Goal: Information Seeking & Learning: Learn about a topic

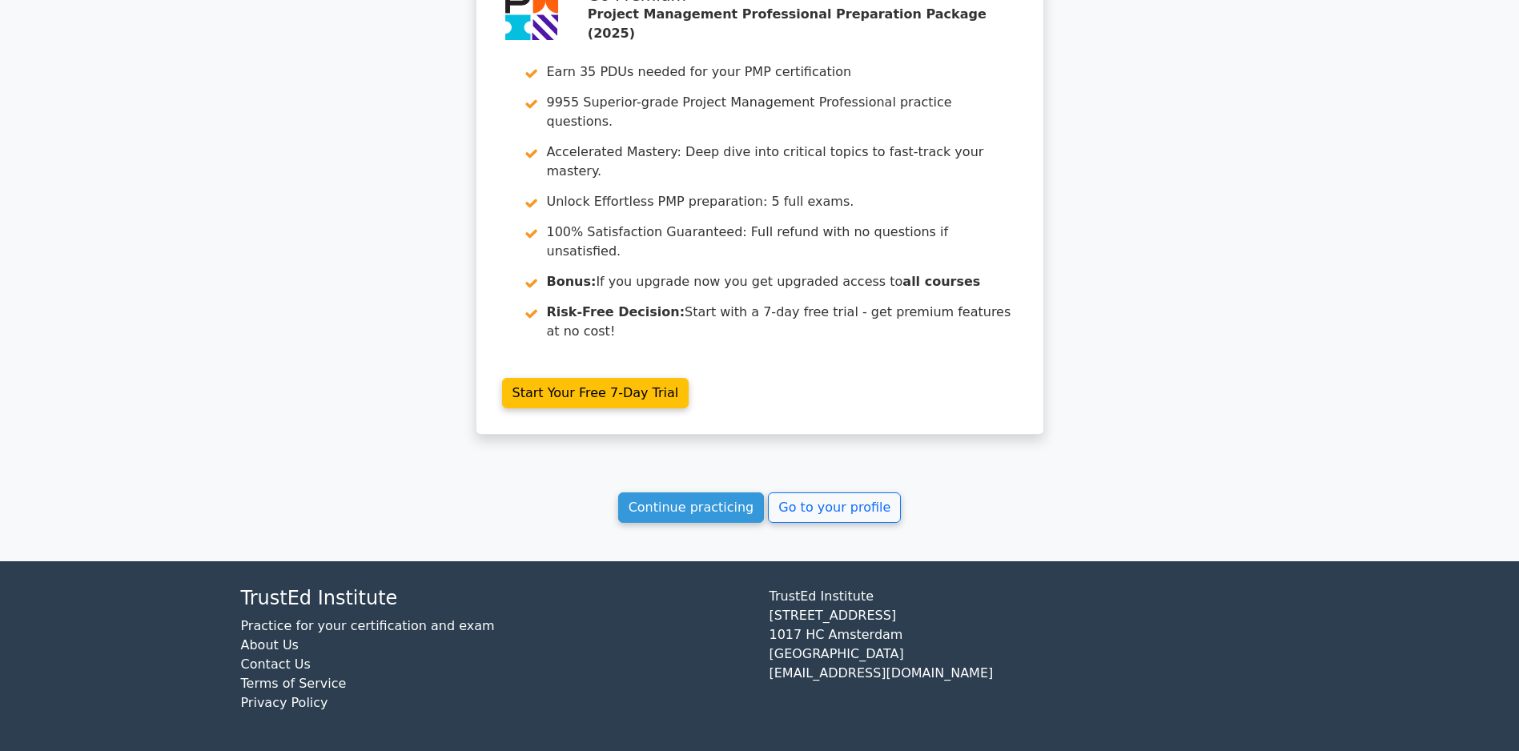
scroll to position [2342, 0]
click at [680, 512] on link "Continue practicing" at bounding box center [691, 507] width 147 height 30
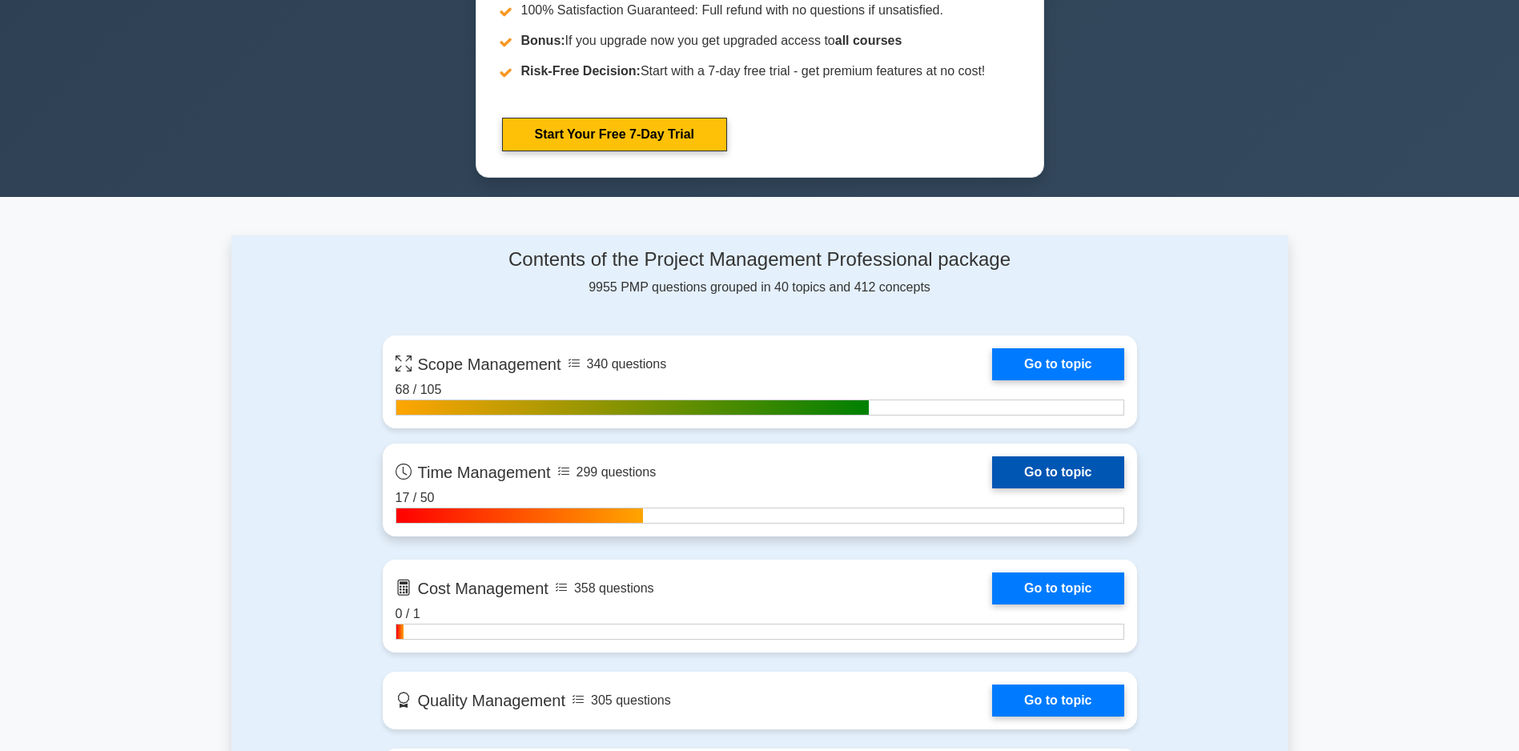
scroll to position [862, 0]
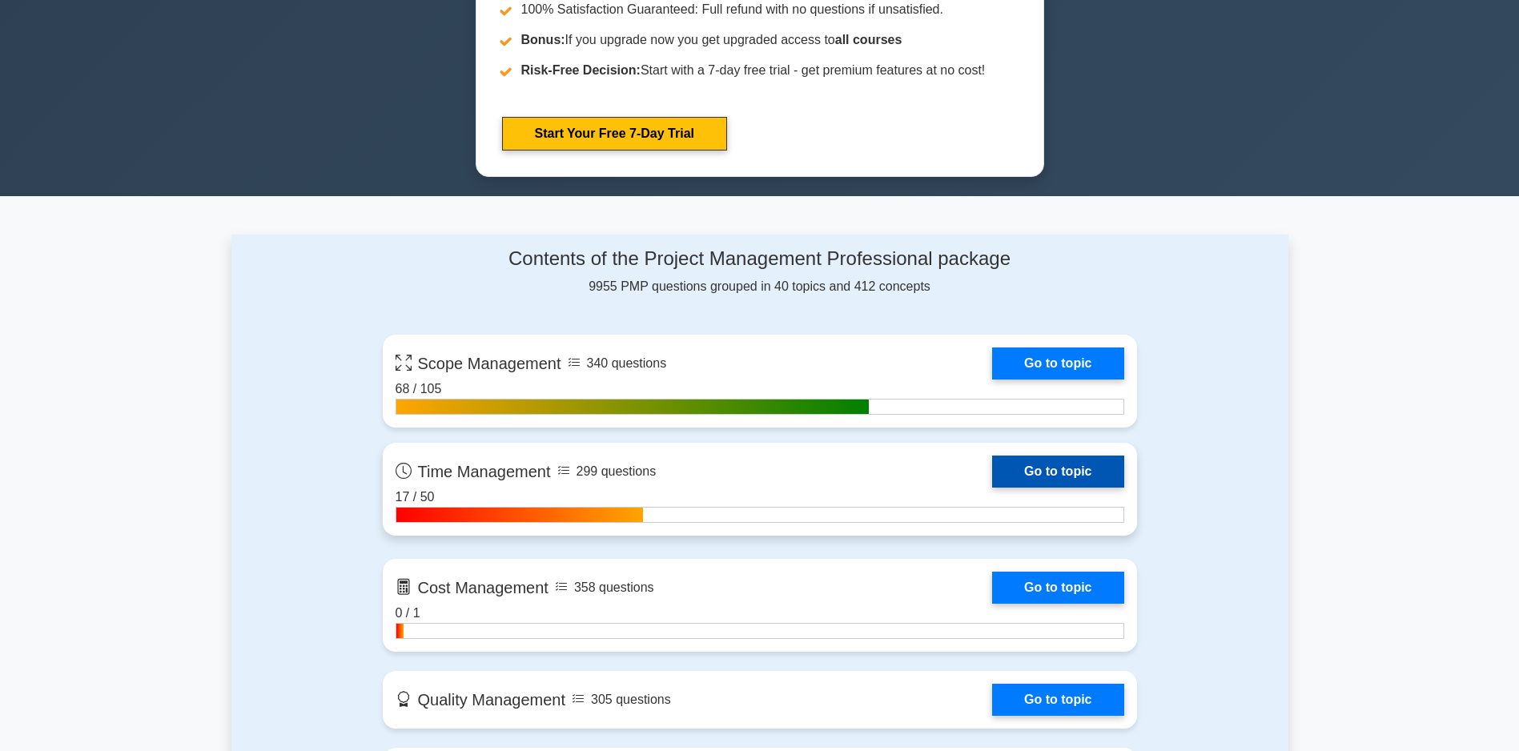
click at [992, 483] on link "Go to topic" at bounding box center [1057, 472] width 131 height 32
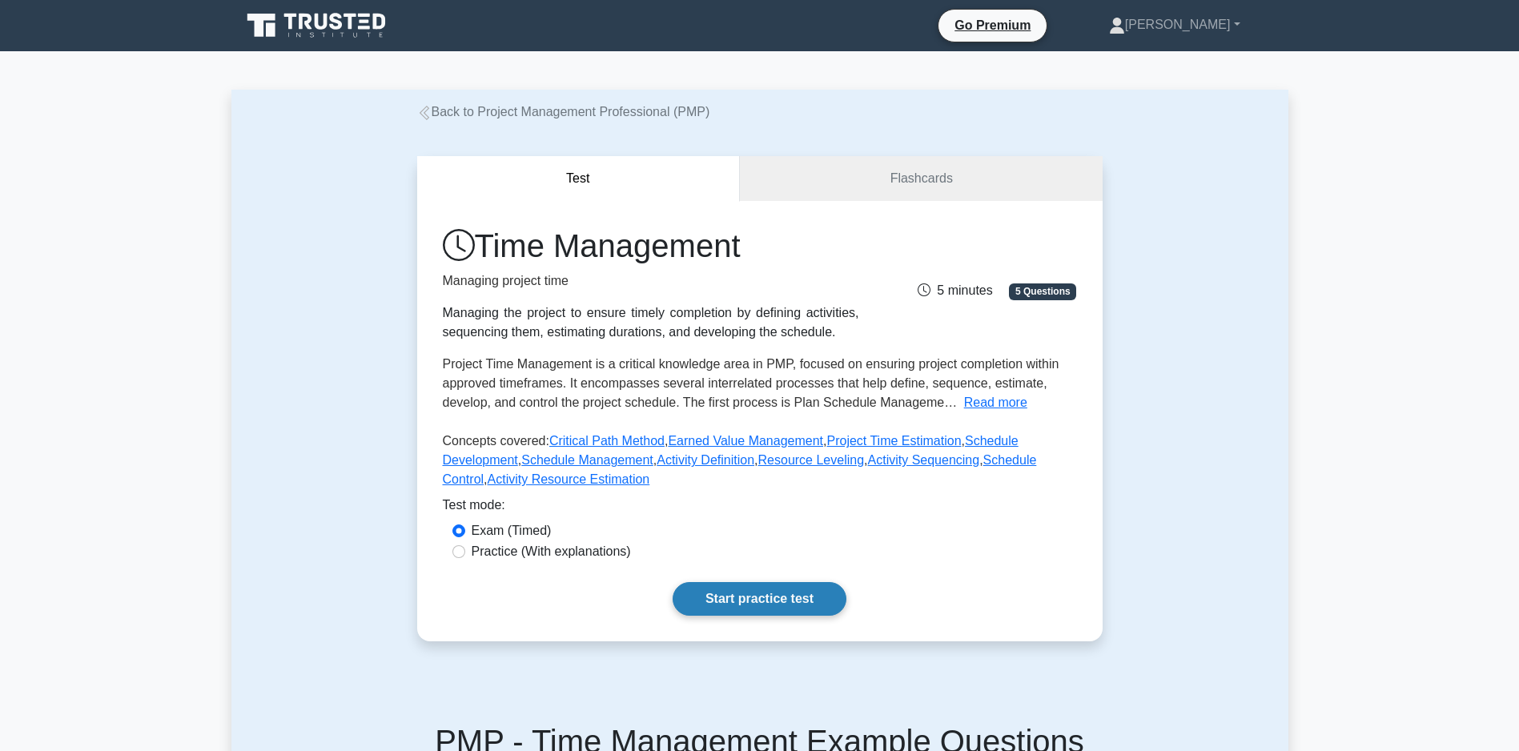
click at [728, 616] on link "Start practice test" at bounding box center [760, 599] width 174 height 34
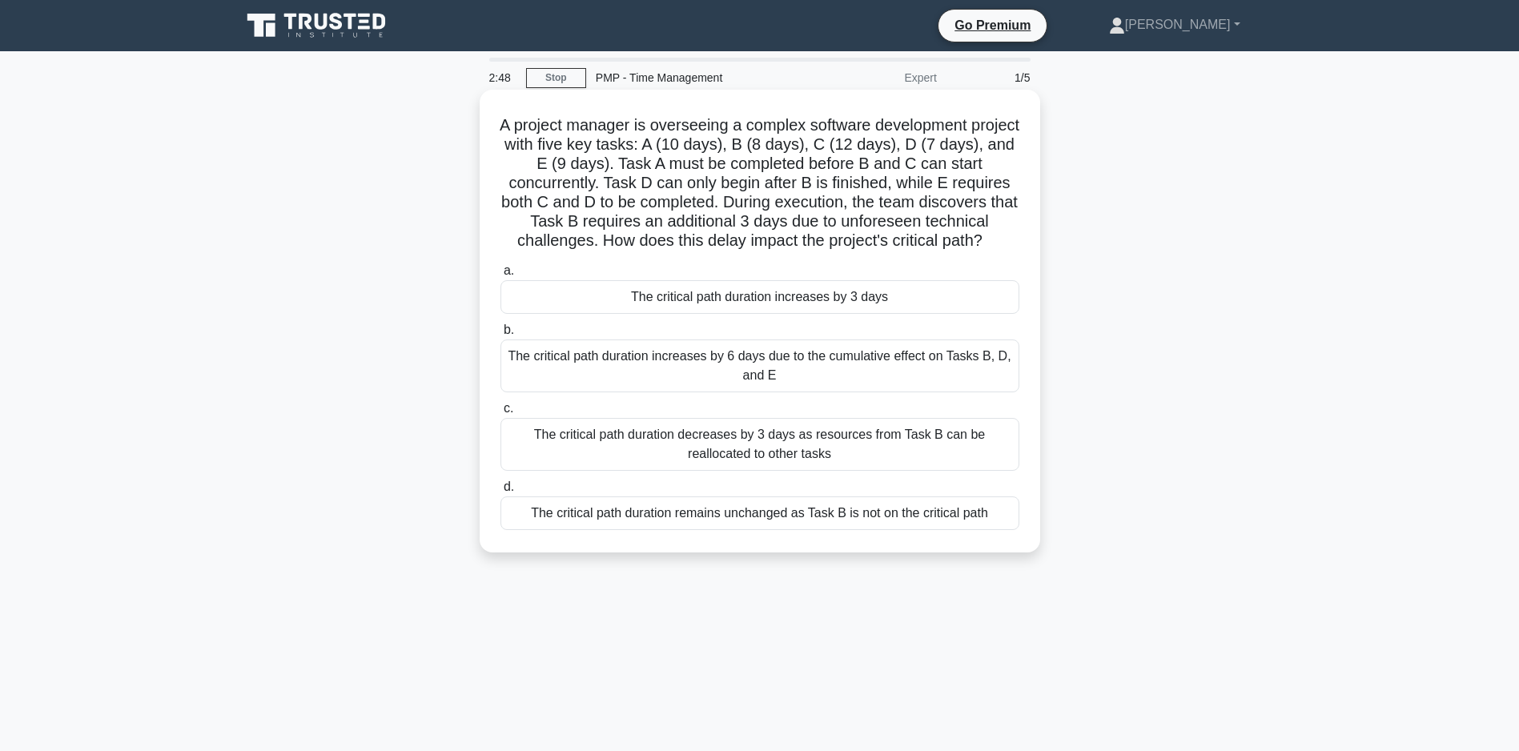
click at [723, 530] on div "The critical path duration remains unchanged as Task B is not on the critical p…" at bounding box center [759, 513] width 519 height 34
click at [500, 492] on input "d. The critical path duration remains unchanged as Task B is not on the critica…" at bounding box center [500, 487] width 0 height 10
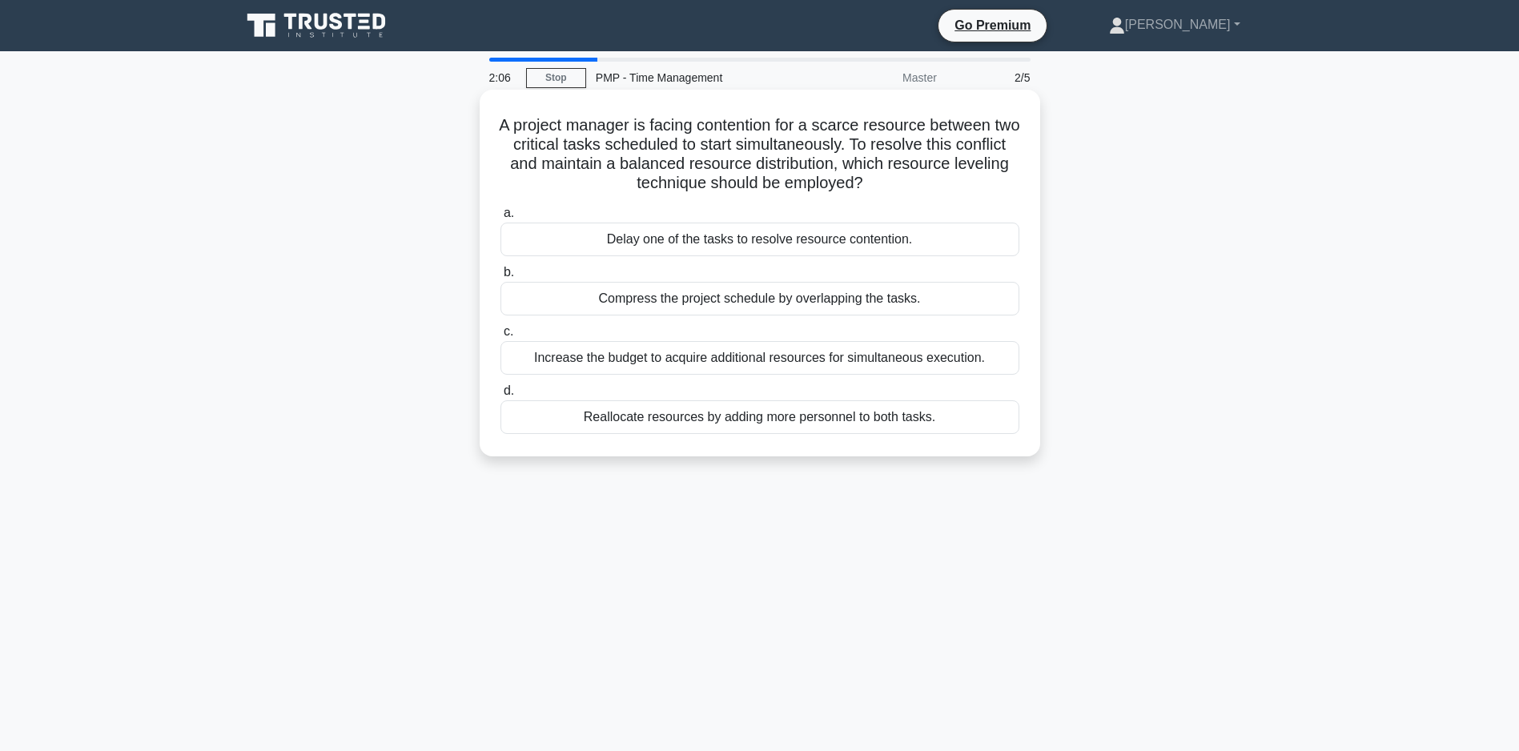
click at [705, 359] on div "Increase the budget to acquire additional resources for simultaneous execution." at bounding box center [759, 358] width 519 height 34
click at [500, 337] on input "c. Increase the budget to acquire additional resources for simultaneous executi…" at bounding box center [500, 332] width 0 height 10
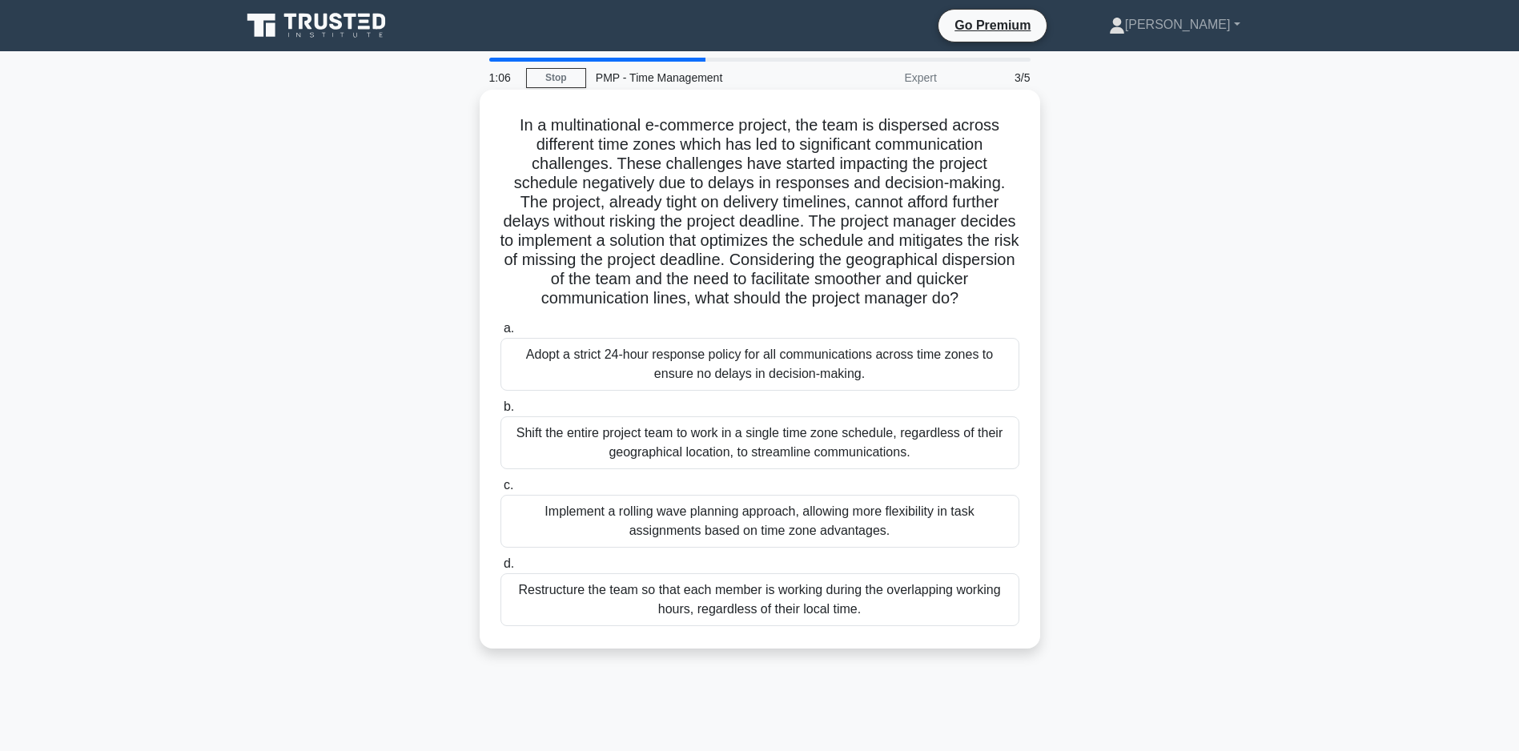
click at [769, 382] on div "Adopt a strict 24-hour response policy for all communications across time zones…" at bounding box center [759, 364] width 519 height 53
click at [500, 334] on input "a. Adopt a strict 24-hour response policy for all communications across time zo…" at bounding box center [500, 328] width 0 height 10
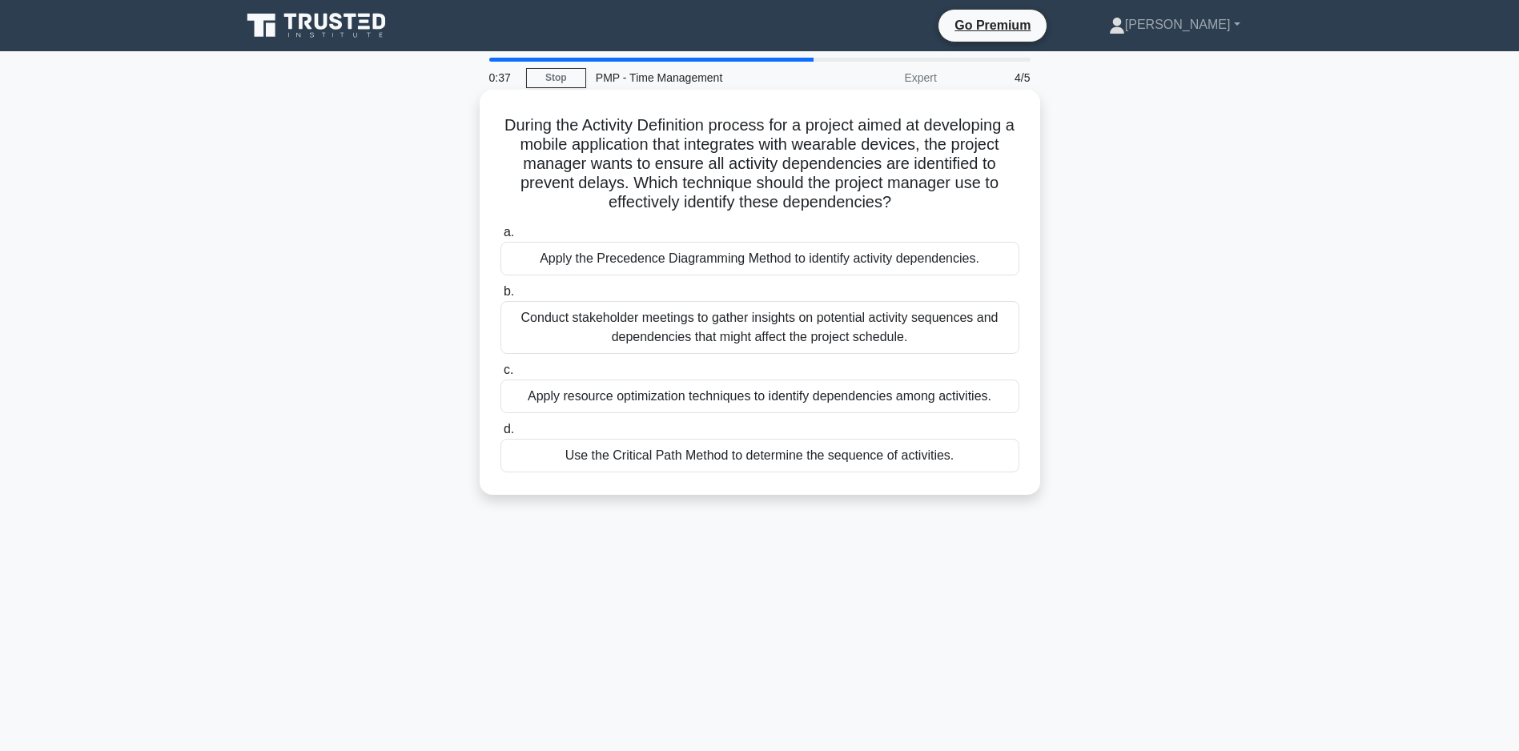
click at [769, 275] on div "Apply the Precedence Diagramming Method to identify activity dependencies." at bounding box center [759, 259] width 519 height 34
click at [500, 238] on input "a. Apply the Precedence Diagramming Method to identify activity dependencies." at bounding box center [500, 232] width 0 height 10
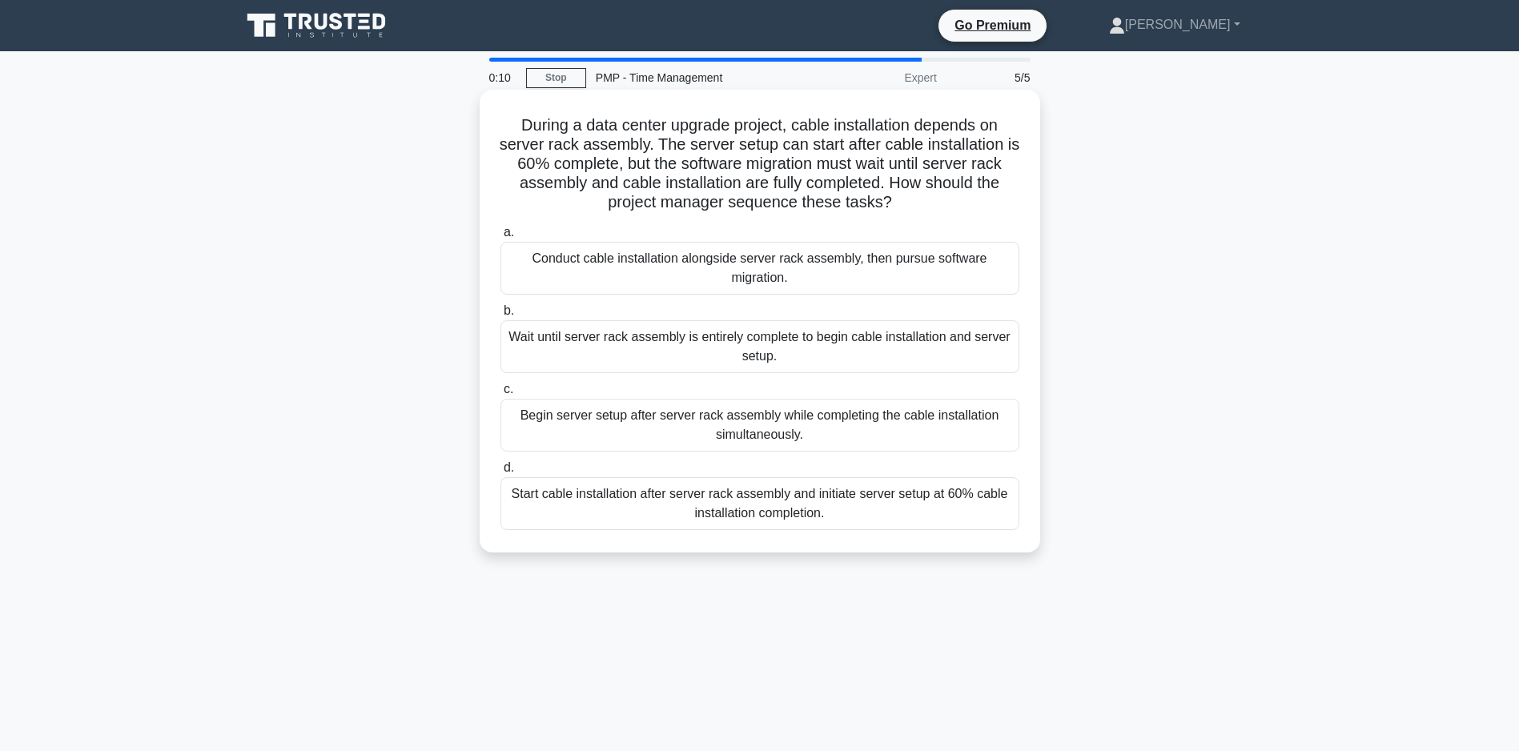
click at [738, 528] on div "Start cable installation after server rack assembly and initiate server setup a…" at bounding box center [759, 503] width 519 height 53
click at [500, 473] on input "d. Start cable installation after server rack assembly and initiate server setu…" at bounding box center [500, 468] width 0 height 10
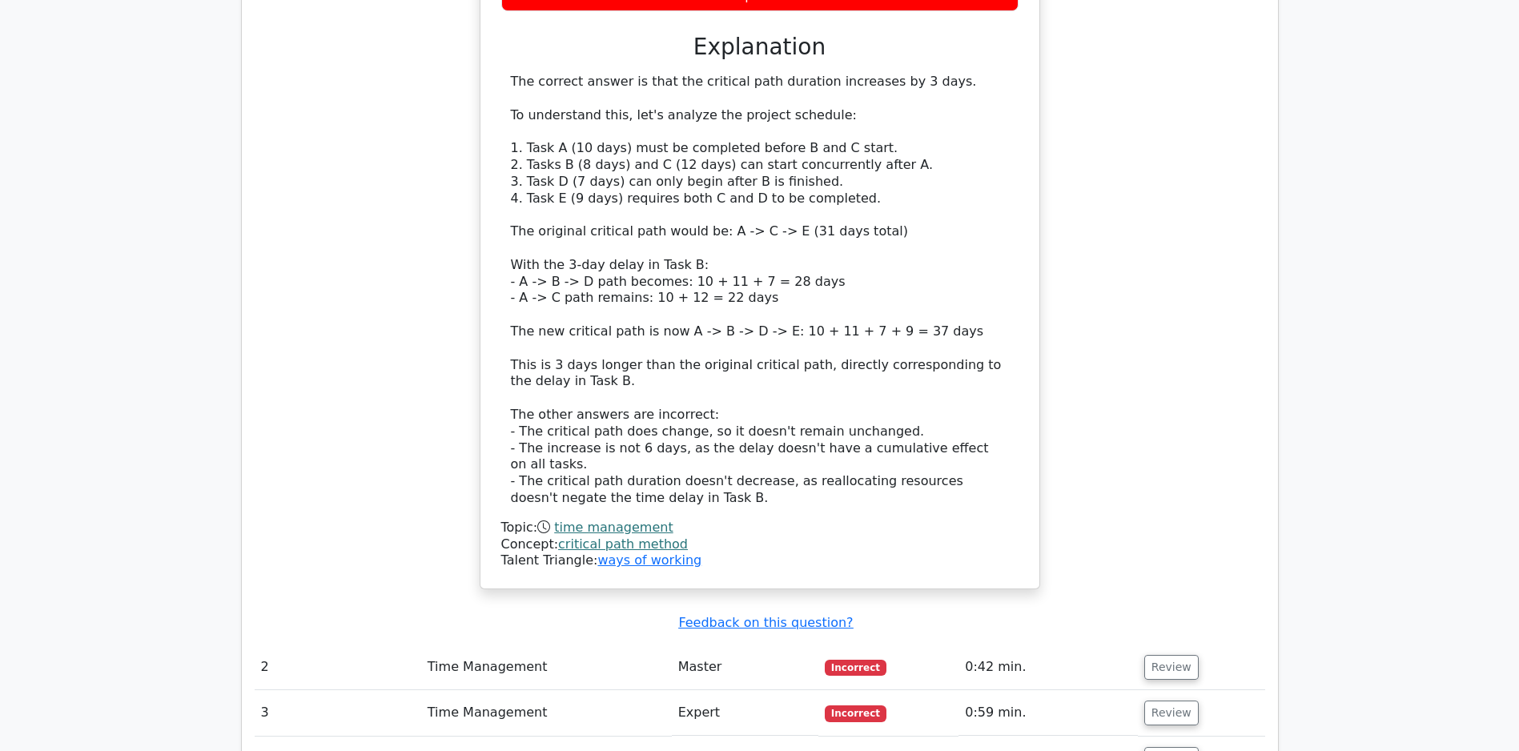
scroll to position [2162, 0]
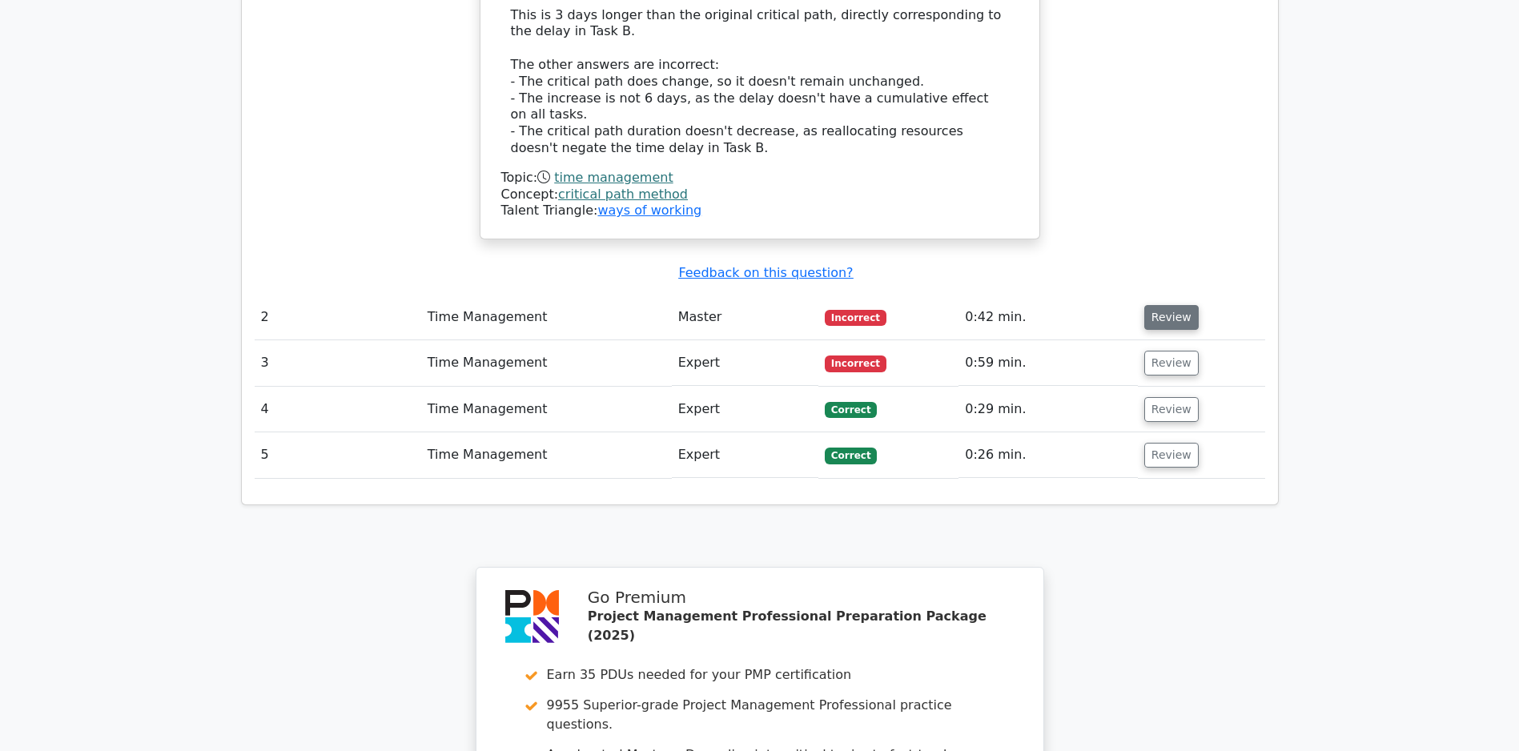
click at [1180, 319] on button "Review" at bounding box center [1171, 317] width 54 height 25
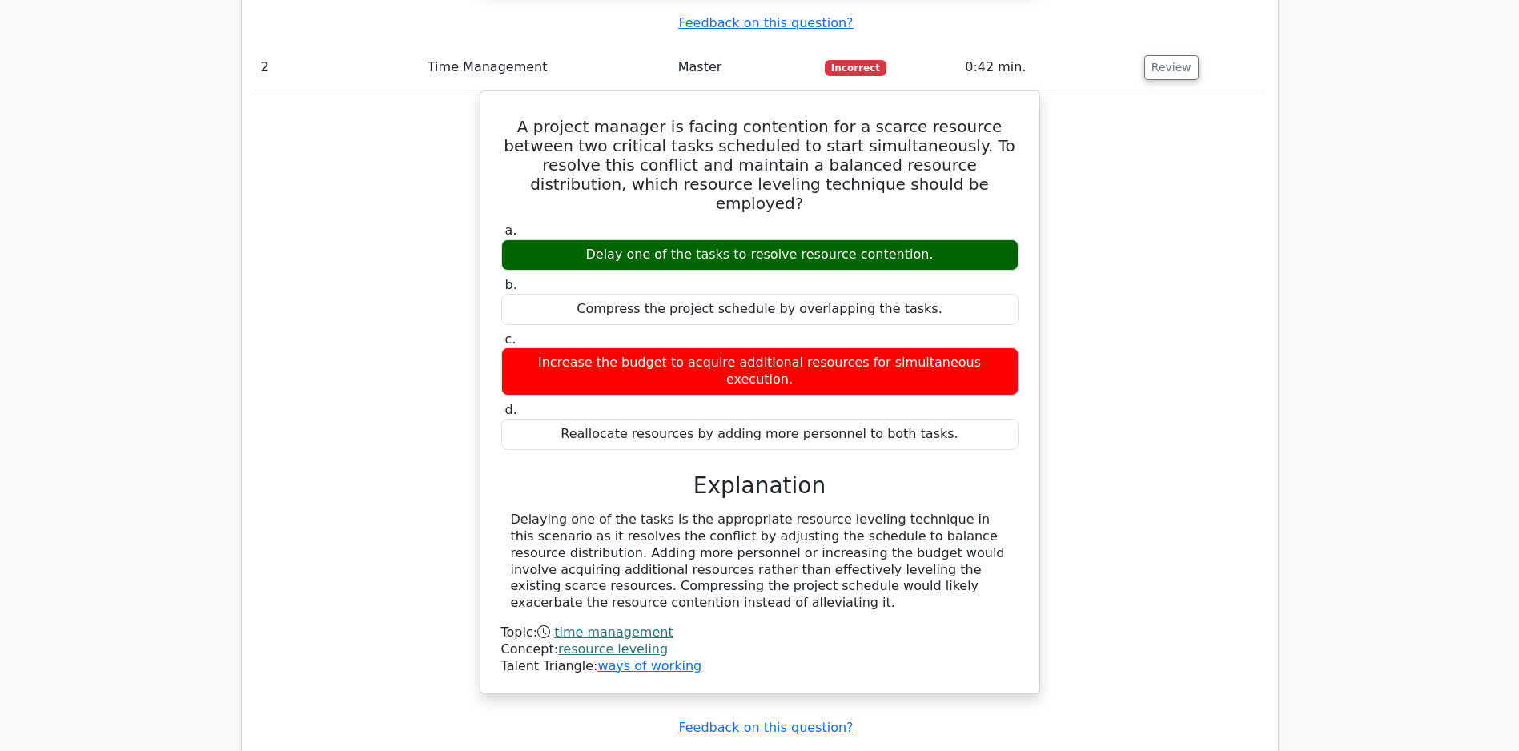
scroll to position [2841, 0]
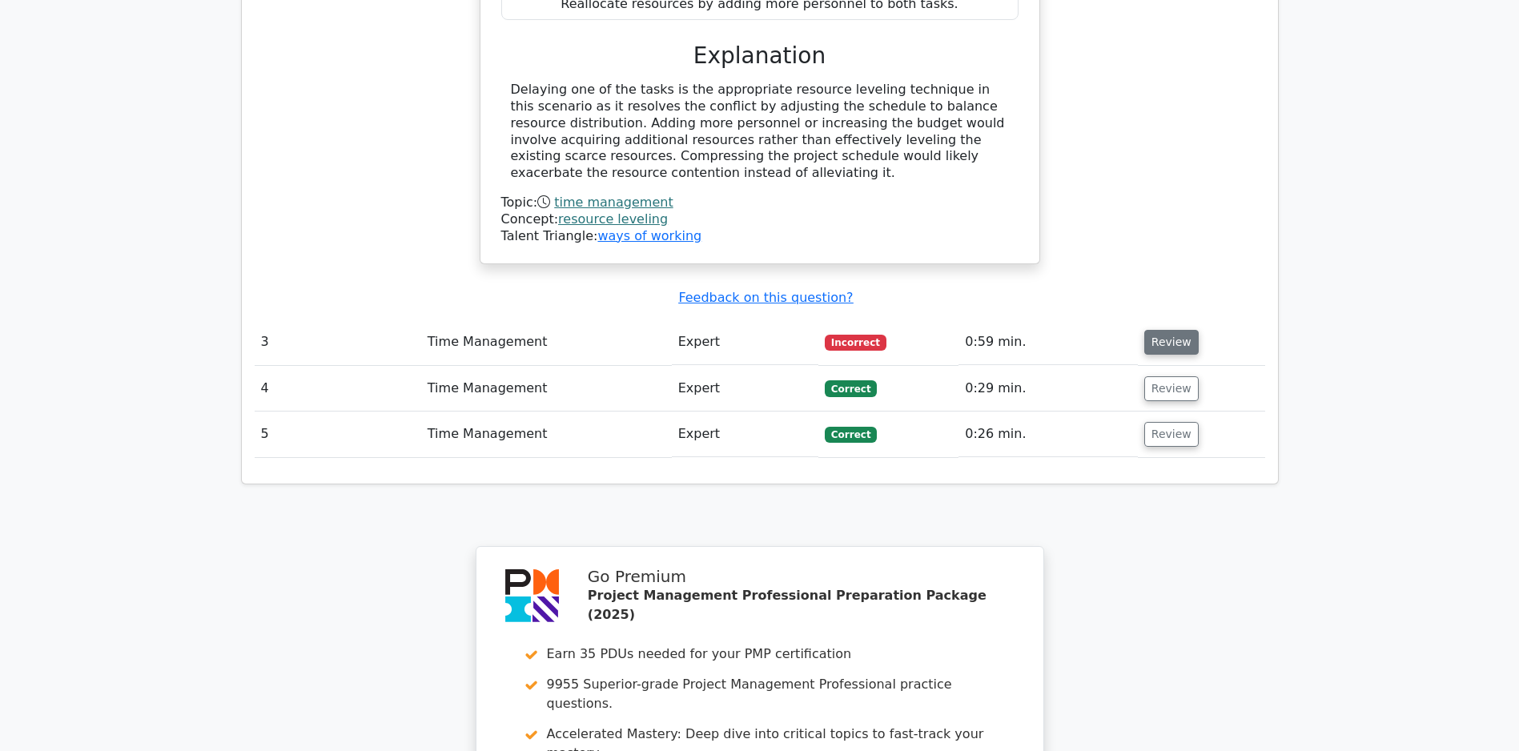
click at [1179, 348] on button "Review" at bounding box center [1171, 342] width 54 height 25
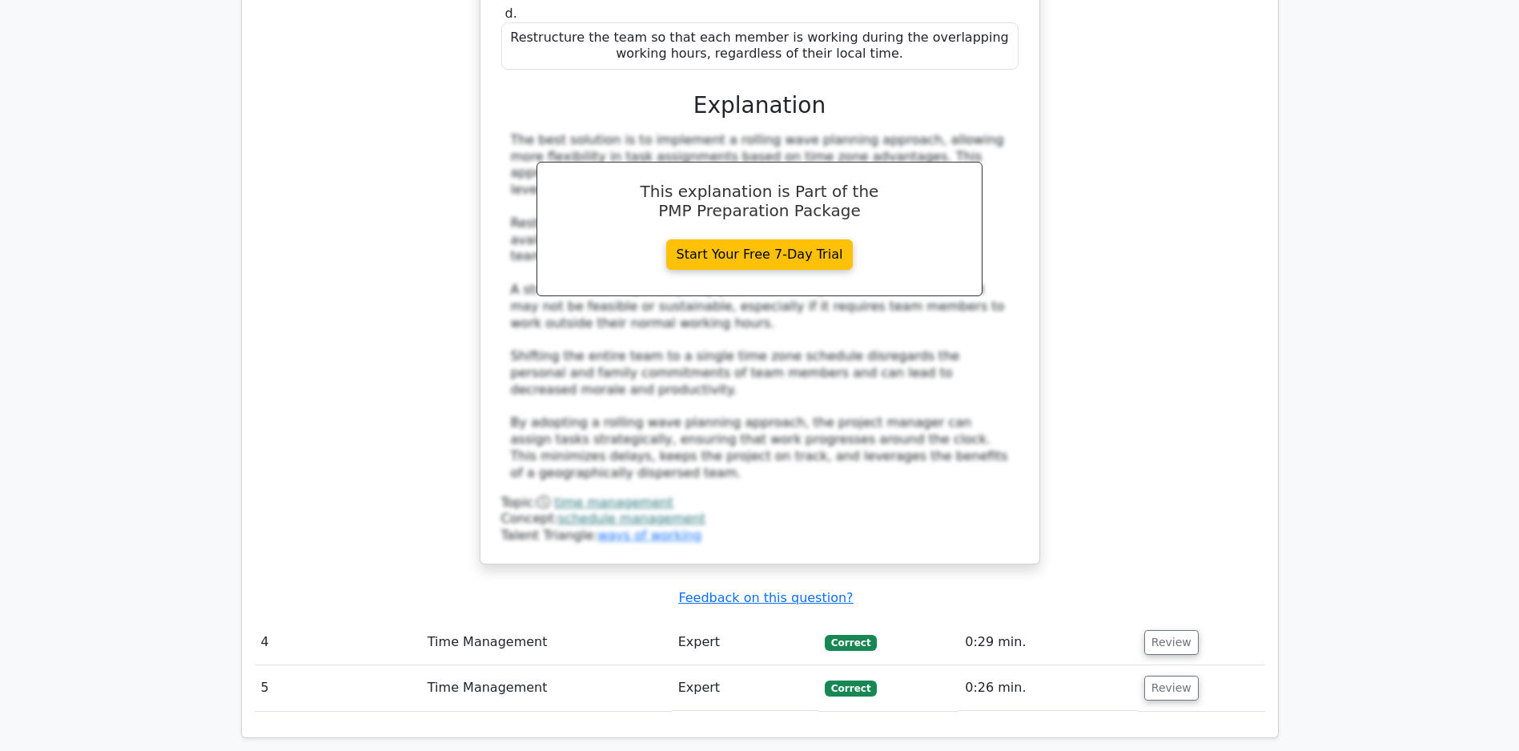
scroll to position [3838, 0]
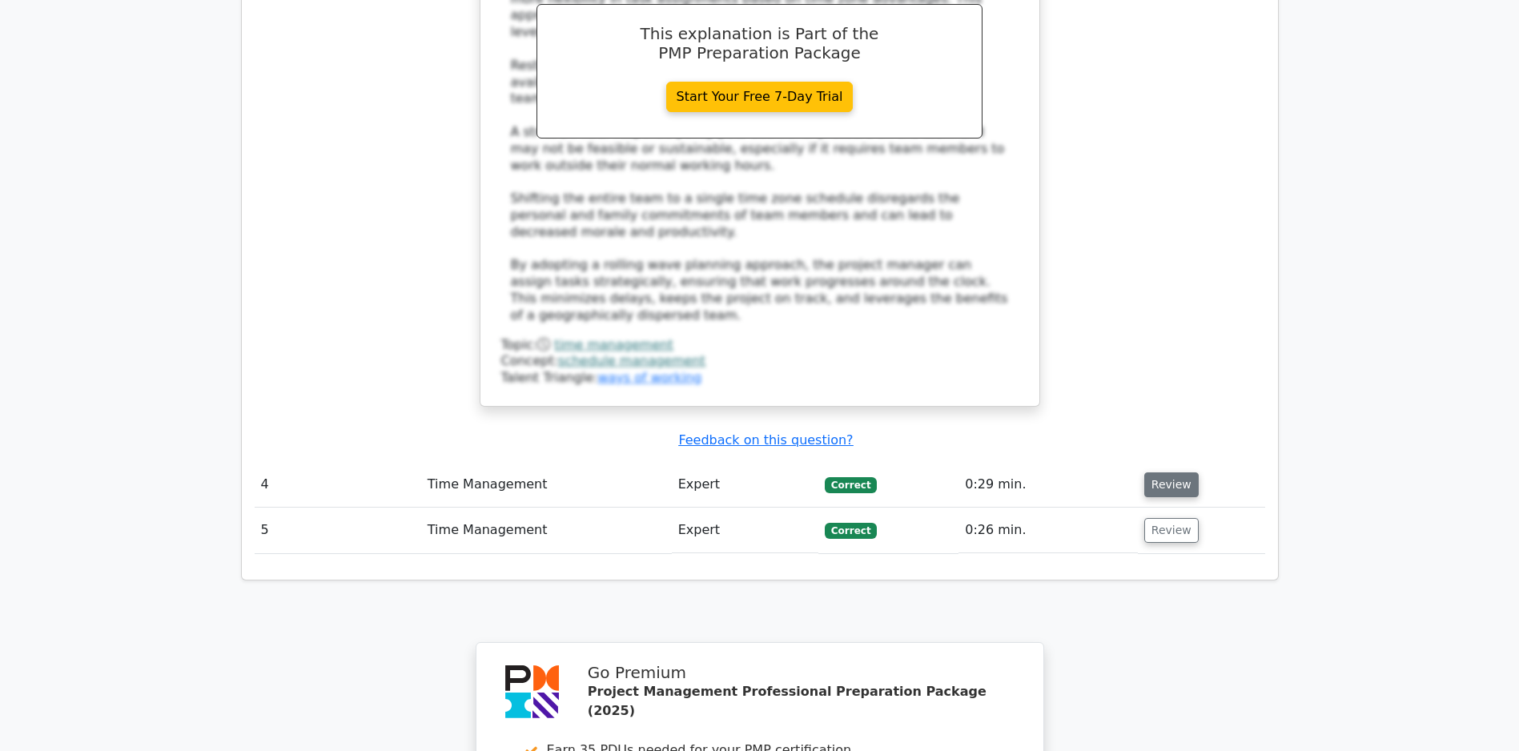
drag, startPoint x: 1171, startPoint y: 498, endPoint x: 1174, endPoint y: 490, distance: 8.6
click at [1174, 490] on button "Review" at bounding box center [1171, 484] width 54 height 25
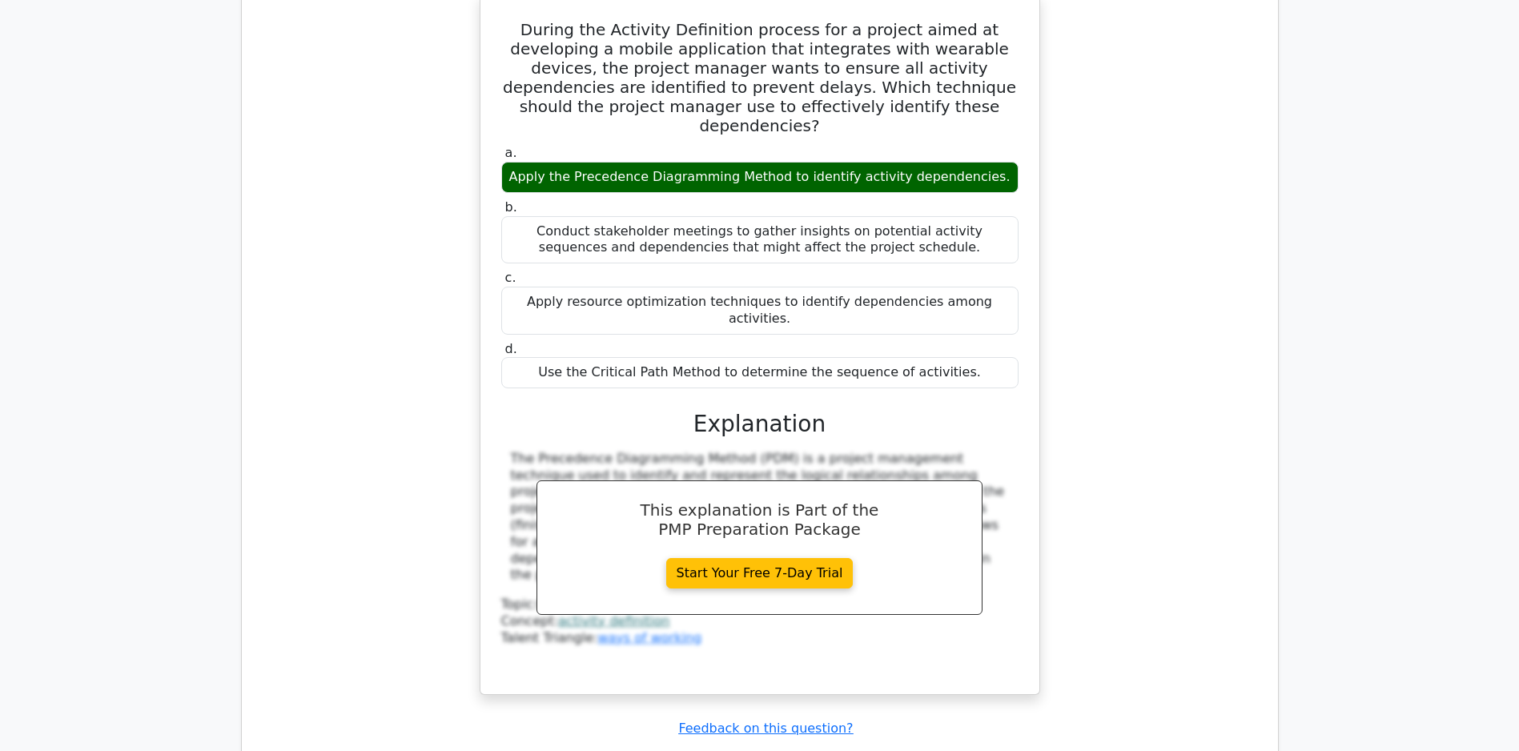
scroll to position [4595, 0]
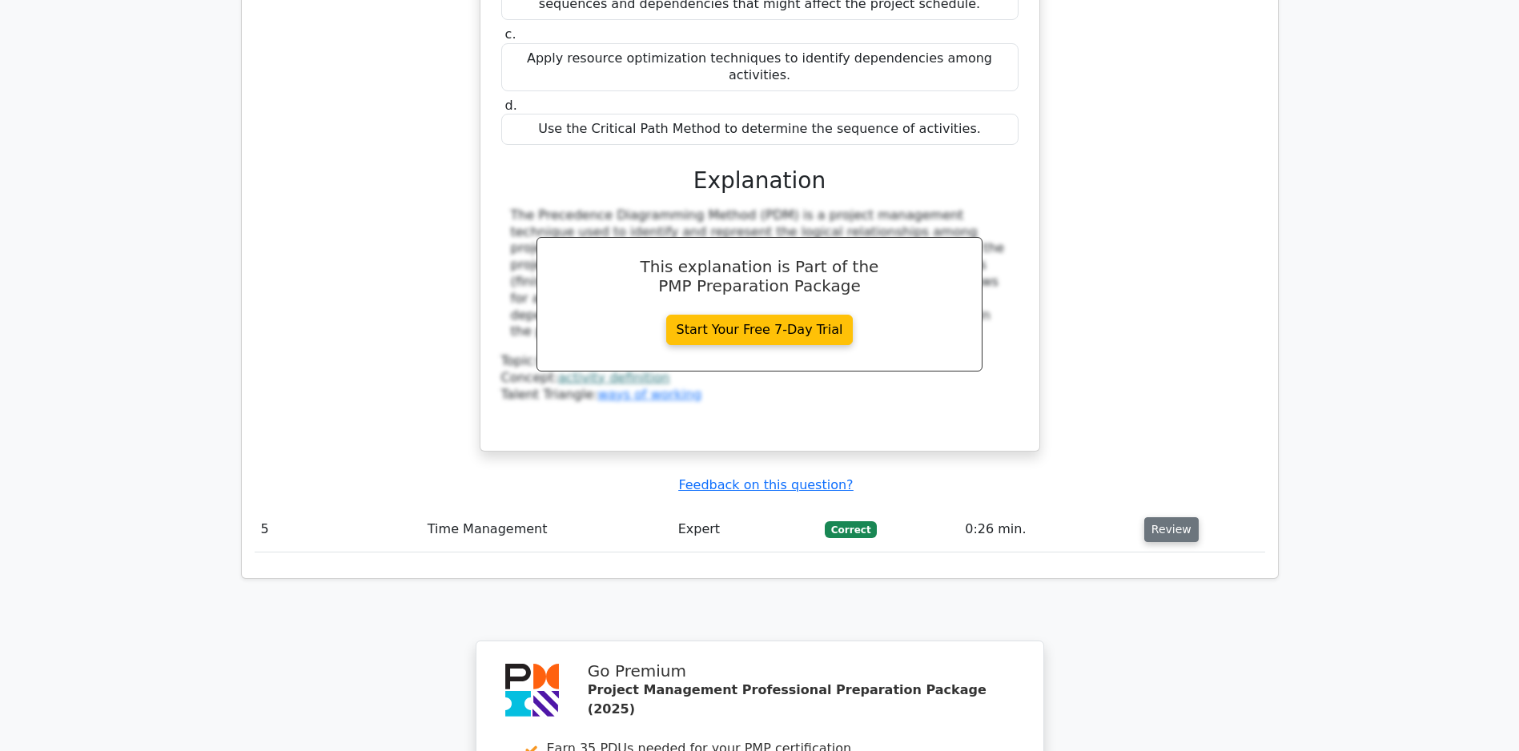
click at [1157, 540] on button "Review" at bounding box center [1171, 529] width 54 height 25
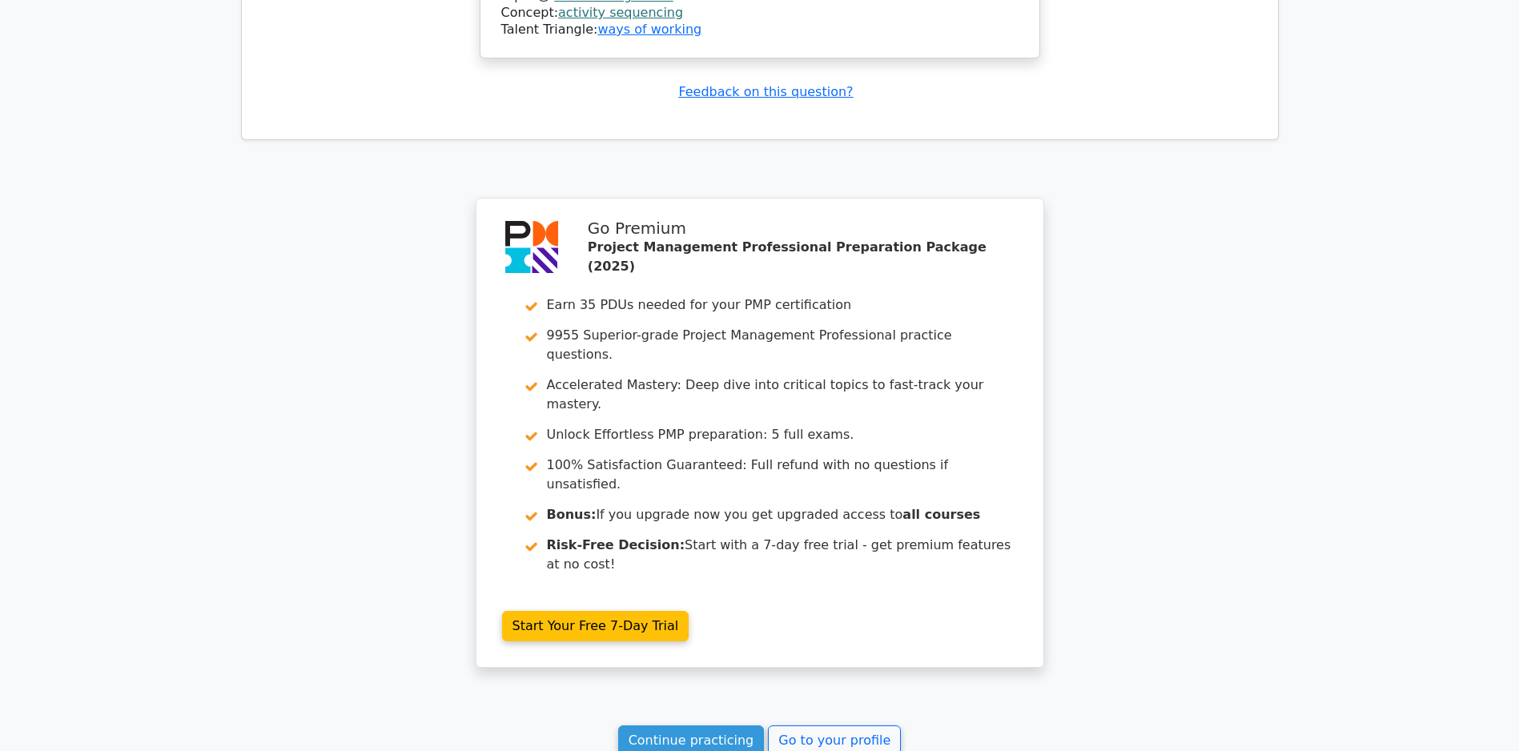
scroll to position [6044, 0]
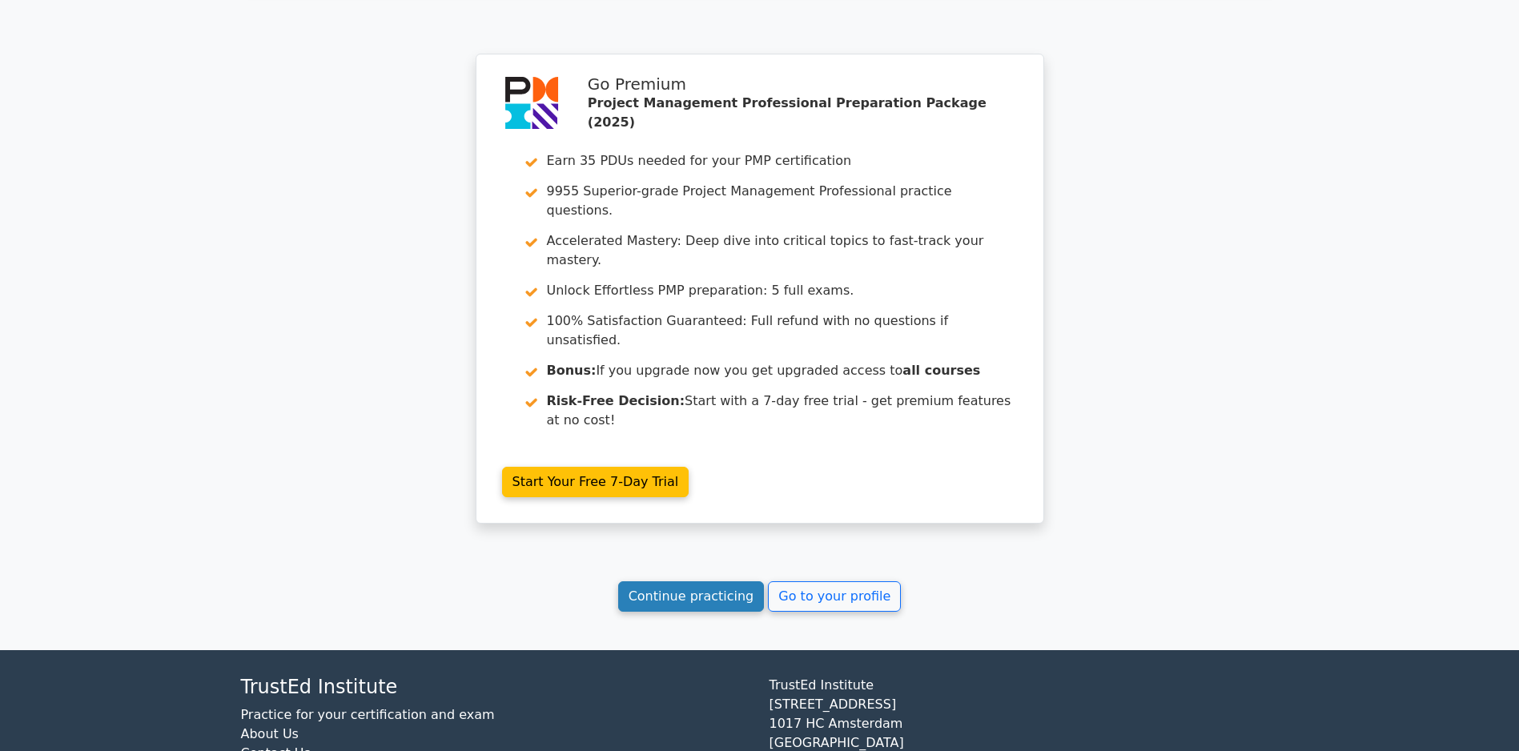
click at [639, 600] on link "Continue practicing" at bounding box center [691, 596] width 147 height 30
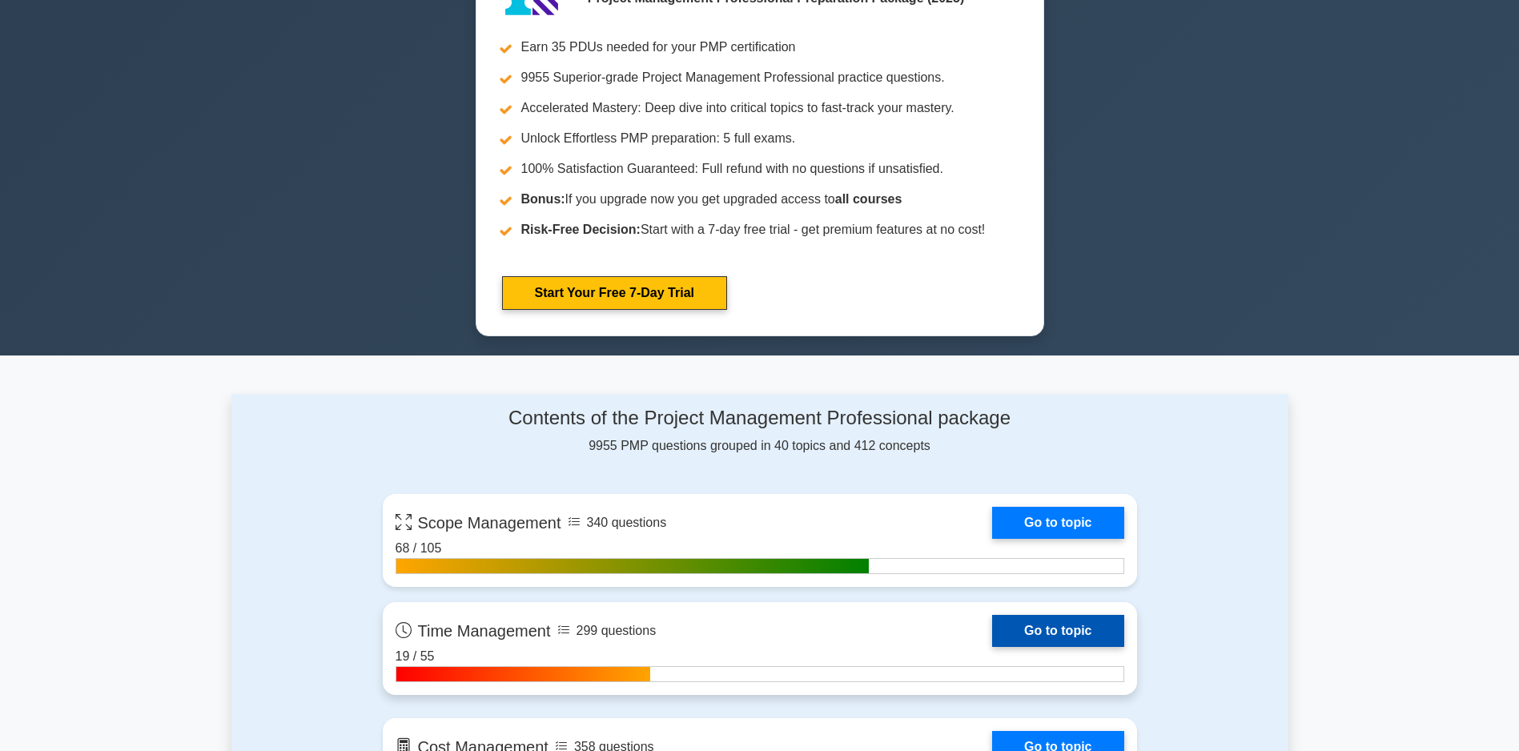
scroll to position [961, 0]
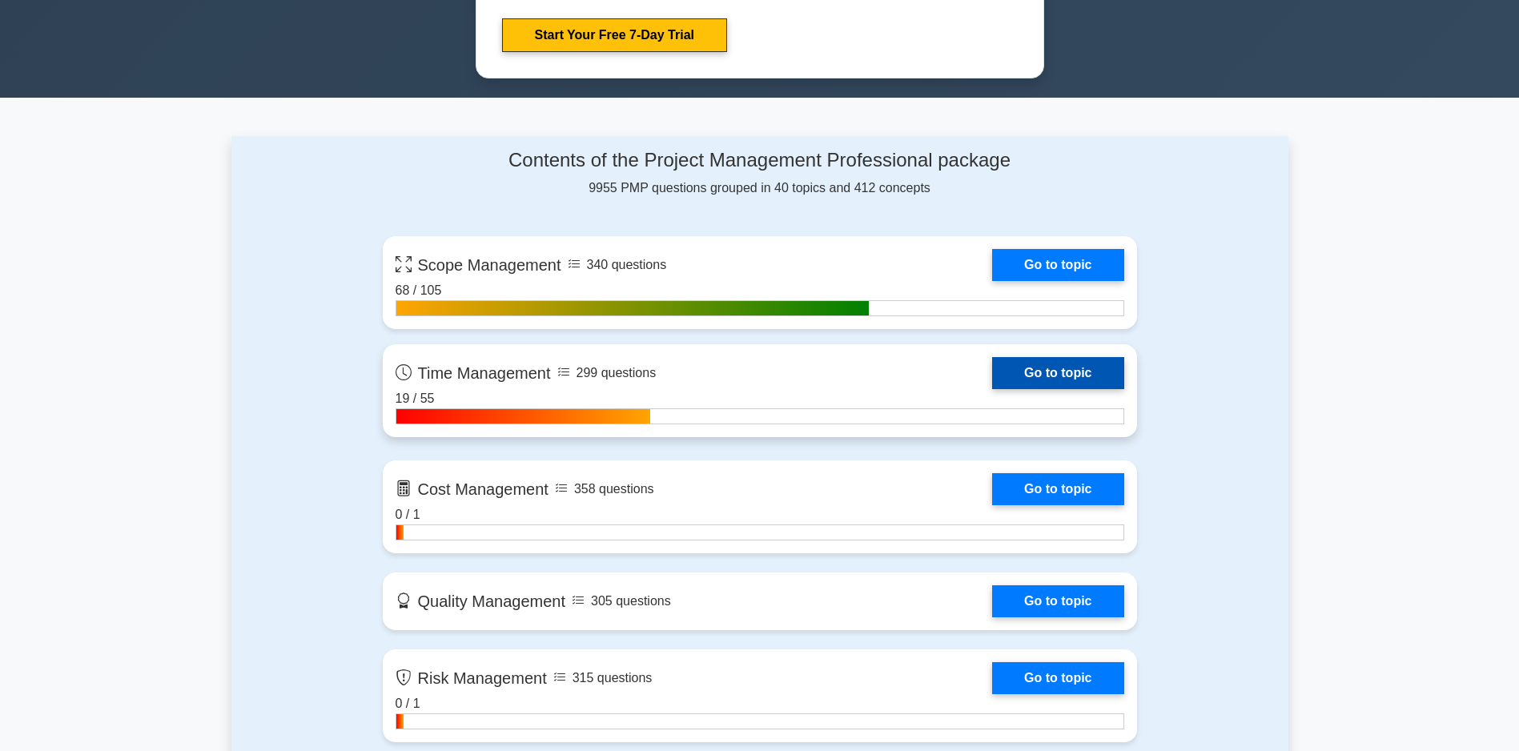
click at [992, 371] on link "Go to topic" at bounding box center [1057, 373] width 131 height 32
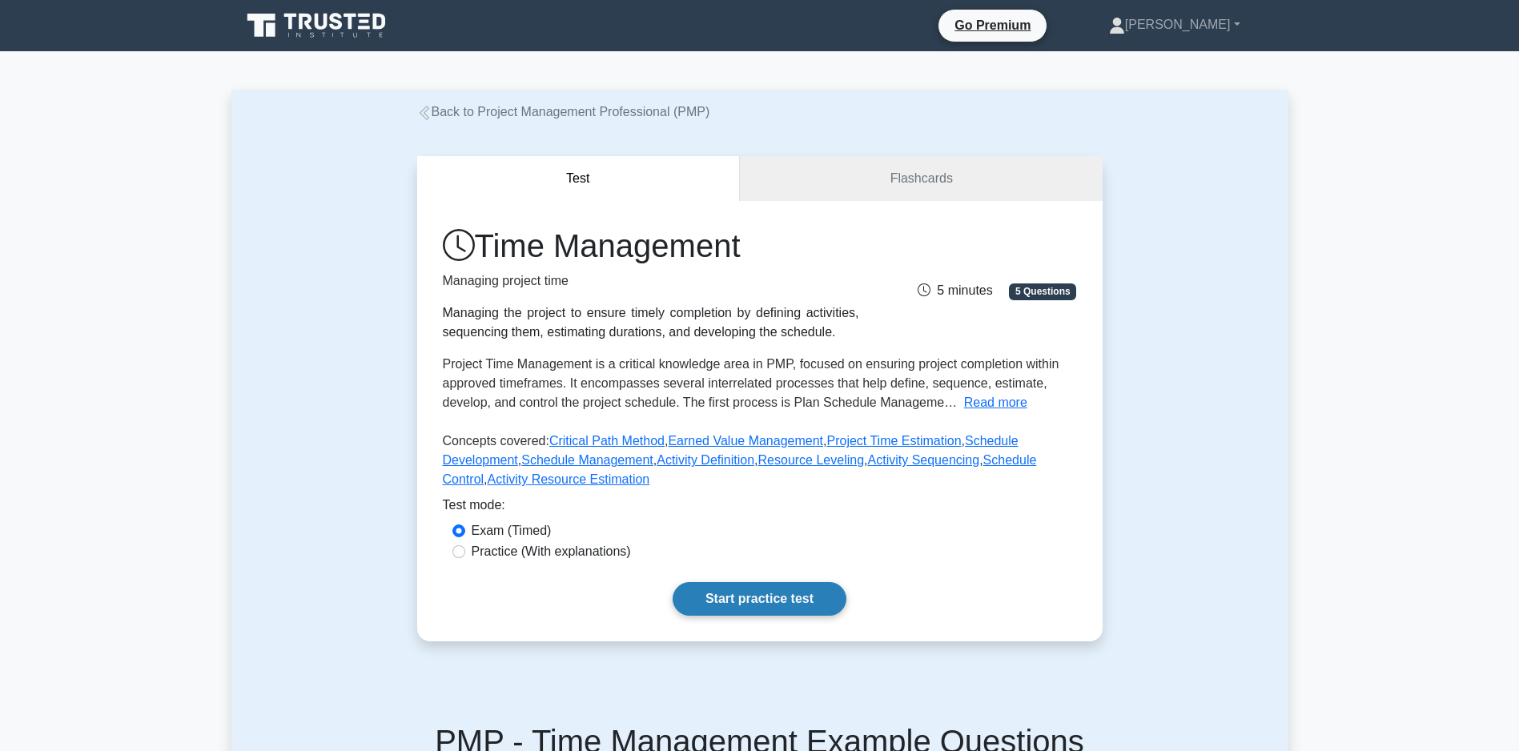
click at [810, 616] on link "Start practice test" at bounding box center [760, 599] width 174 height 34
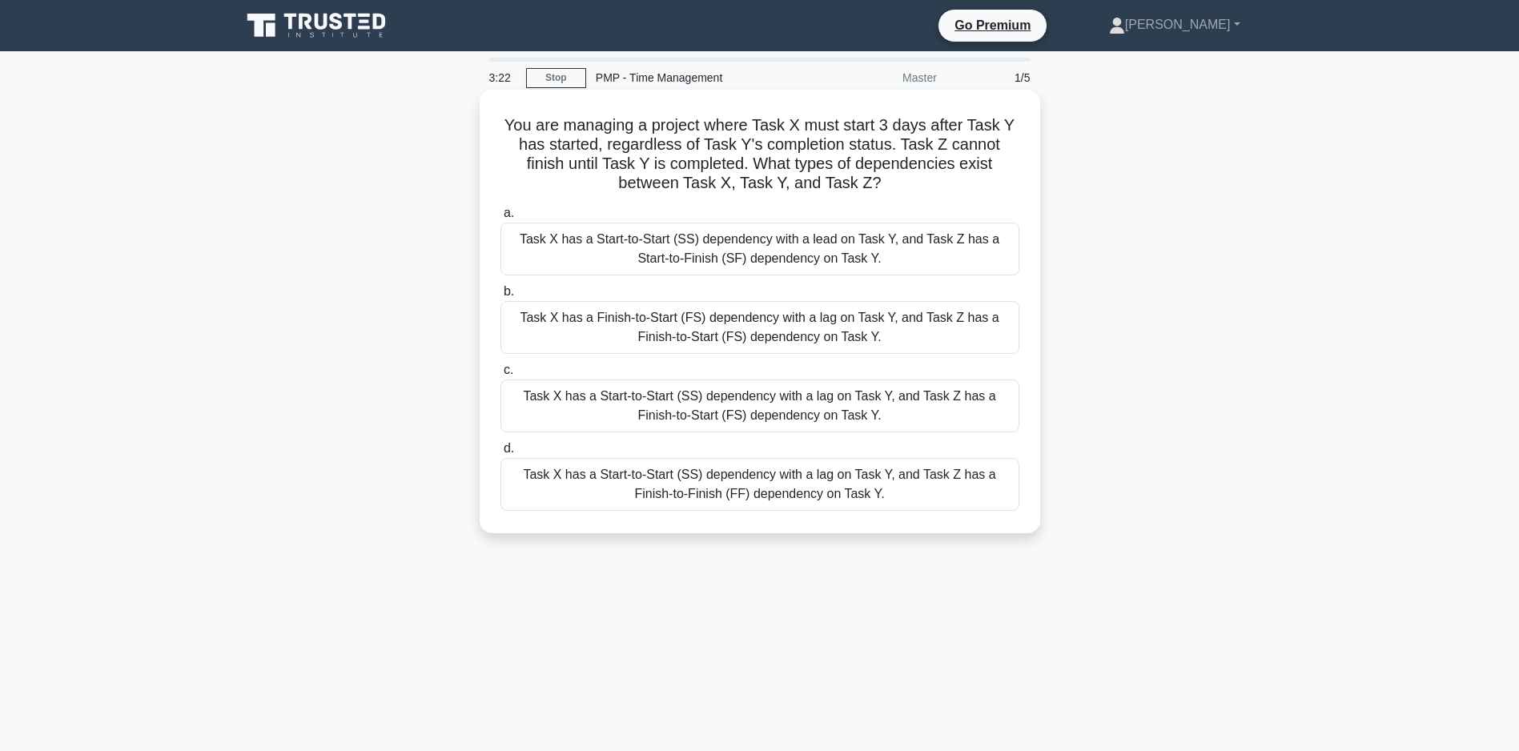
click at [808, 492] on div "Task X has a Start-to-Start (SS) dependency with a lag on Task Y, and Task Z ha…" at bounding box center [759, 484] width 519 height 53
click at [500, 454] on input "d. Task X has a Start-to-Start (SS) dependency with a lag on Task Y, and Task Z…" at bounding box center [500, 449] width 0 height 10
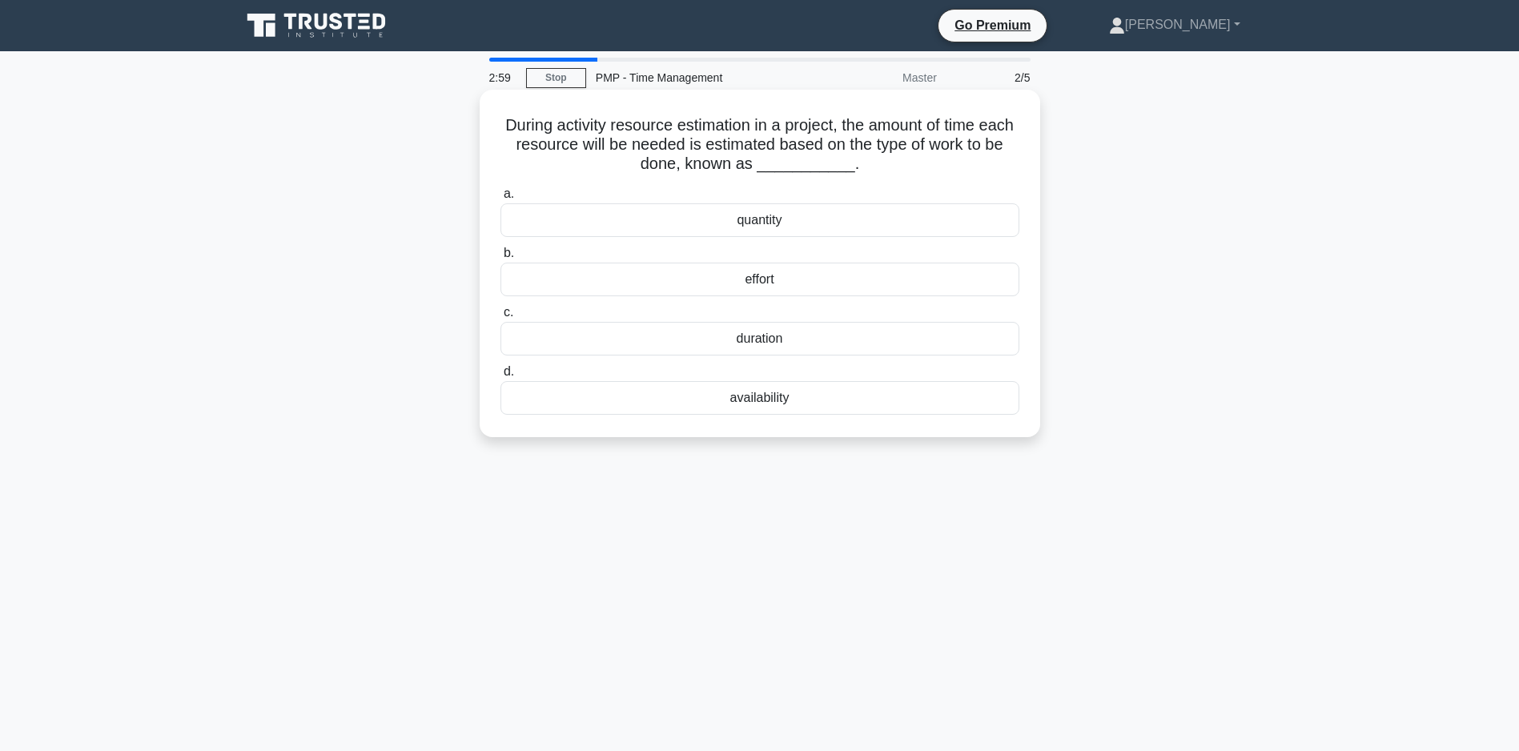
click at [772, 343] on div "duration" at bounding box center [759, 339] width 519 height 34
click at [500, 318] on input "c. duration" at bounding box center [500, 312] width 0 height 10
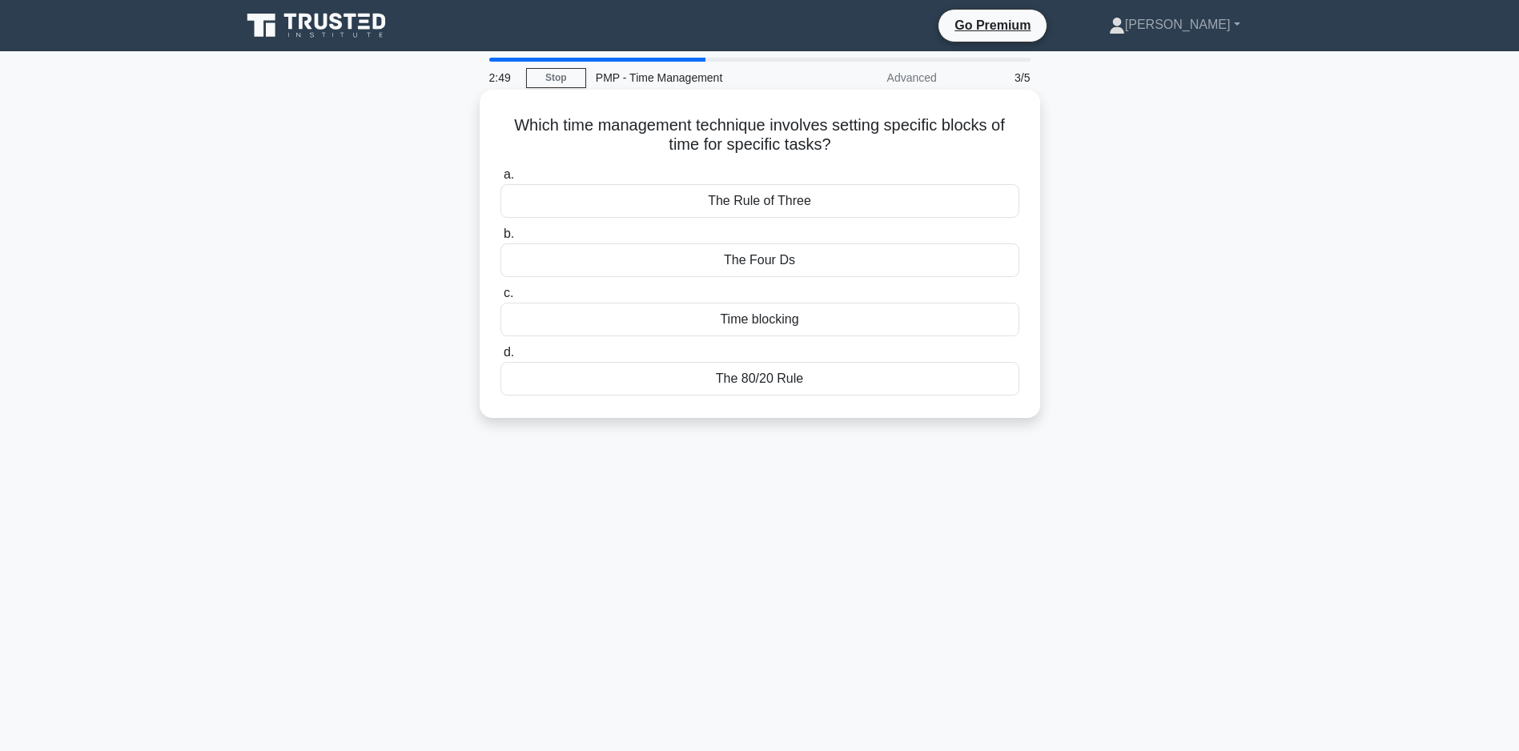
click at [786, 321] on div "Time blocking" at bounding box center [759, 320] width 519 height 34
click at [500, 299] on input "c. Time blocking" at bounding box center [500, 293] width 0 height 10
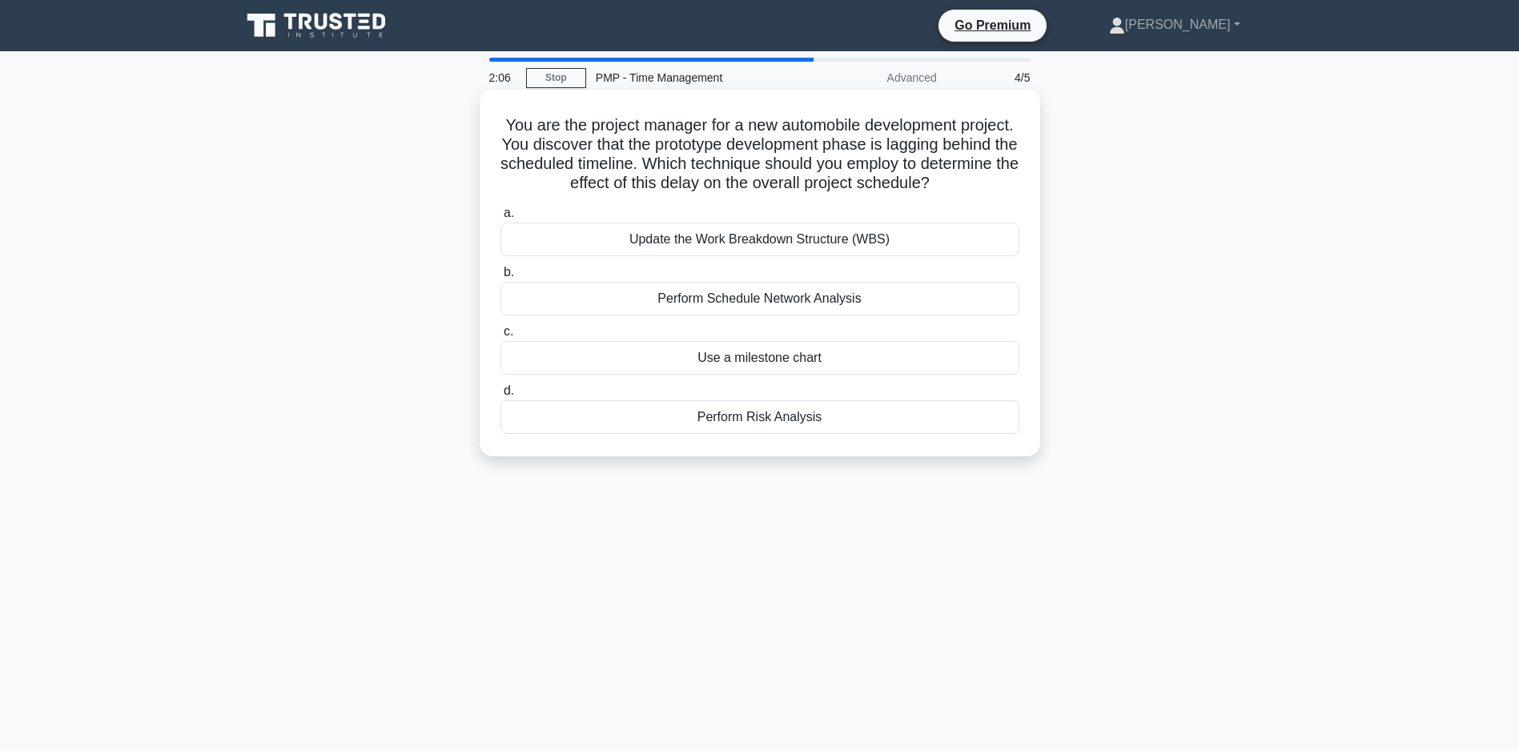
click at [719, 314] on div "Perform Schedule Network Analysis" at bounding box center [759, 299] width 519 height 34
click at [500, 278] on input "b. Perform Schedule Network Analysis" at bounding box center [500, 272] width 0 height 10
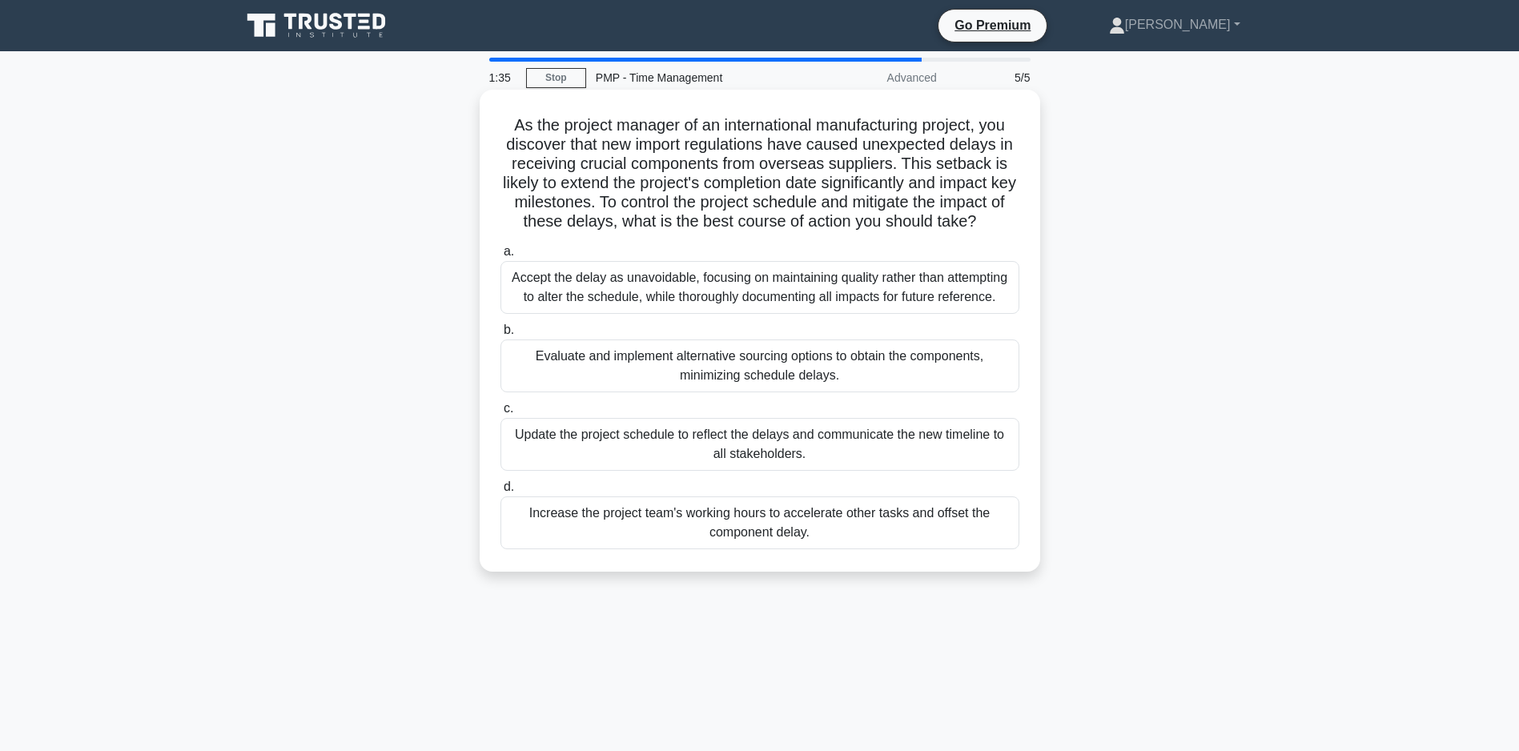
click at [751, 392] on div "Evaluate and implement alternative sourcing options to obtain the components, m…" at bounding box center [759, 365] width 519 height 53
click at [500, 335] on input "b. Evaluate and implement alternative sourcing options to obtain the components…" at bounding box center [500, 330] width 0 height 10
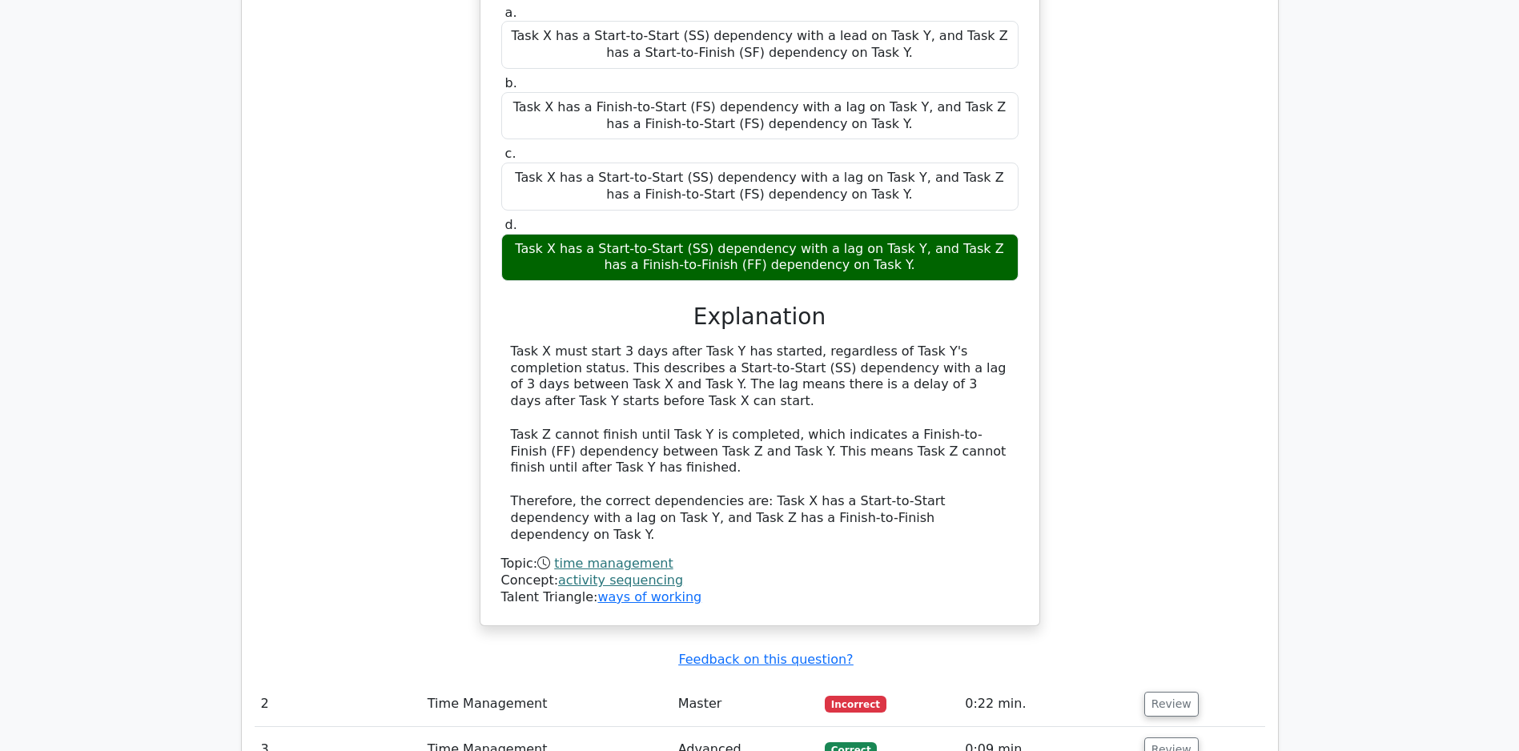
scroll to position [1806, 0]
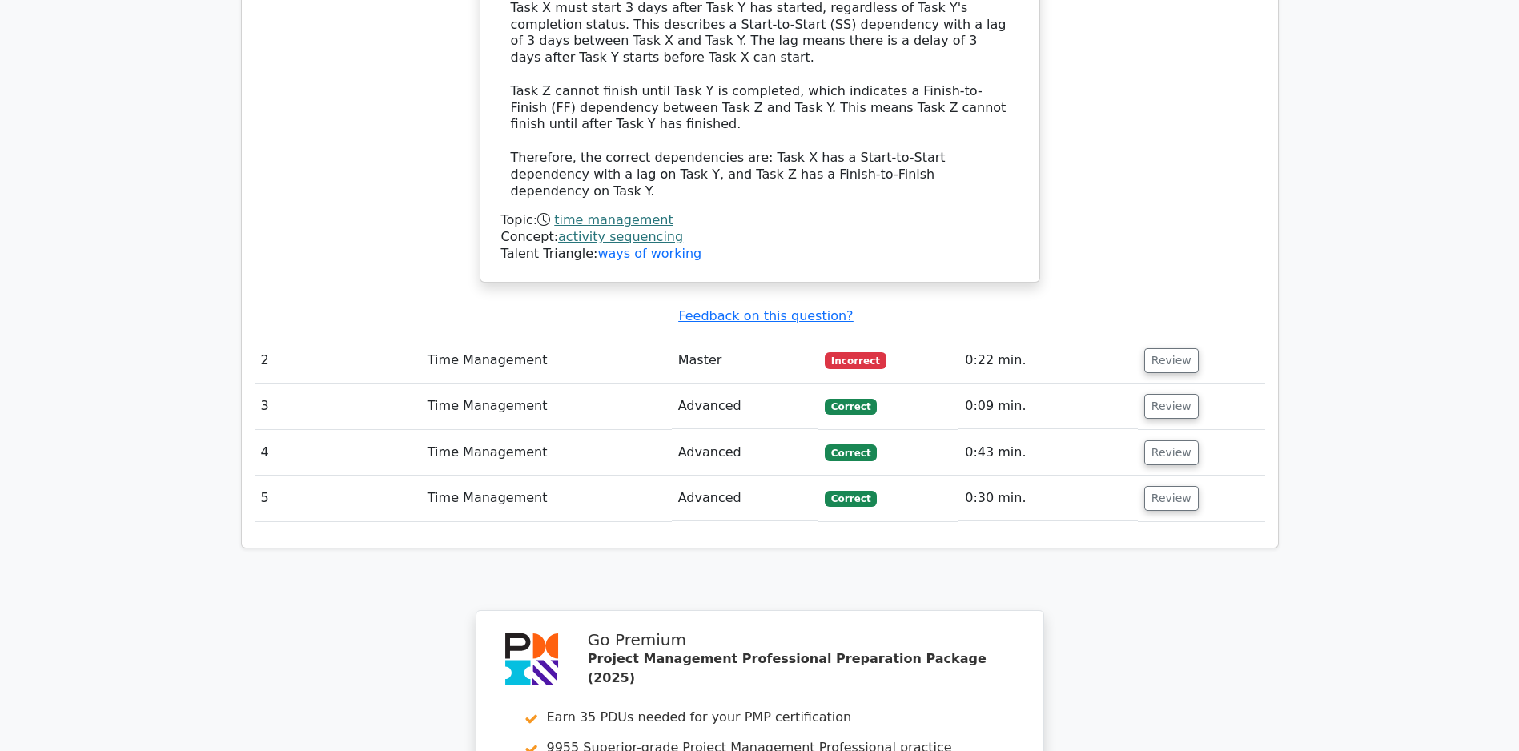
click at [1139, 358] on td "Review" at bounding box center [1201, 361] width 127 height 46
click at [1166, 359] on button "Review" at bounding box center [1171, 360] width 54 height 25
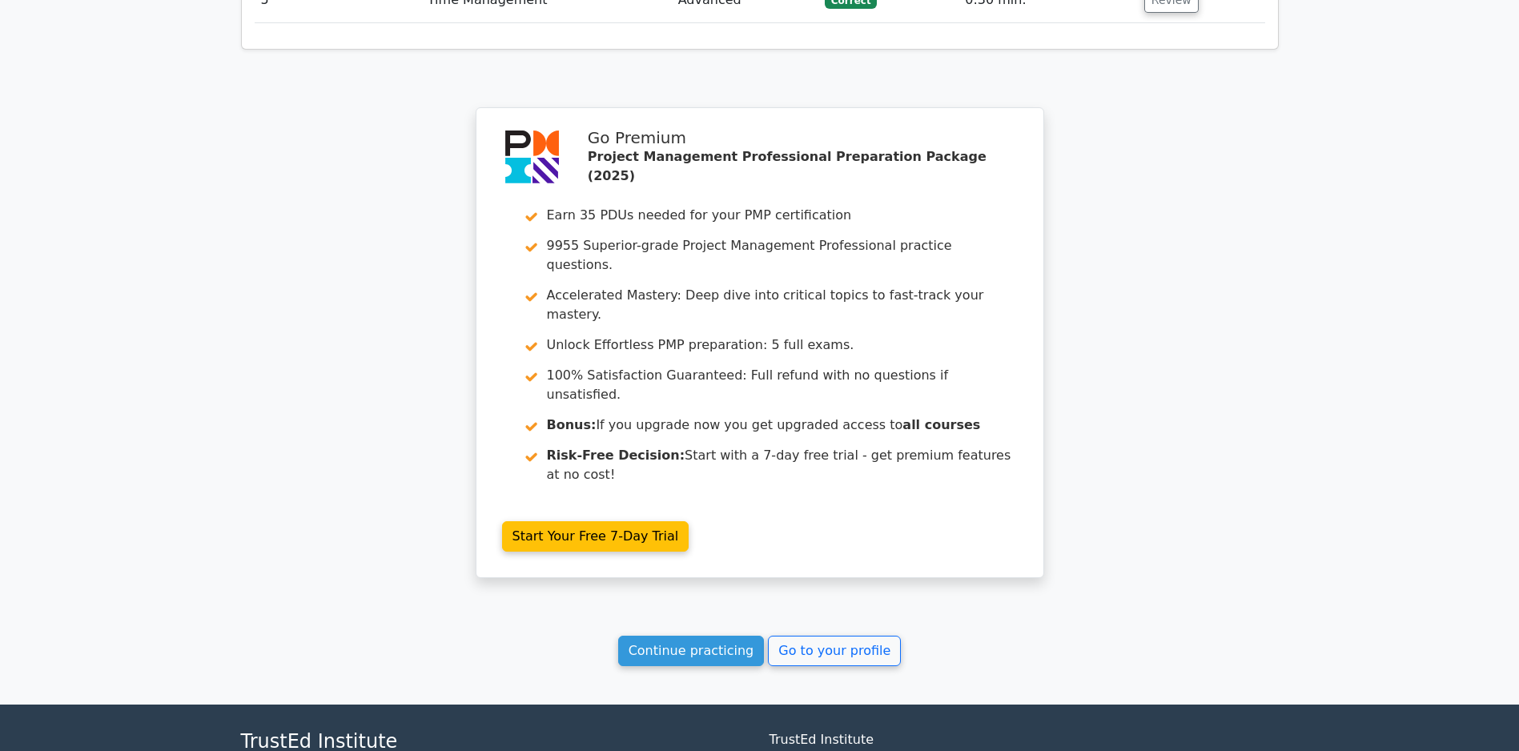
scroll to position [3150, 0]
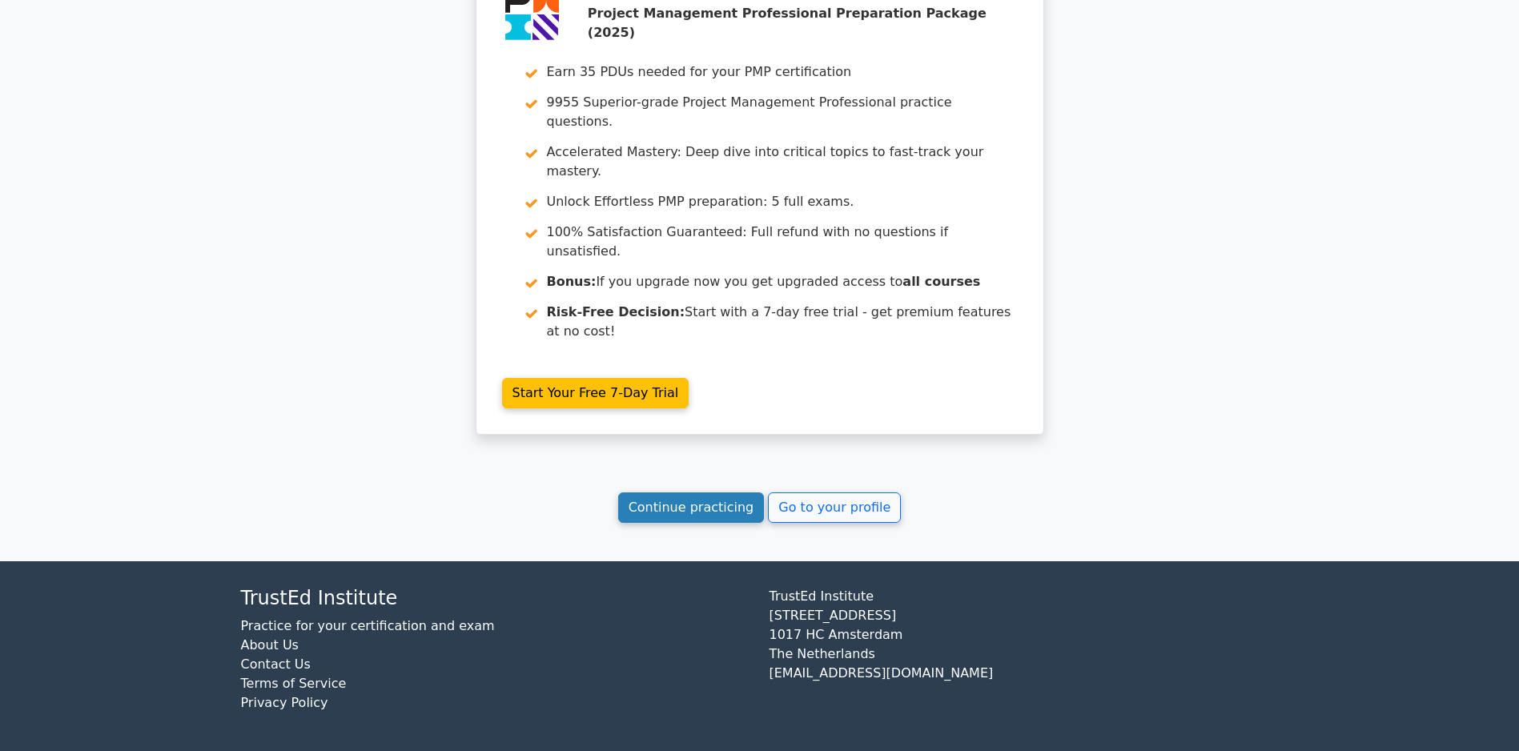
click at [669, 498] on link "Continue practicing" at bounding box center [691, 507] width 147 height 30
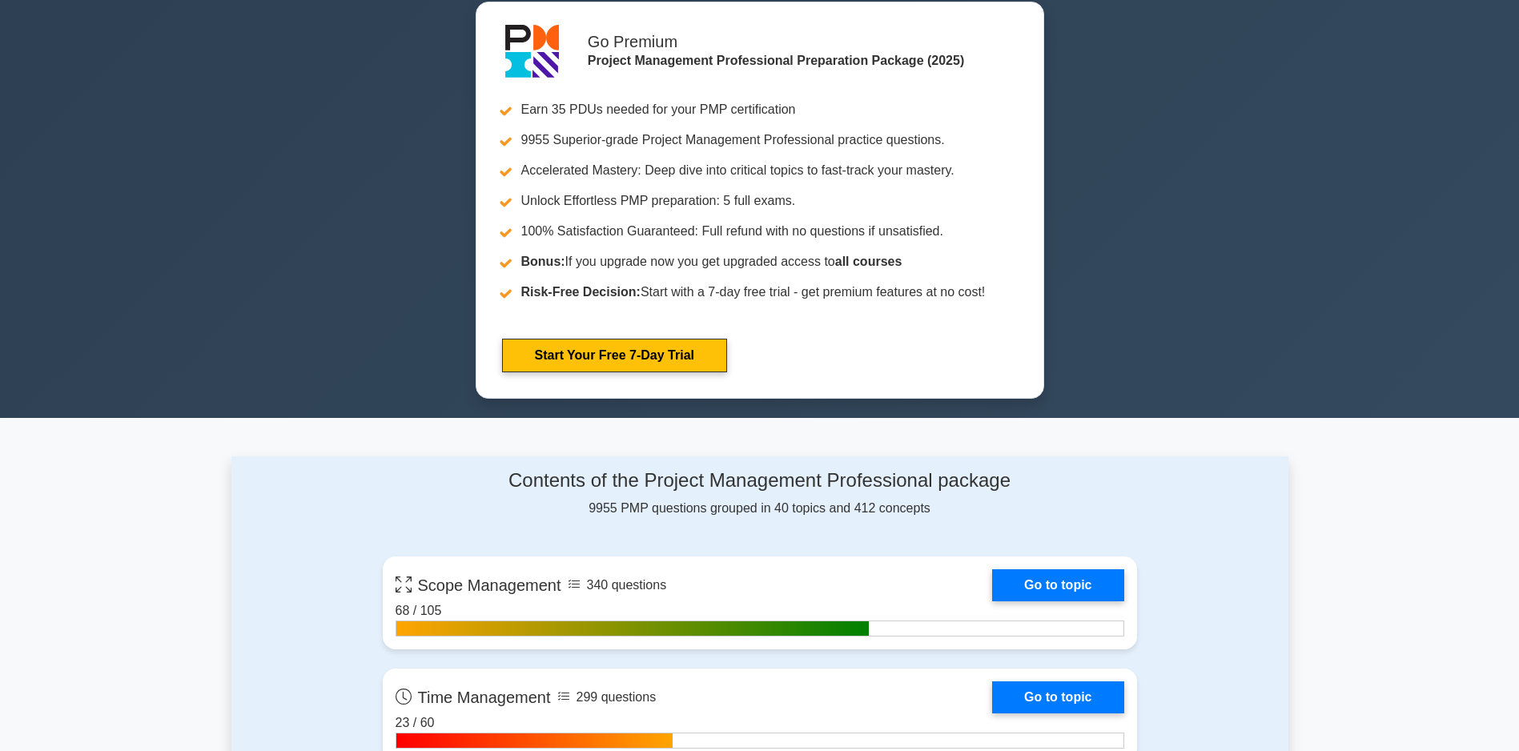
scroll to position [1041, 0]
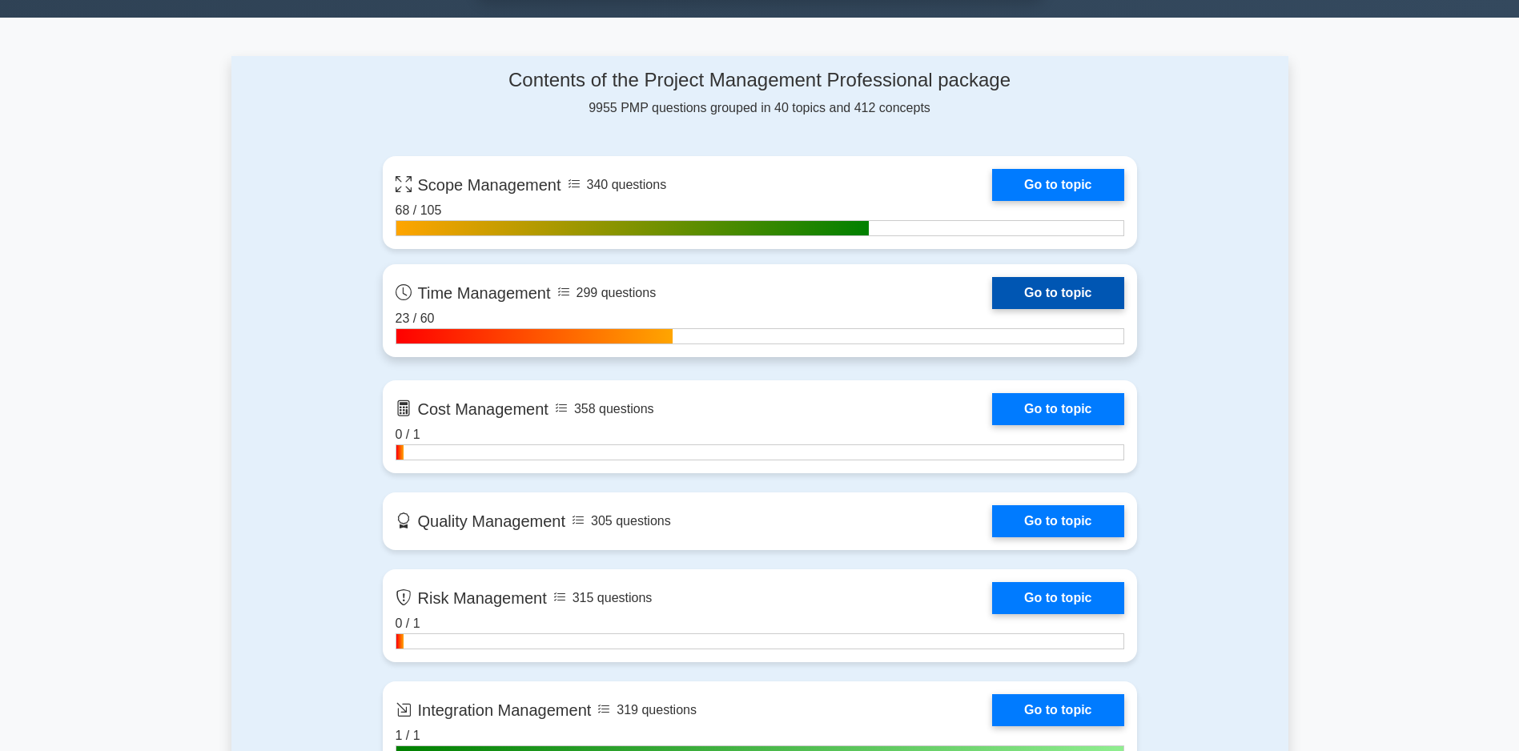
click at [992, 301] on link "Go to topic" at bounding box center [1057, 293] width 131 height 32
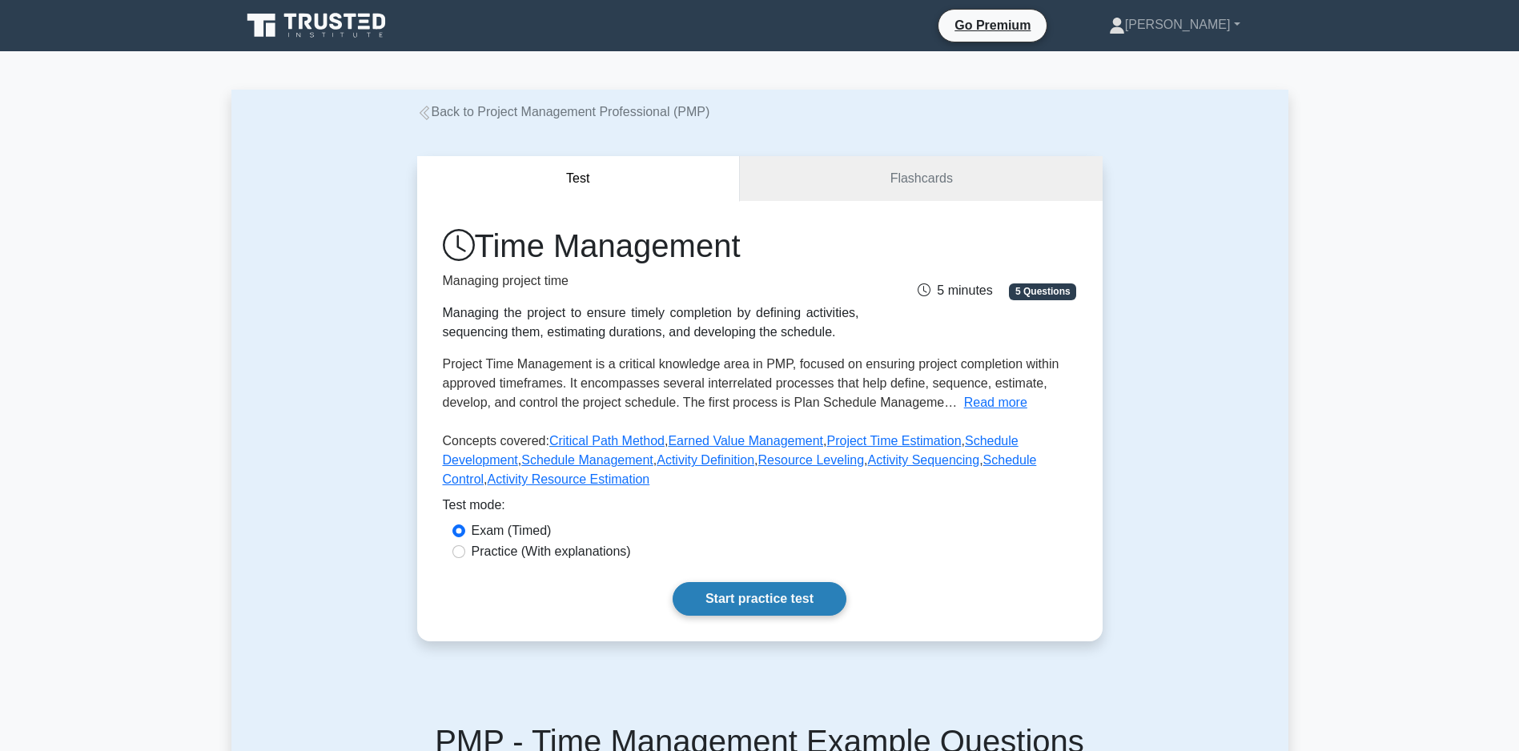
scroll to position [324, 0]
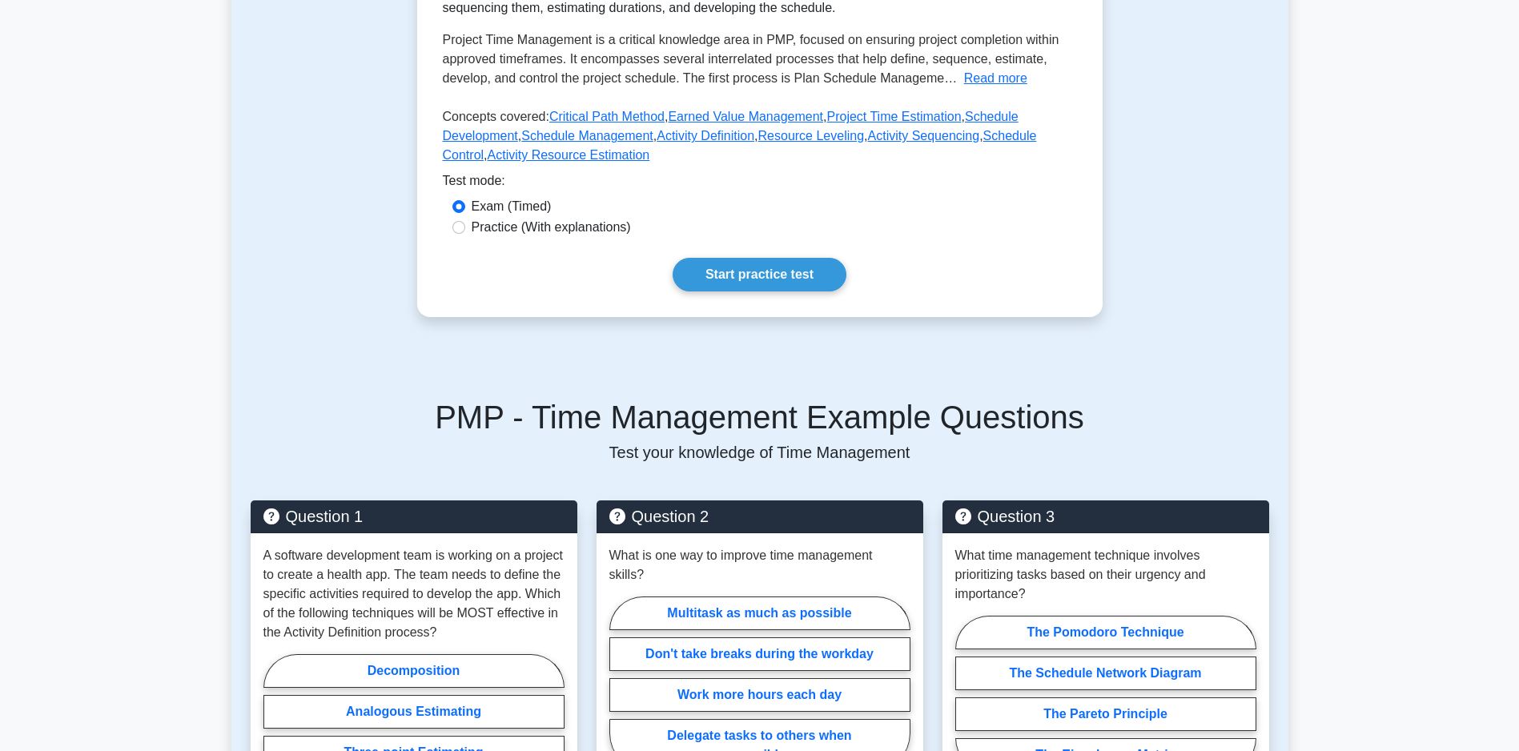
click at [750, 261] on div "Time Management Managing project time Managing the project to ensure timely com…" at bounding box center [759, 97] width 685 height 440
click at [737, 291] on link "Start practice test" at bounding box center [760, 275] width 174 height 34
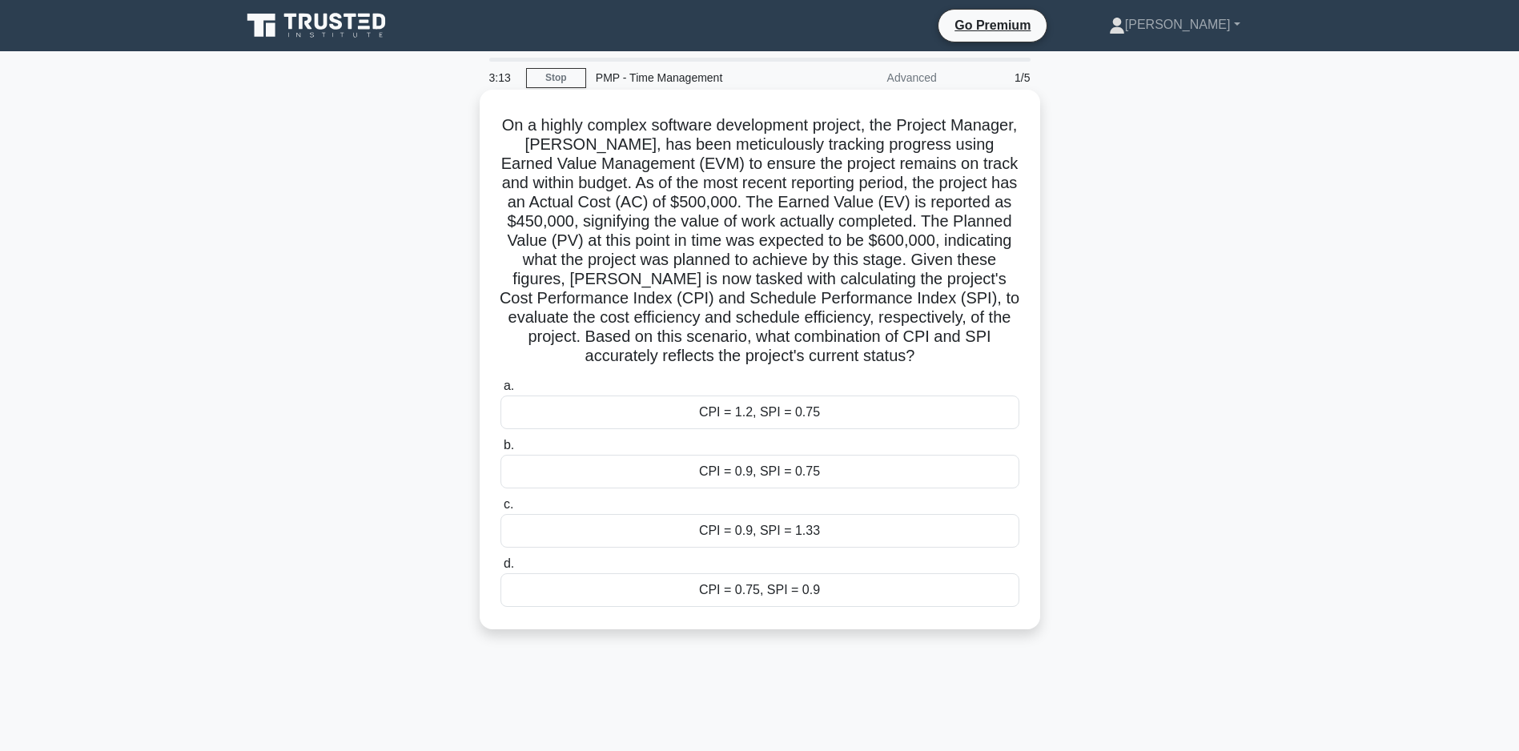
click at [786, 607] on div "CPI = 0.75, SPI = 0.9" at bounding box center [759, 590] width 519 height 34
click at [500, 569] on input "d. CPI = 0.75, SPI = 0.9" at bounding box center [500, 564] width 0 height 10
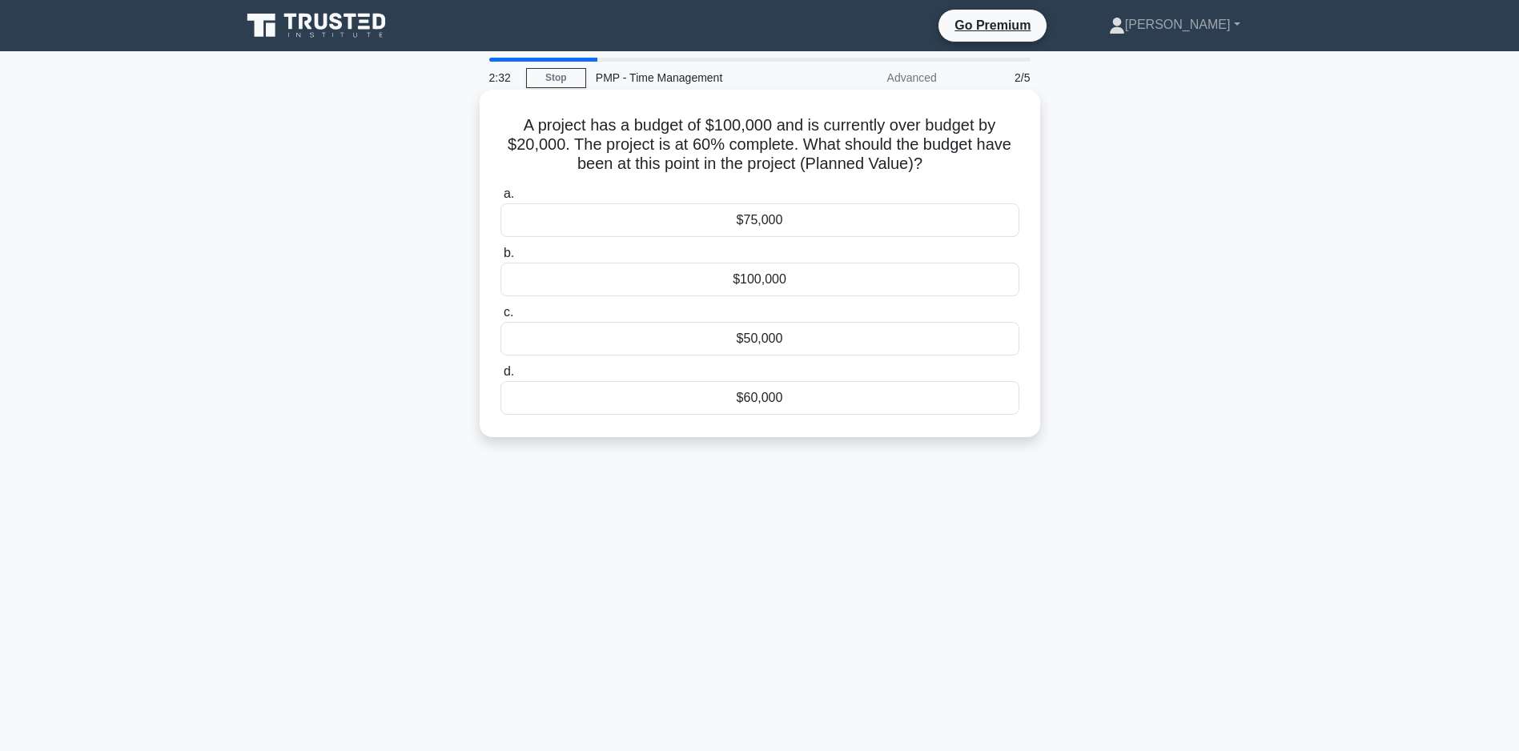
click at [781, 395] on div "$60,000" at bounding box center [759, 398] width 519 height 34
click at [500, 377] on input "d. $60,000" at bounding box center [500, 372] width 0 height 10
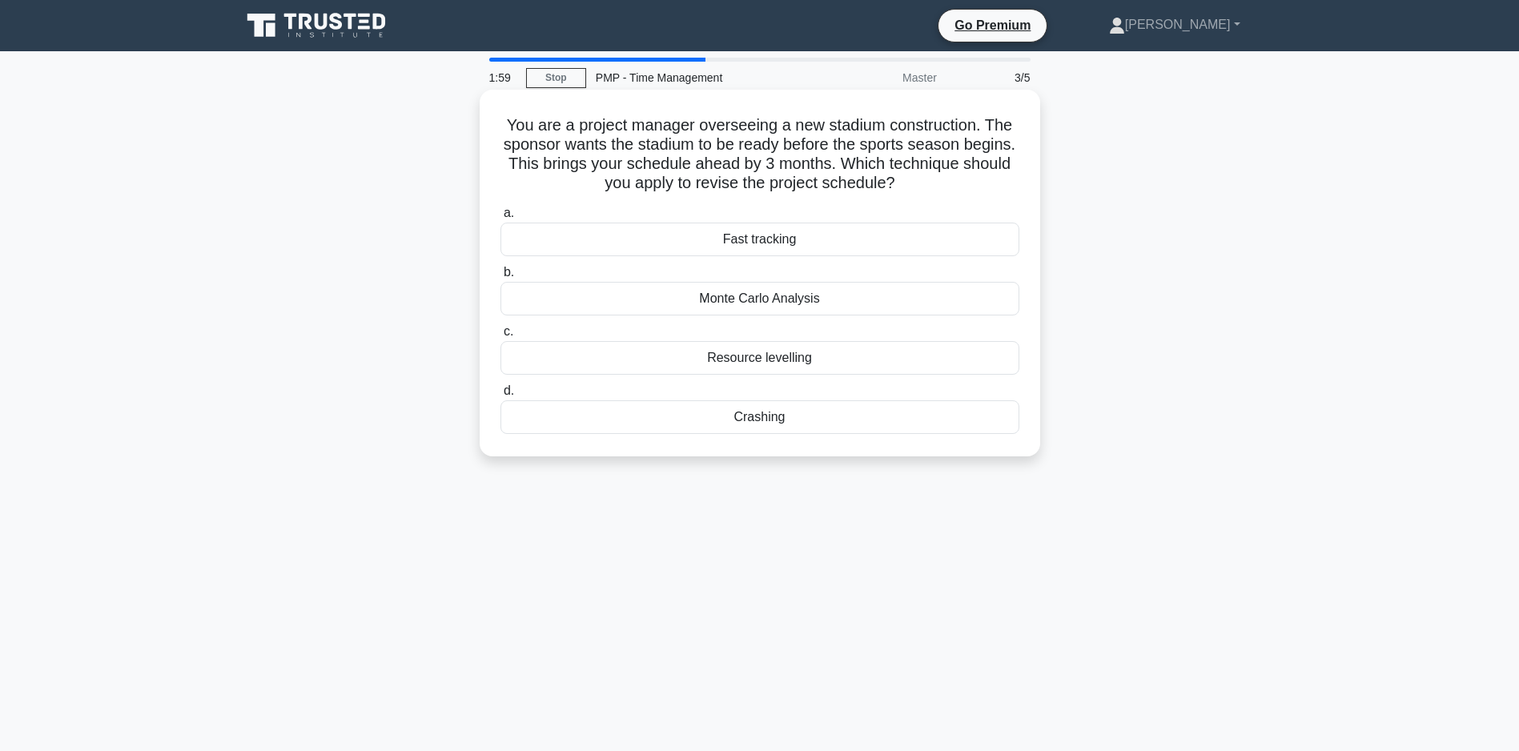
click at [746, 237] on div "Fast tracking" at bounding box center [759, 240] width 519 height 34
click at [500, 219] on input "a. Fast tracking" at bounding box center [500, 213] width 0 height 10
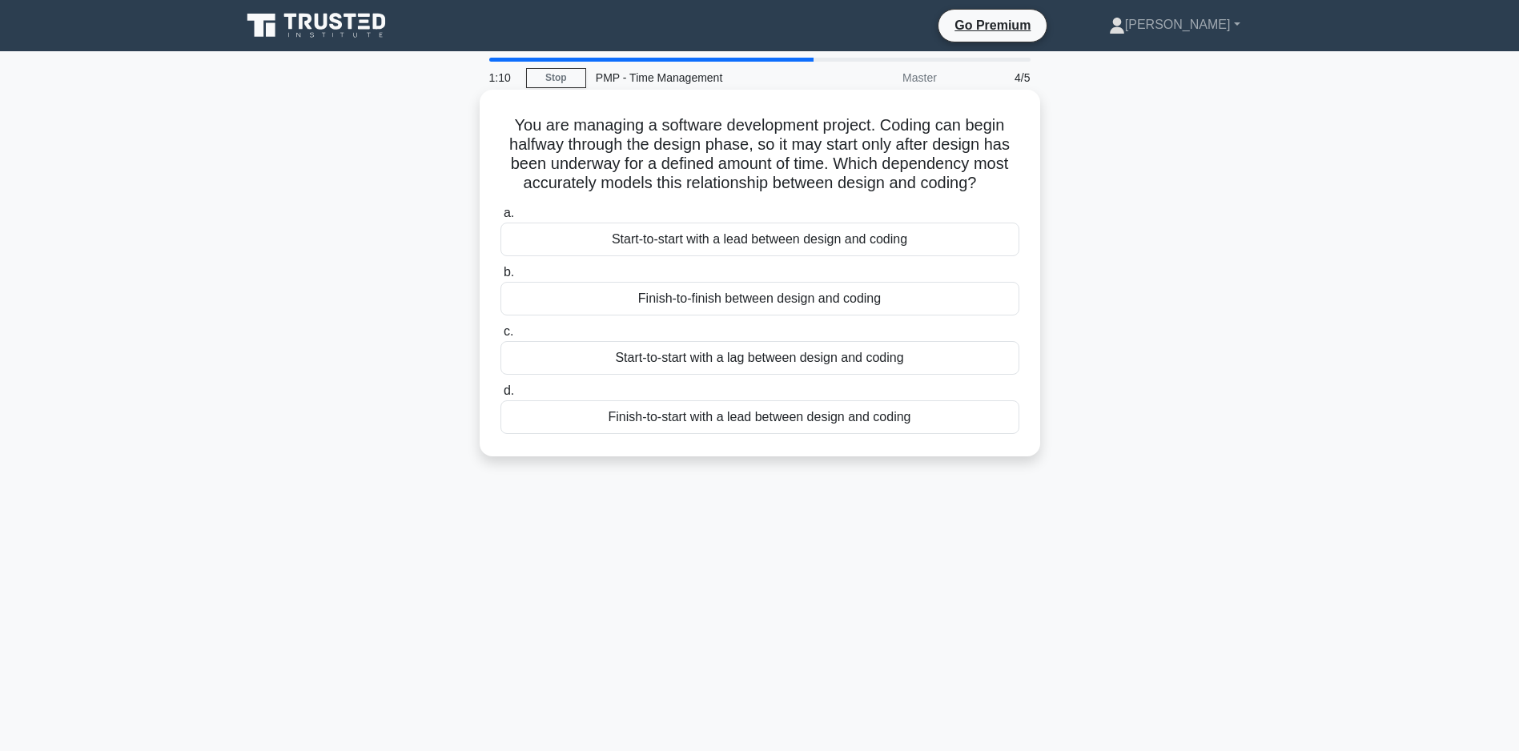
click at [726, 375] on div "Start-to-start with a lag between design and coding" at bounding box center [759, 358] width 519 height 34
click at [500, 337] on input "c. Start-to-start with a lag between design and coding" at bounding box center [500, 332] width 0 height 10
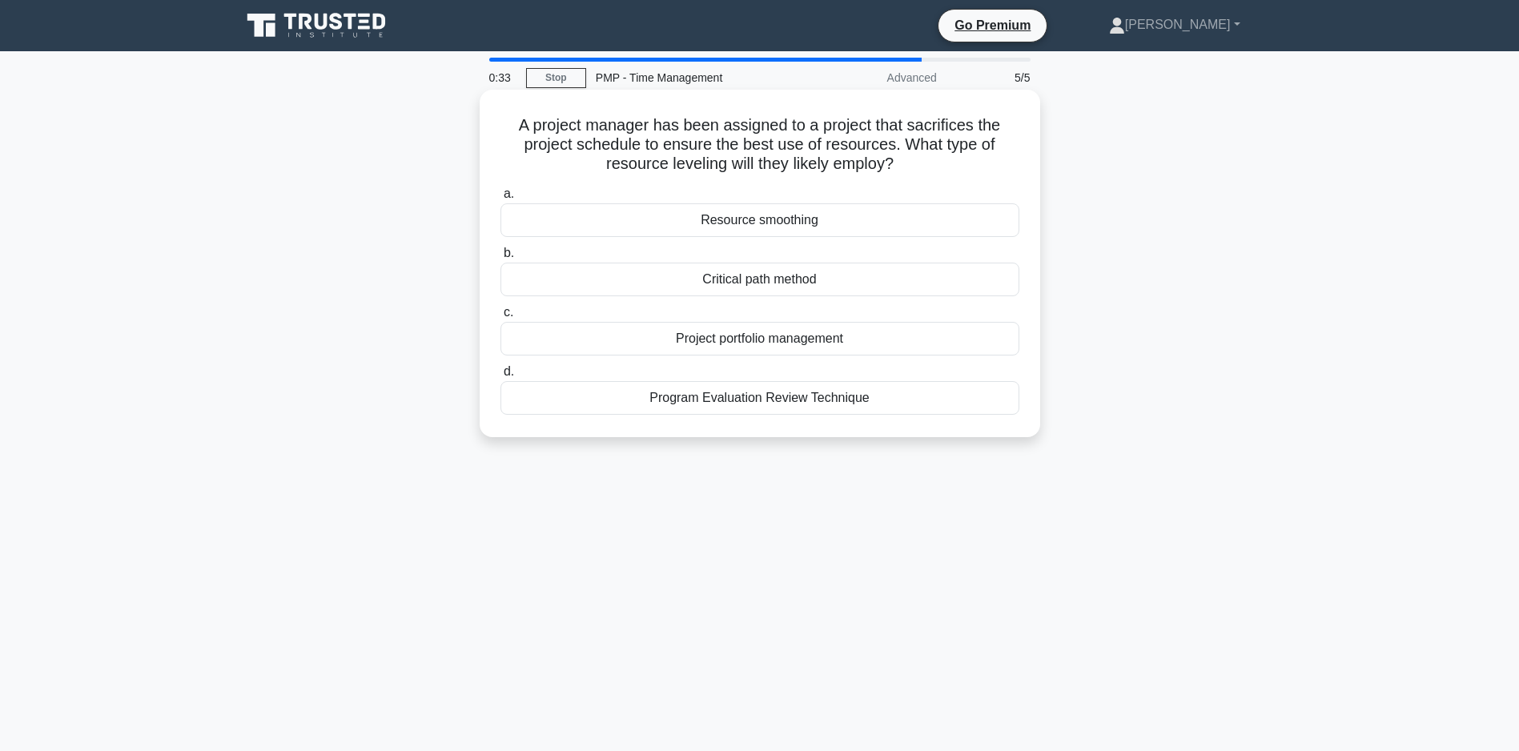
click at [770, 219] on div "Resource smoothing" at bounding box center [759, 220] width 519 height 34
click at [500, 199] on input "a. Resource smoothing" at bounding box center [500, 194] width 0 height 10
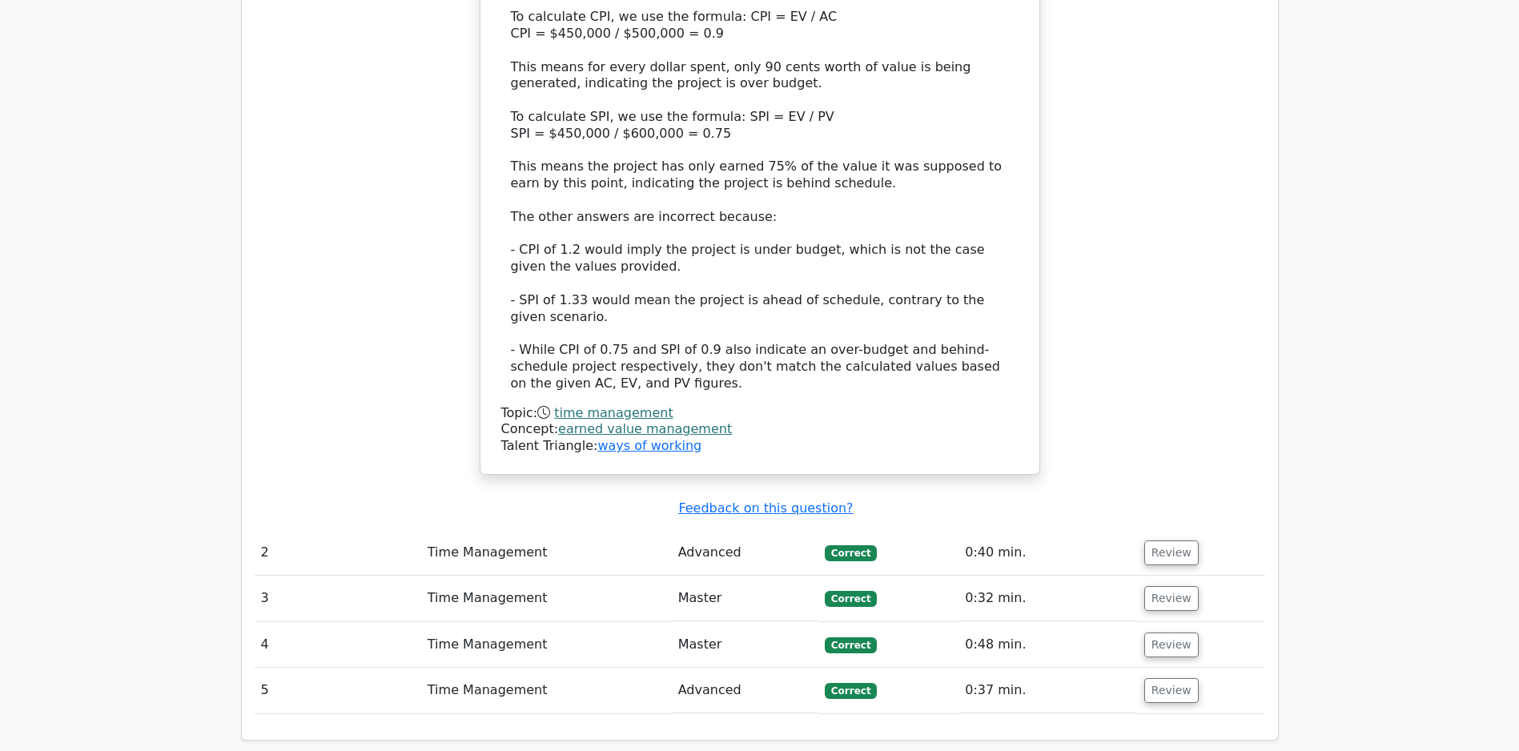
scroll to position [2233, 0]
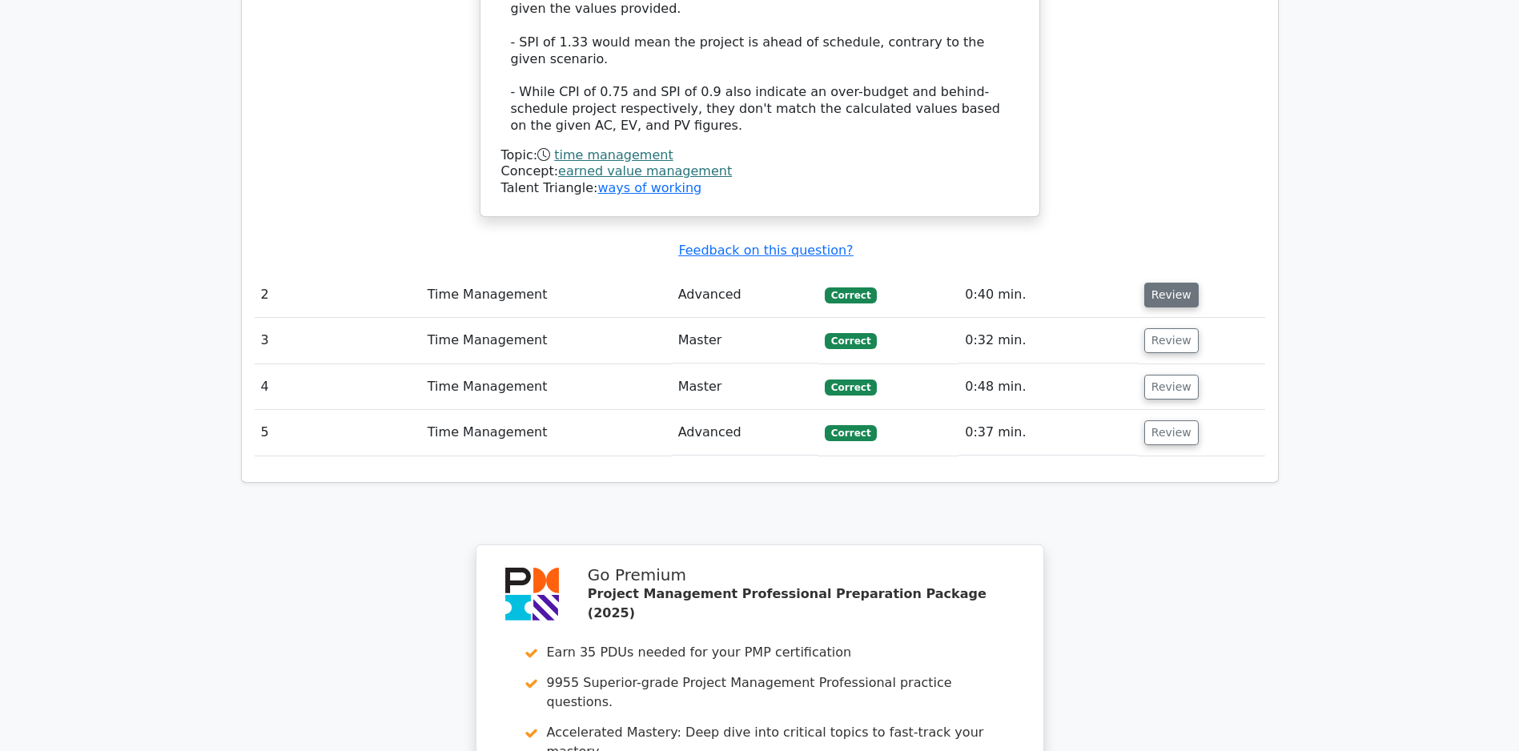
drag, startPoint x: 1194, startPoint y: 303, endPoint x: 1186, endPoint y: 298, distance: 8.7
click at [1186, 298] on button "Review" at bounding box center [1171, 295] width 54 height 25
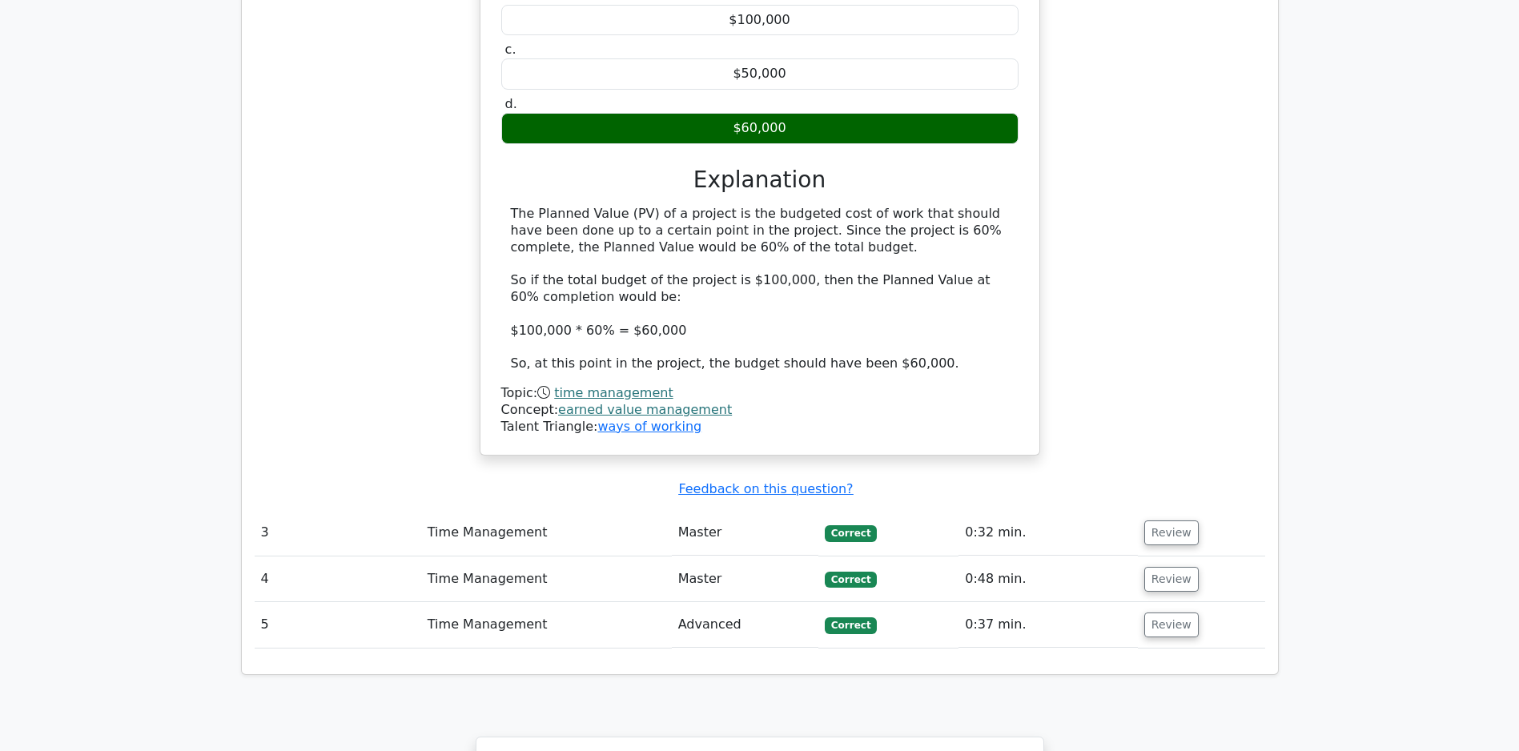
scroll to position [2880, 0]
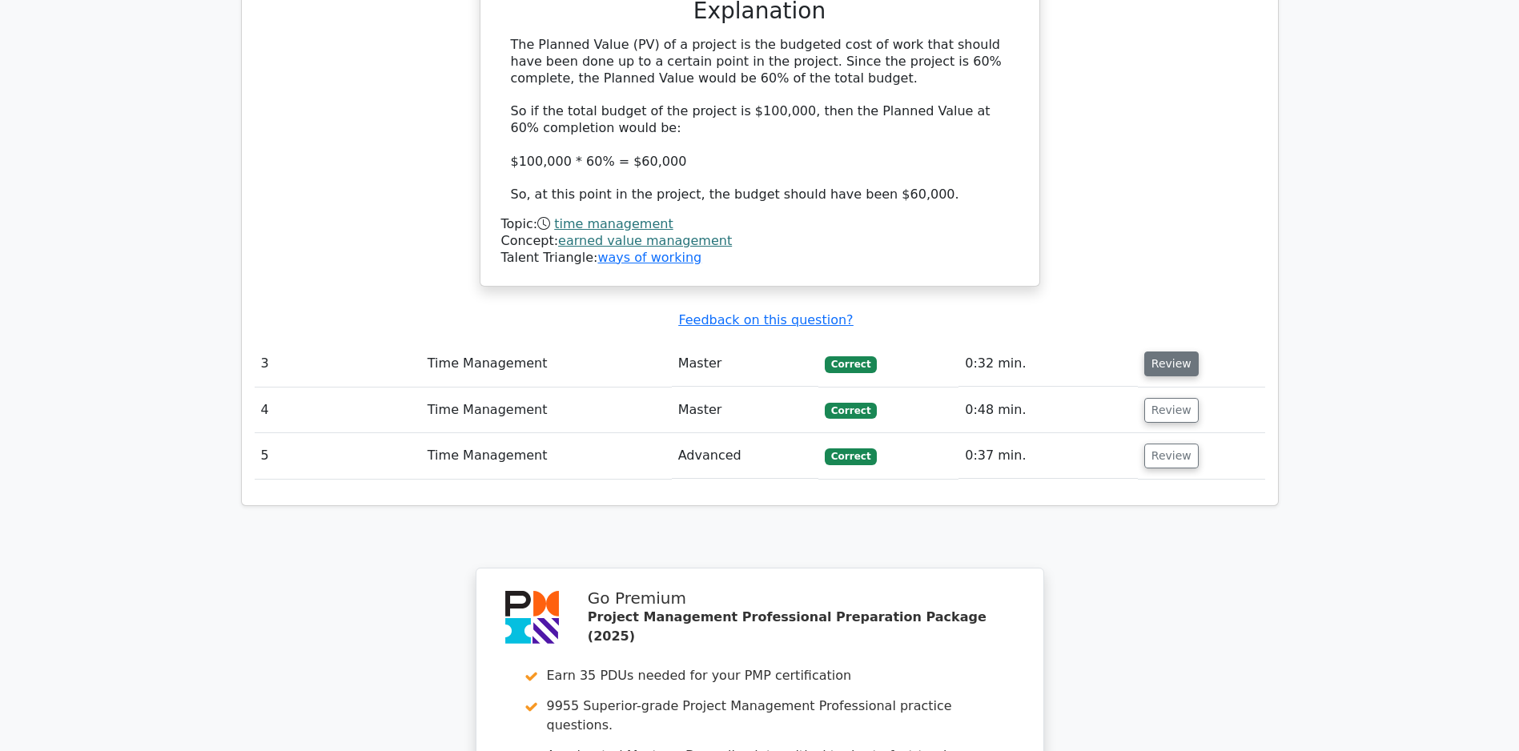
click at [1166, 367] on button "Review" at bounding box center [1171, 363] width 54 height 25
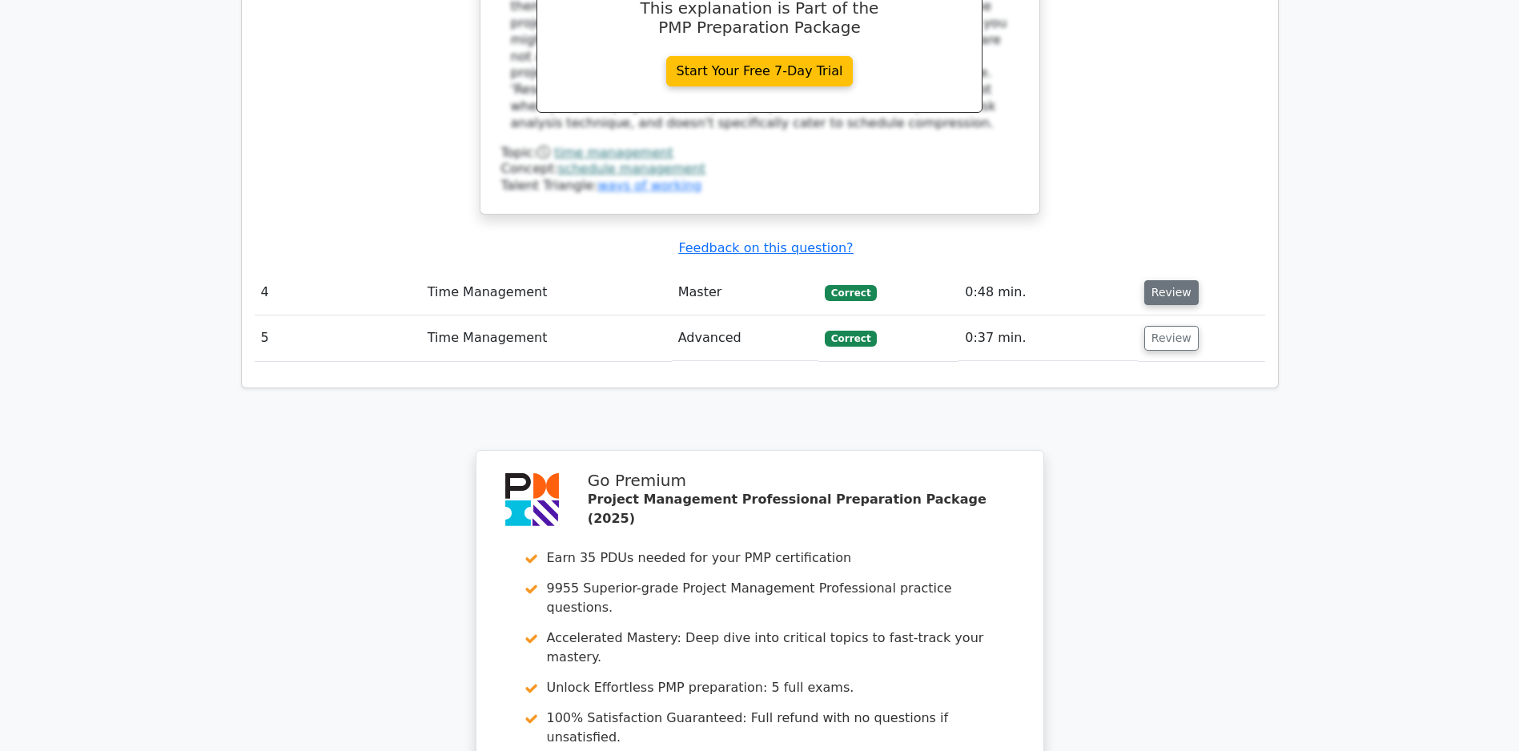
click at [1178, 298] on button "Review" at bounding box center [1171, 292] width 54 height 25
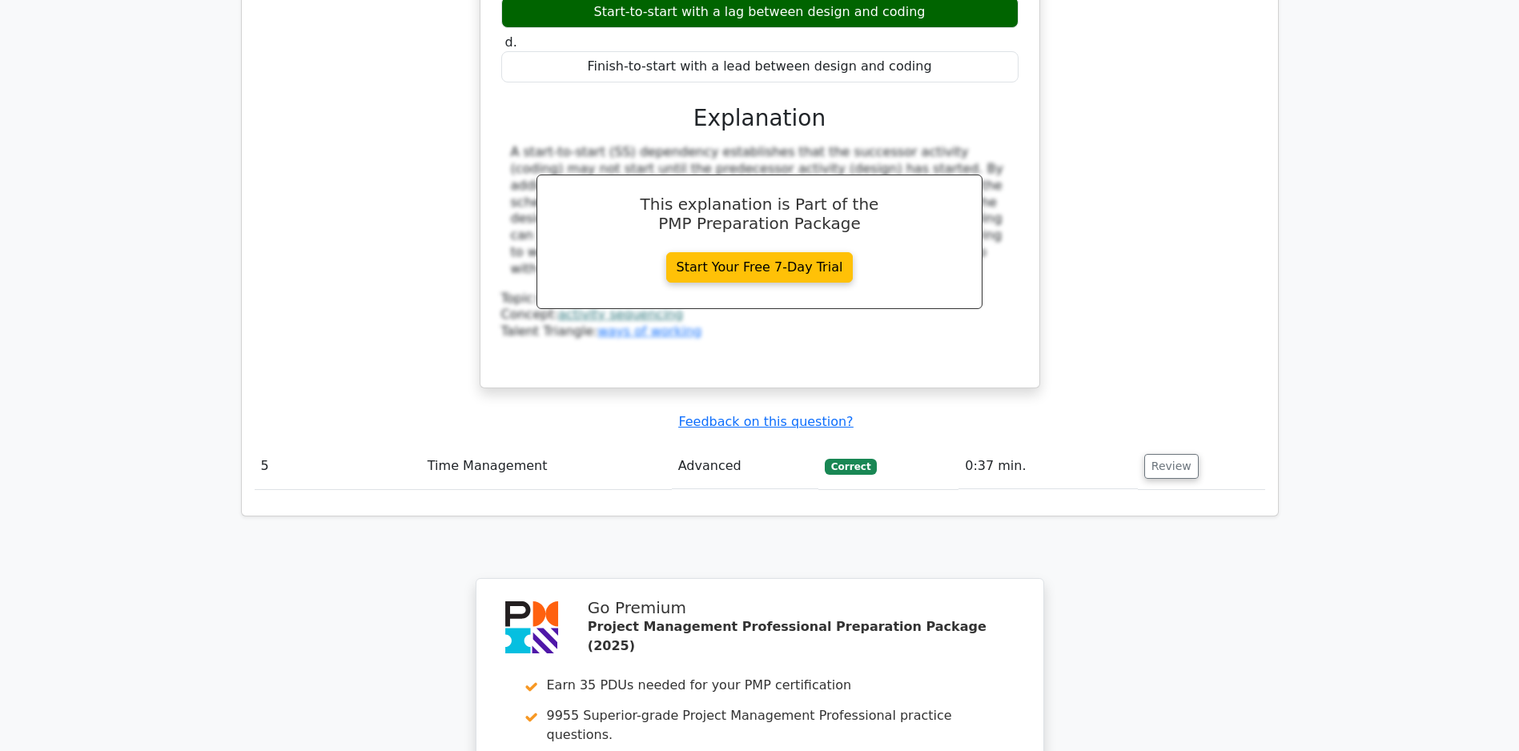
scroll to position [4467, 0]
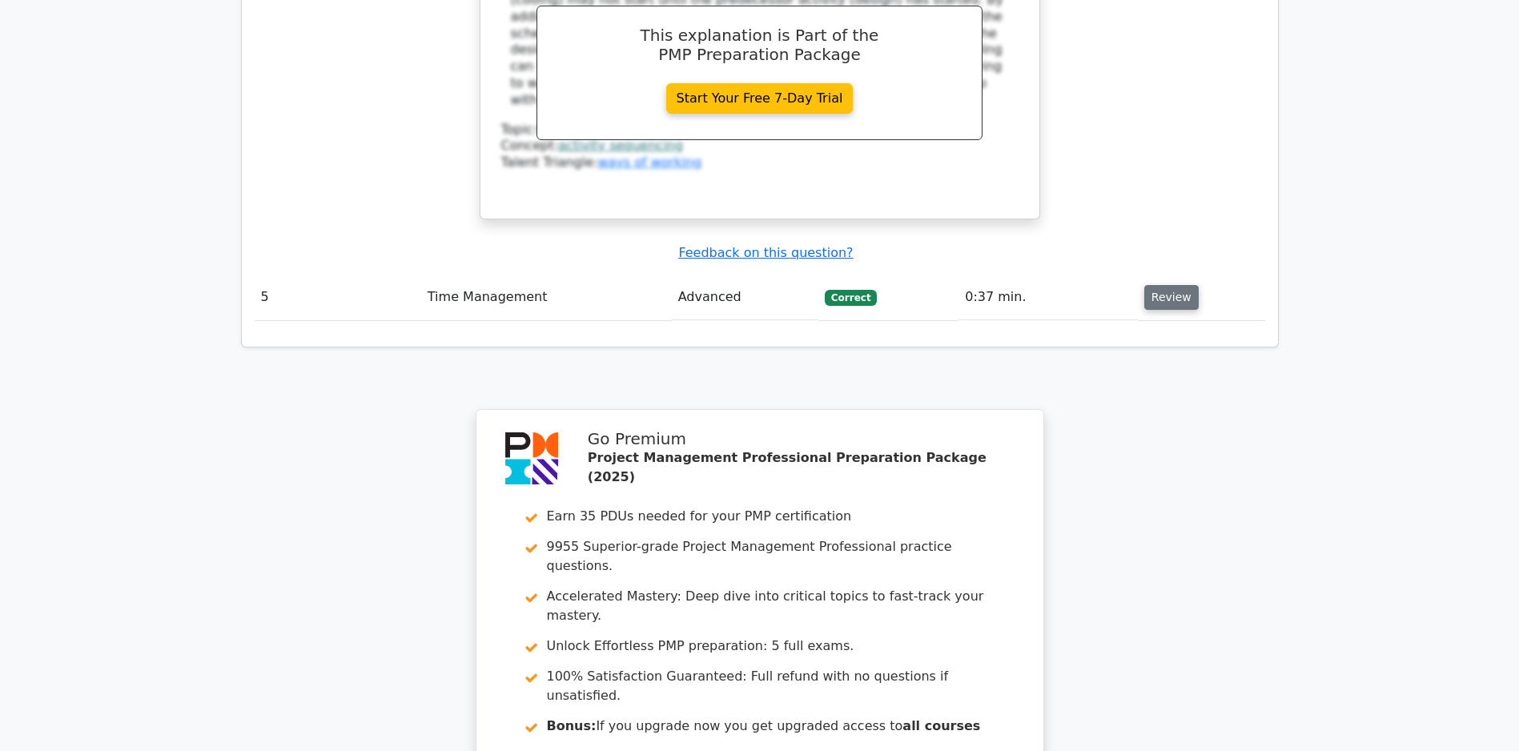
click at [1170, 303] on button "Review" at bounding box center [1171, 297] width 54 height 25
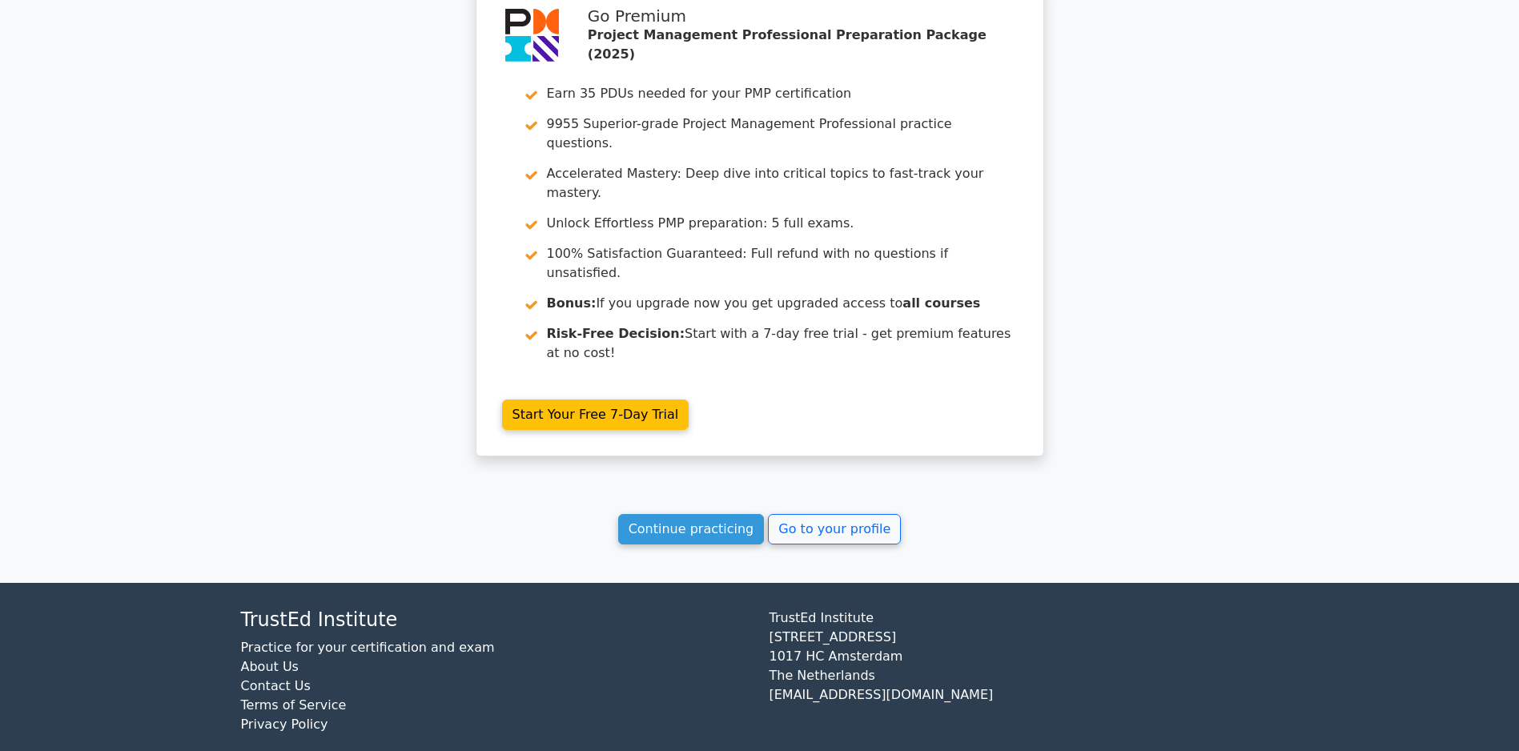
scroll to position [5694, 0]
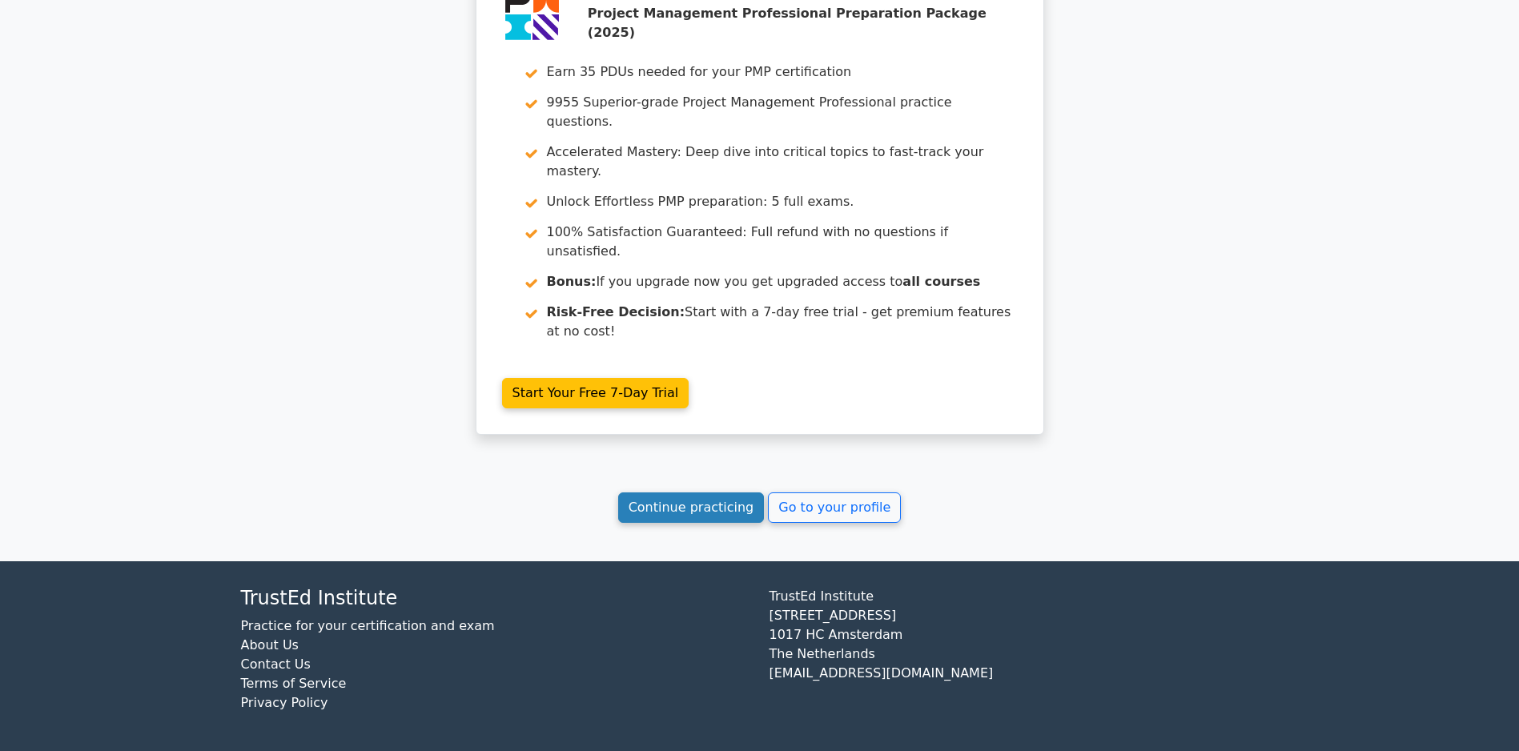
click at [661, 500] on link "Continue practicing" at bounding box center [691, 507] width 147 height 30
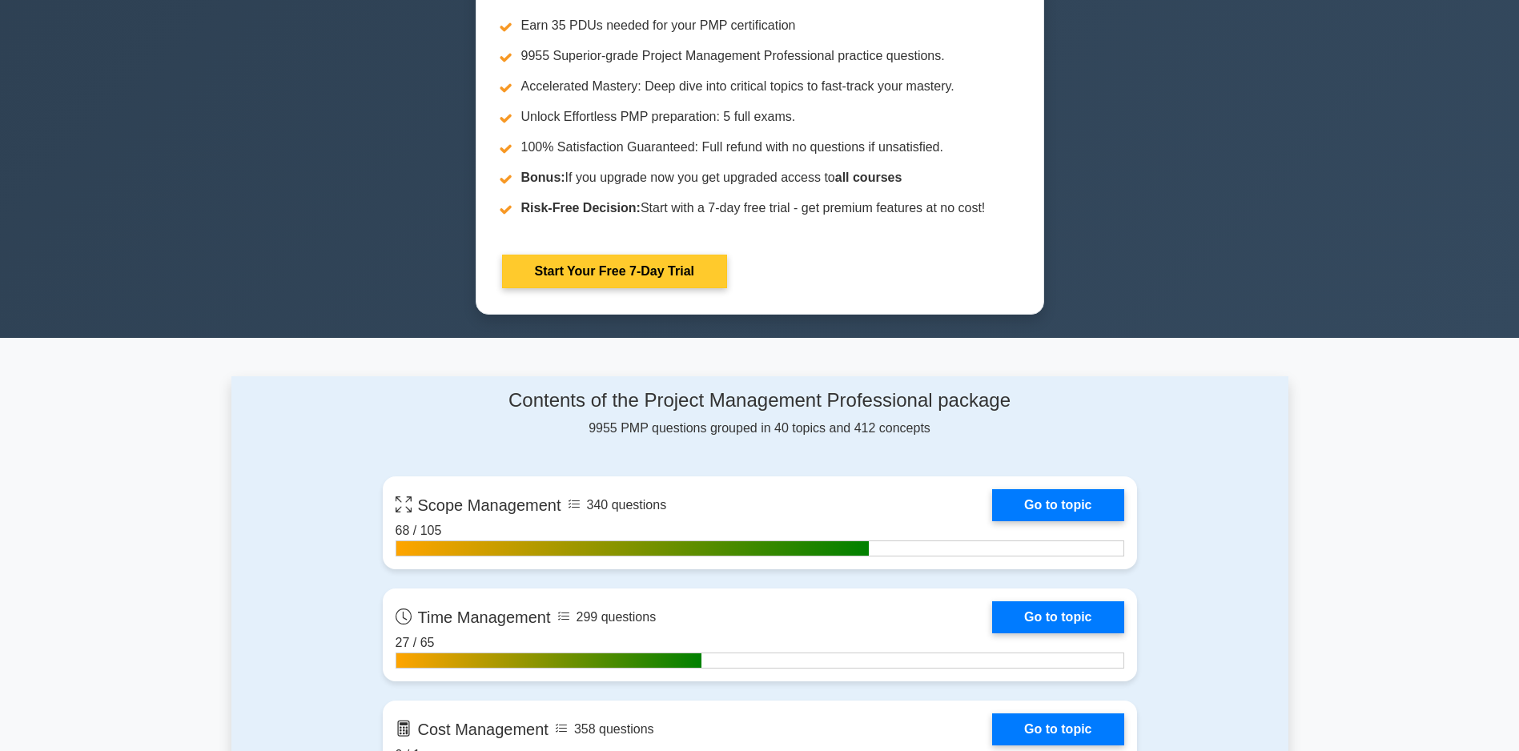
scroll to position [1121, 0]
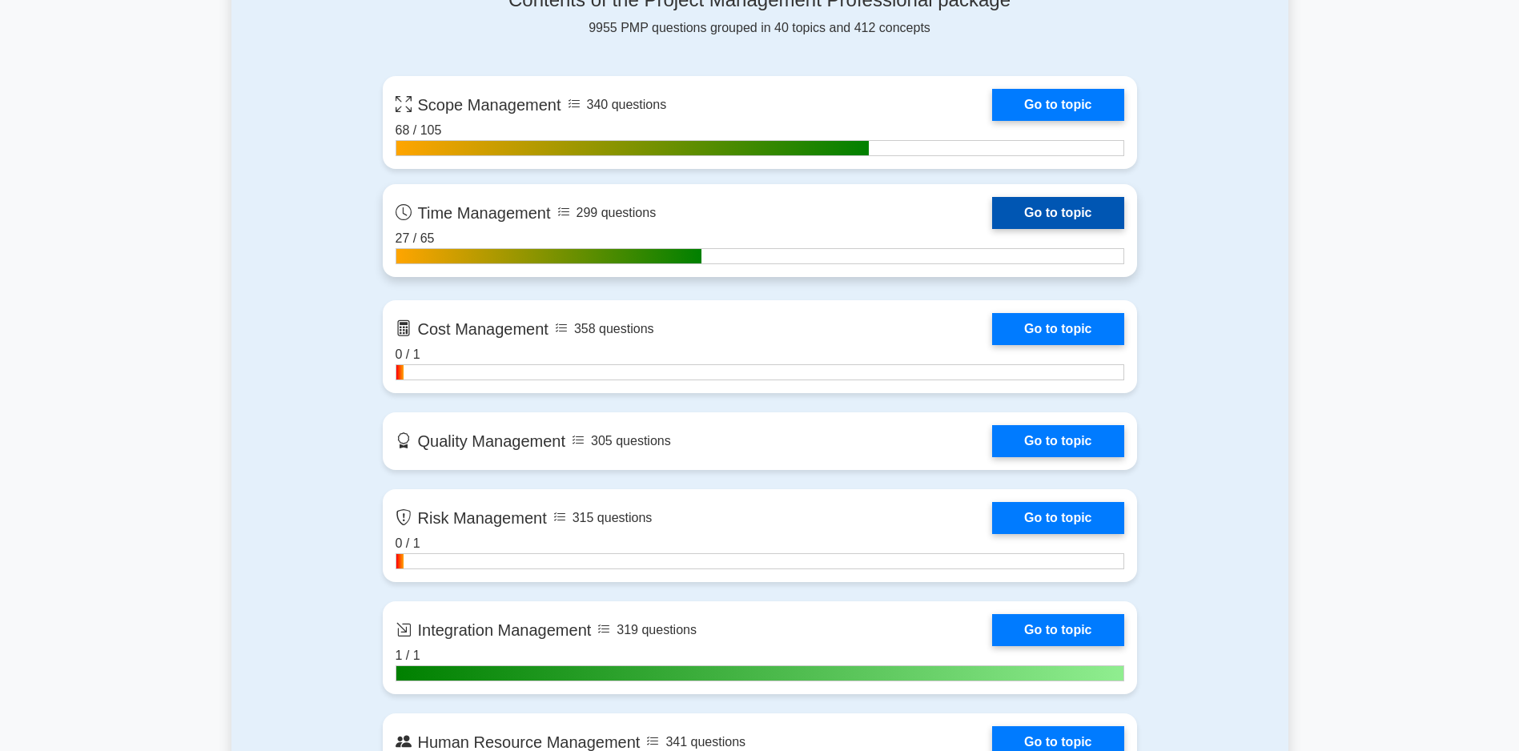
click at [992, 218] on link "Go to topic" at bounding box center [1057, 213] width 131 height 32
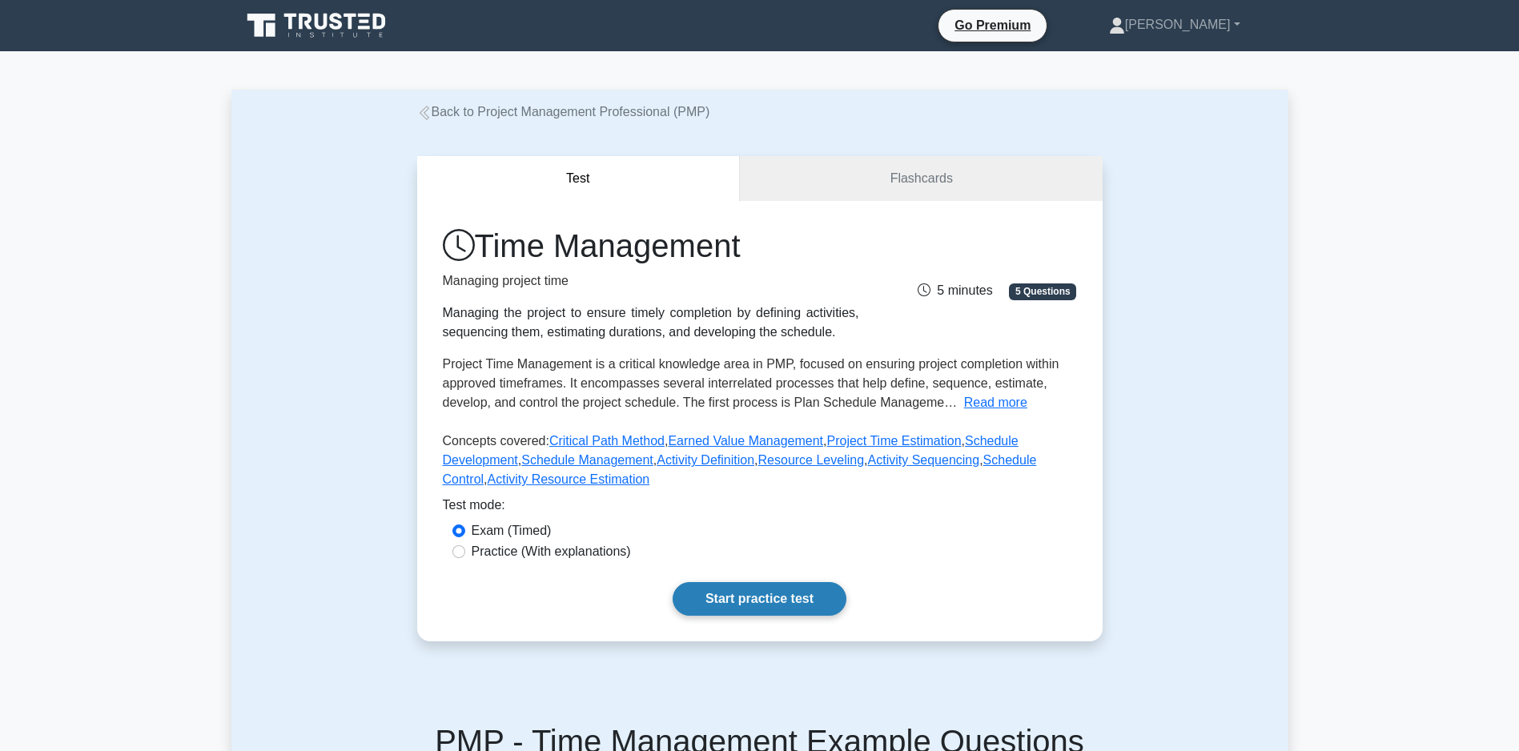
click at [761, 611] on link "Start practice test" at bounding box center [760, 599] width 174 height 34
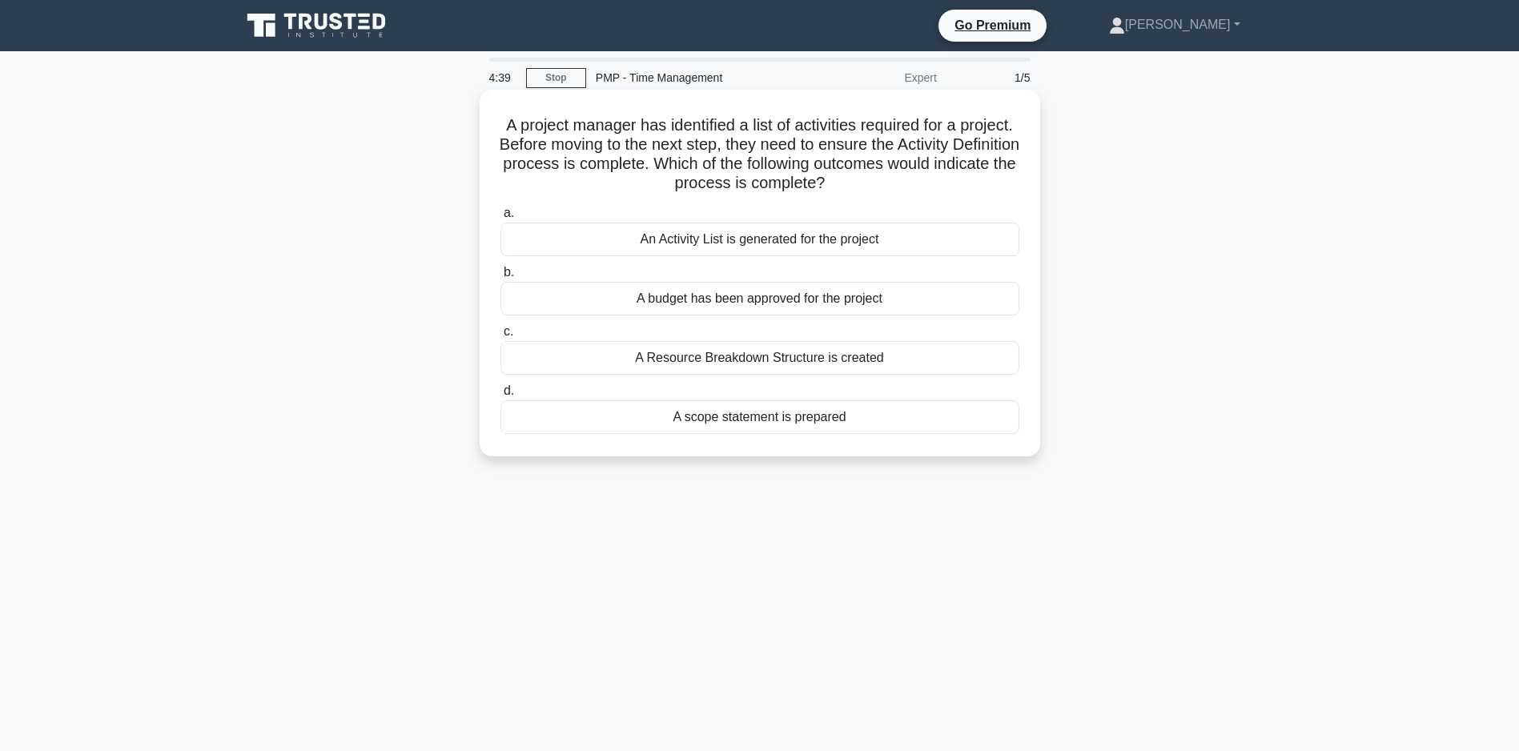
click at [743, 241] on div "An Activity List is generated for the project" at bounding box center [759, 240] width 519 height 34
click at [500, 219] on input "a. An Activity List is generated for the project" at bounding box center [500, 213] width 0 height 10
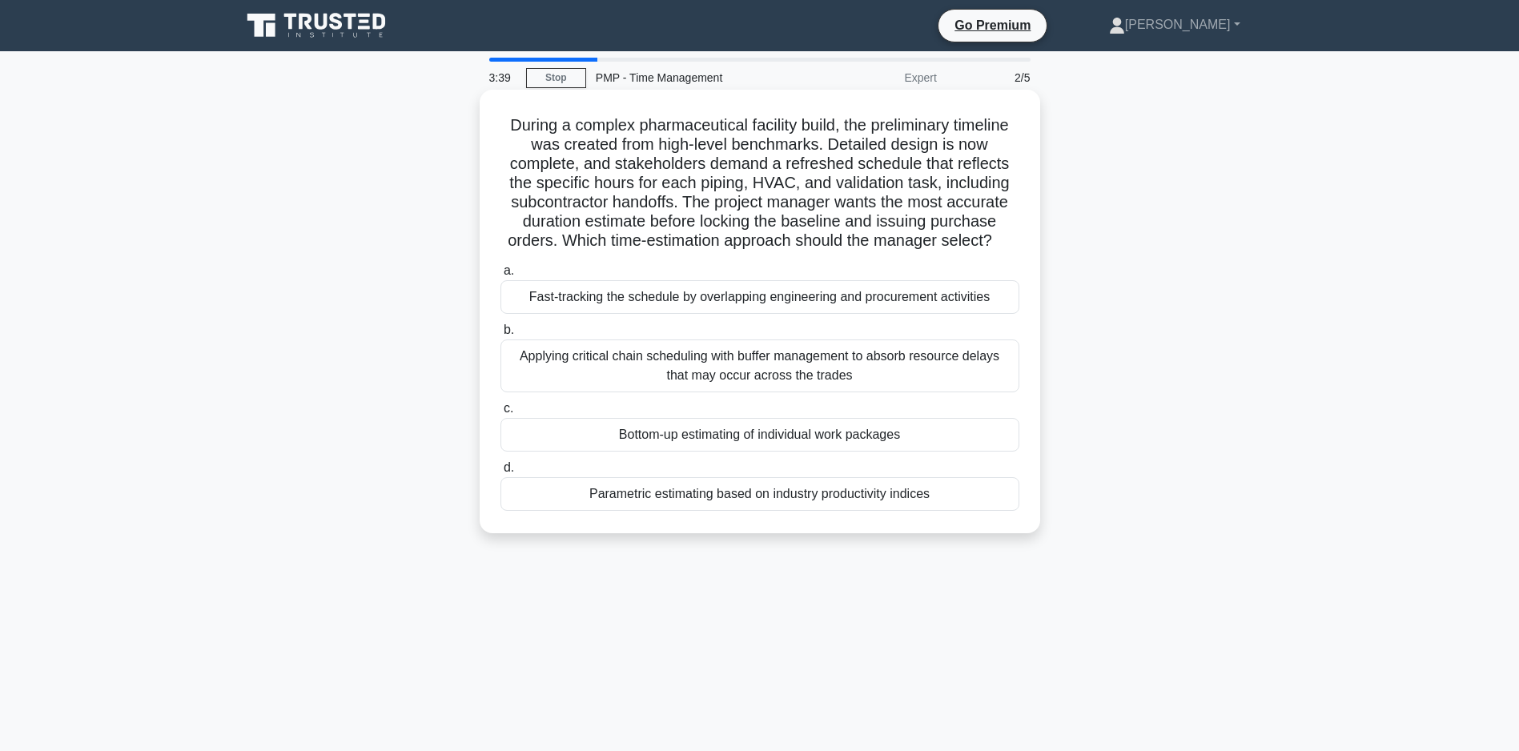
click at [691, 452] on div "Bottom-up estimating of individual work packages" at bounding box center [759, 435] width 519 height 34
click at [500, 414] on input "c. Bottom-up estimating of individual work packages" at bounding box center [500, 409] width 0 height 10
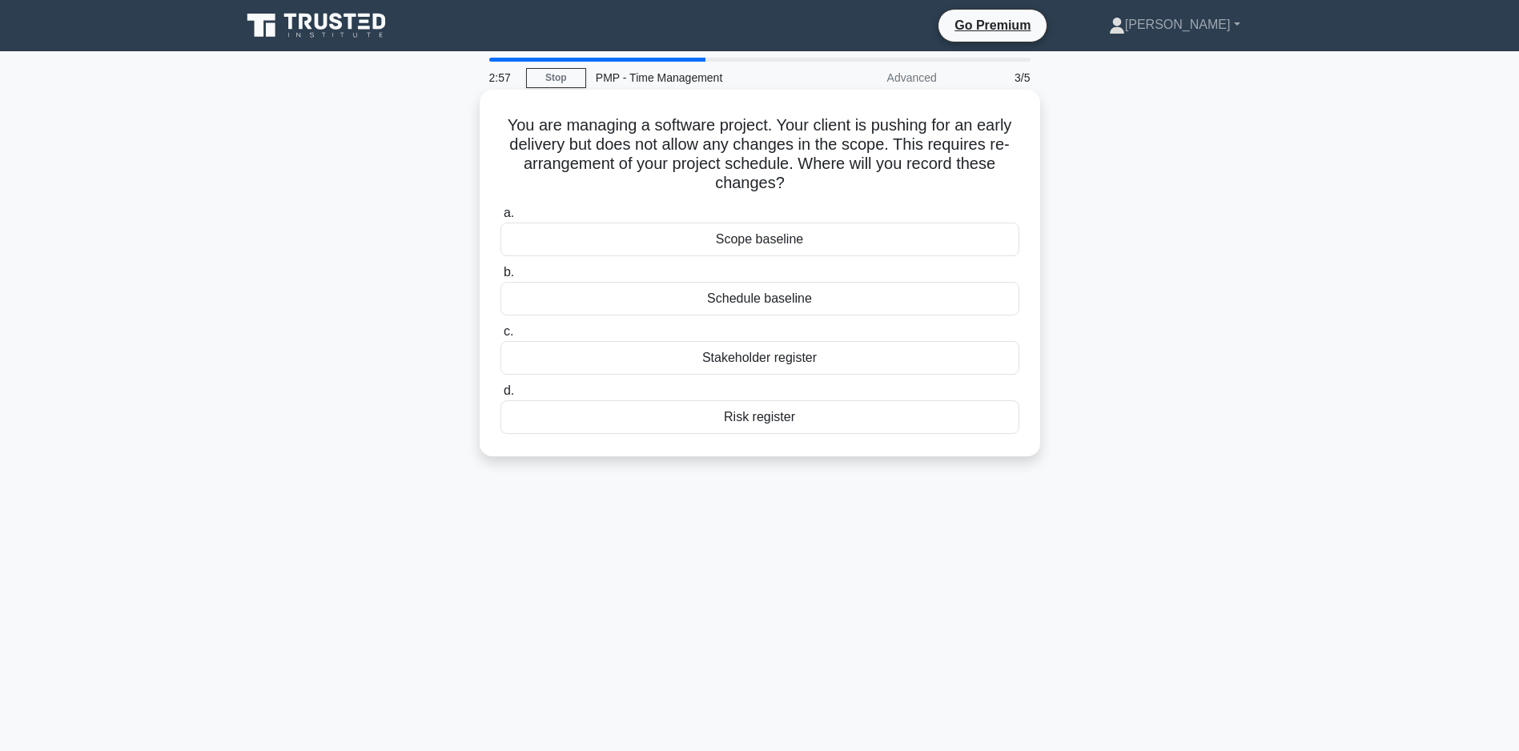
click at [761, 295] on div "Schedule baseline" at bounding box center [759, 299] width 519 height 34
click at [500, 278] on input "b. Schedule baseline" at bounding box center [500, 272] width 0 height 10
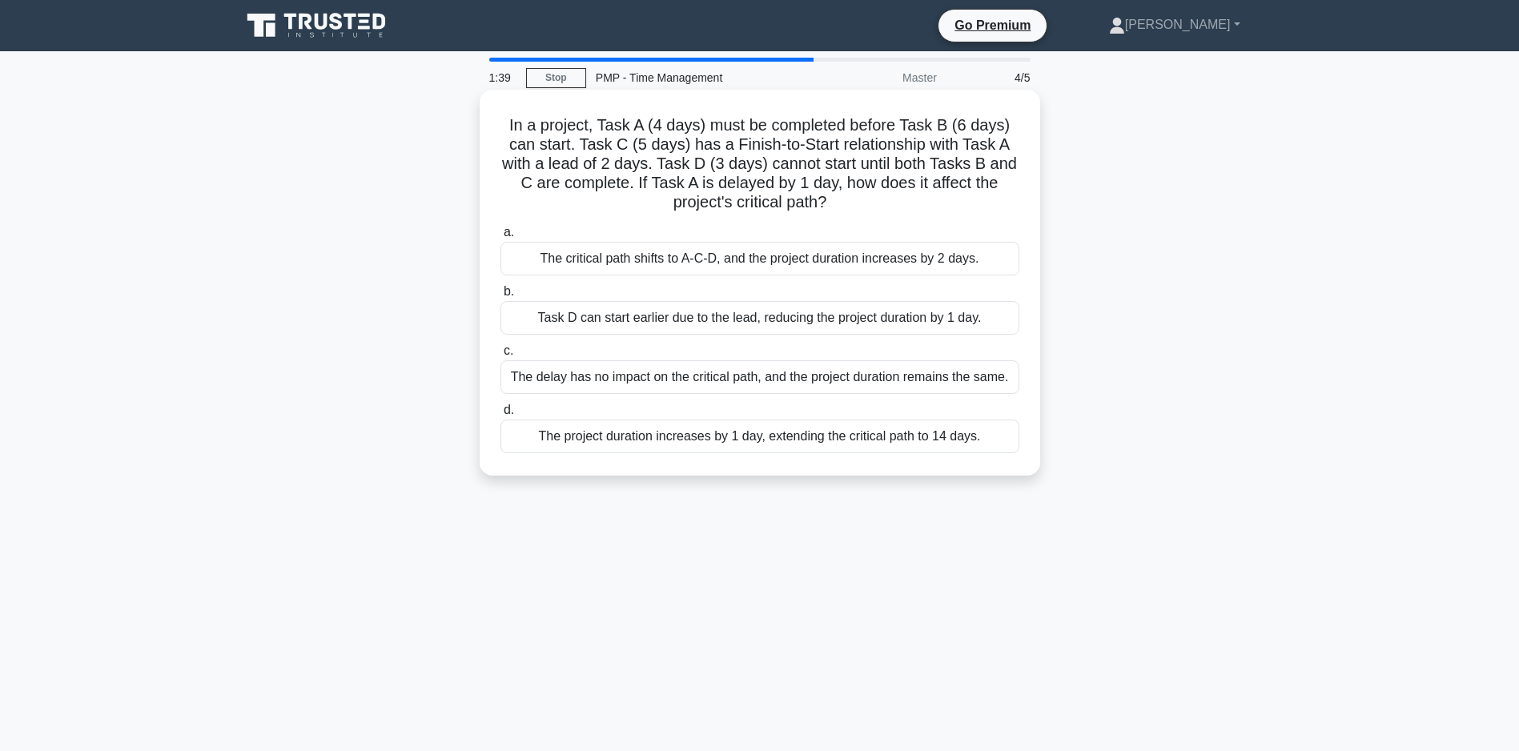
click at [728, 453] on div "The project duration increases by 1 day, extending the critical path to 14 days." at bounding box center [759, 437] width 519 height 34
click at [500, 416] on input "d. The project duration increases by 1 day, extending the critical path to 14 d…" at bounding box center [500, 410] width 0 height 10
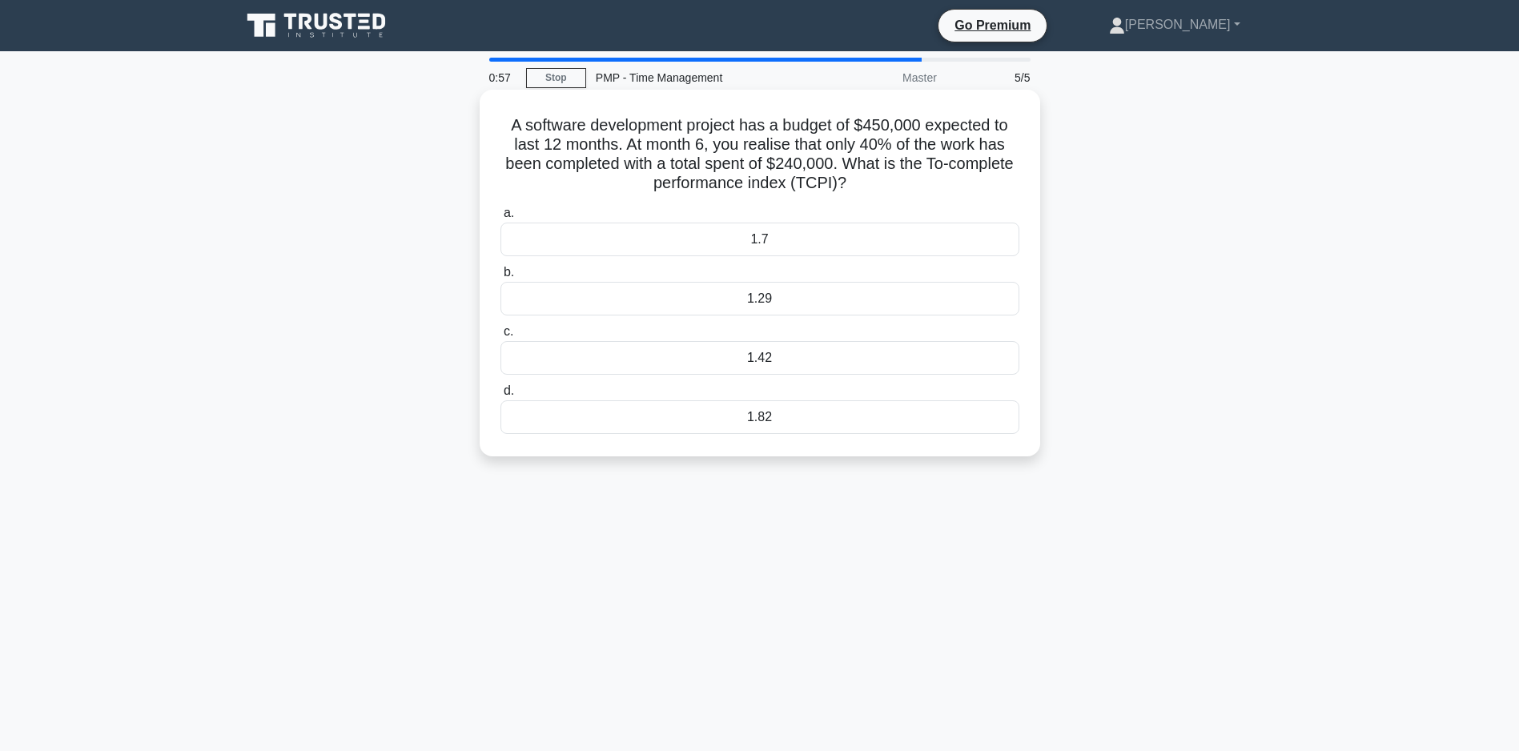
click at [767, 278] on label "b. 1.29" at bounding box center [759, 289] width 519 height 53
click at [500, 278] on input "b. 1.29" at bounding box center [500, 272] width 0 height 10
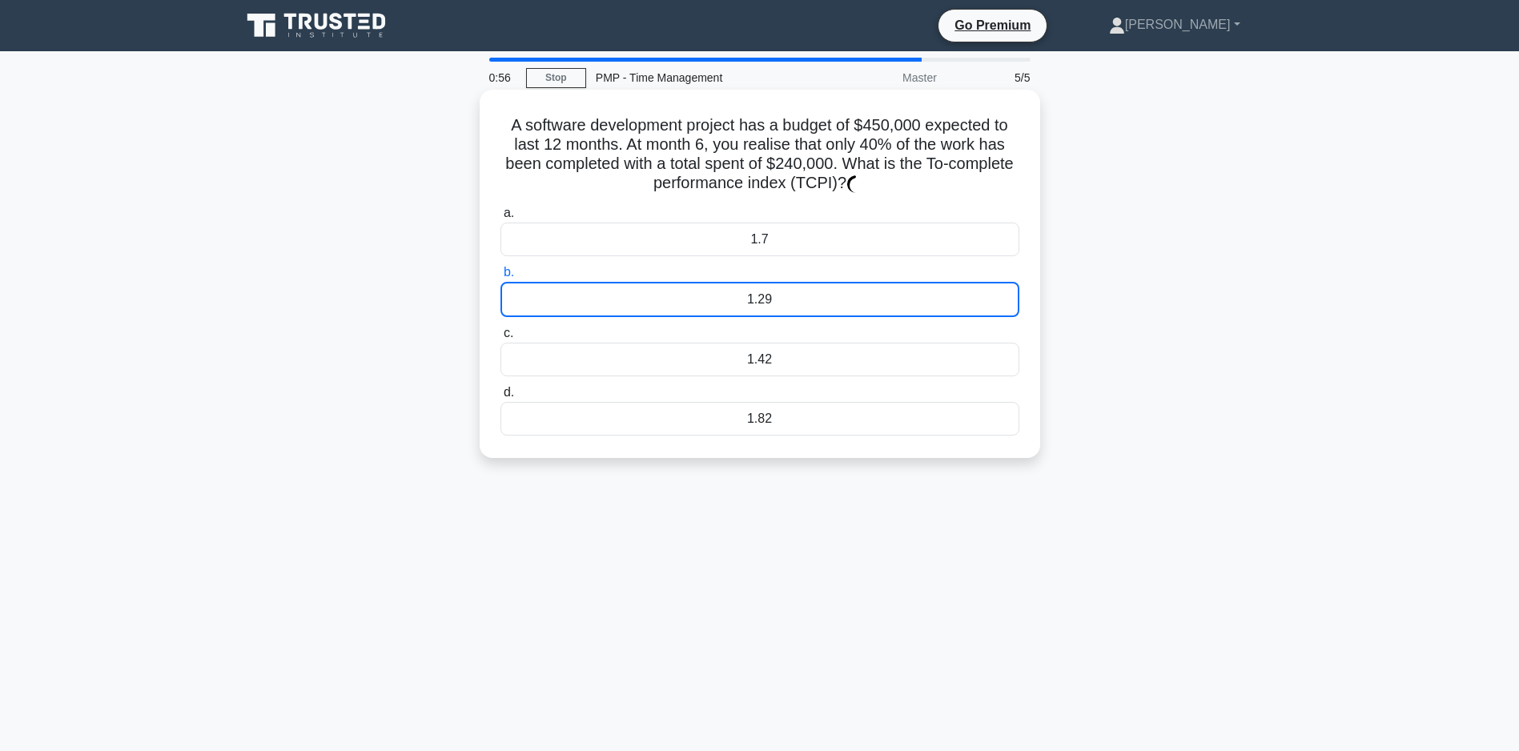
click at [758, 296] on div "1.29" at bounding box center [759, 299] width 519 height 35
click at [500, 278] on input "b. 1.29" at bounding box center [500, 272] width 0 height 10
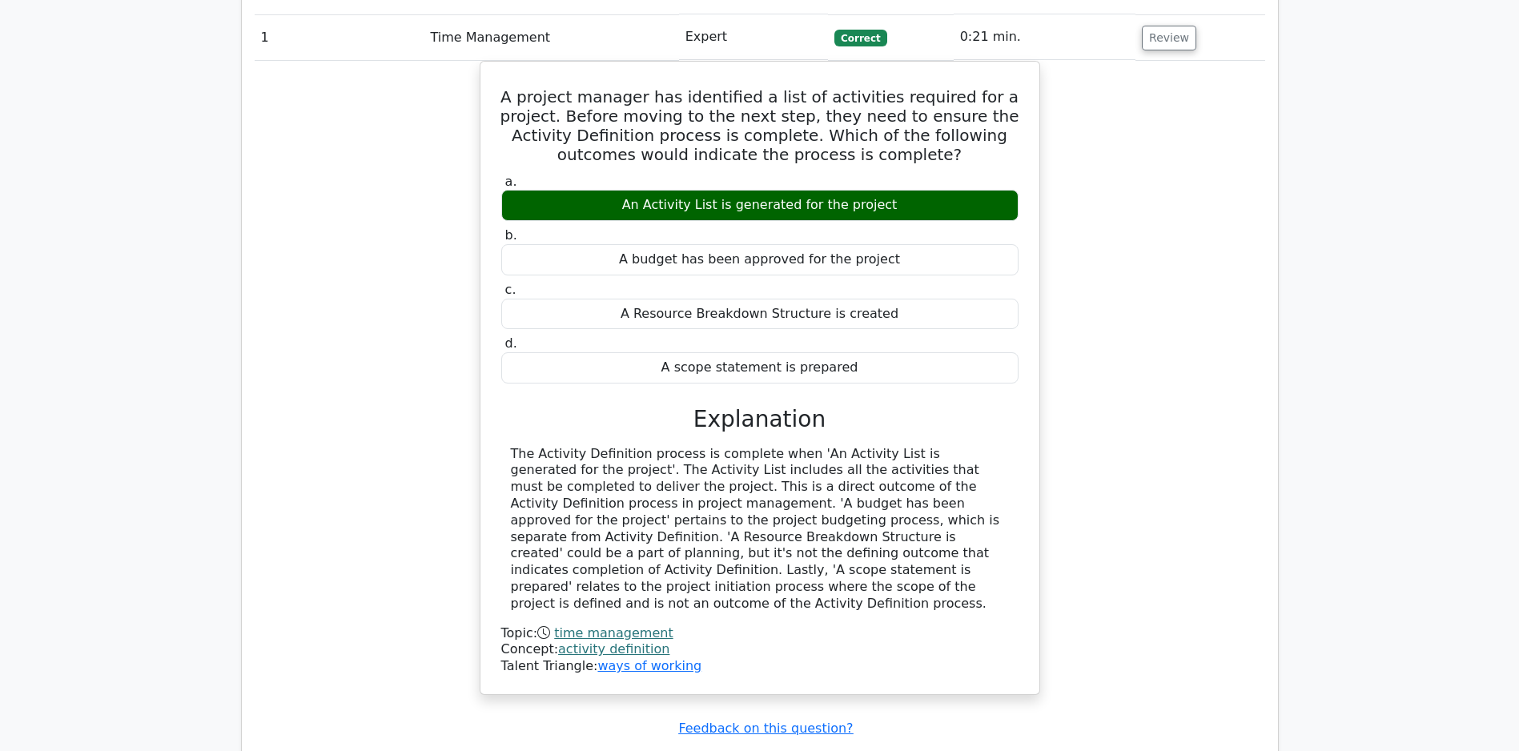
scroll to position [1725, 0]
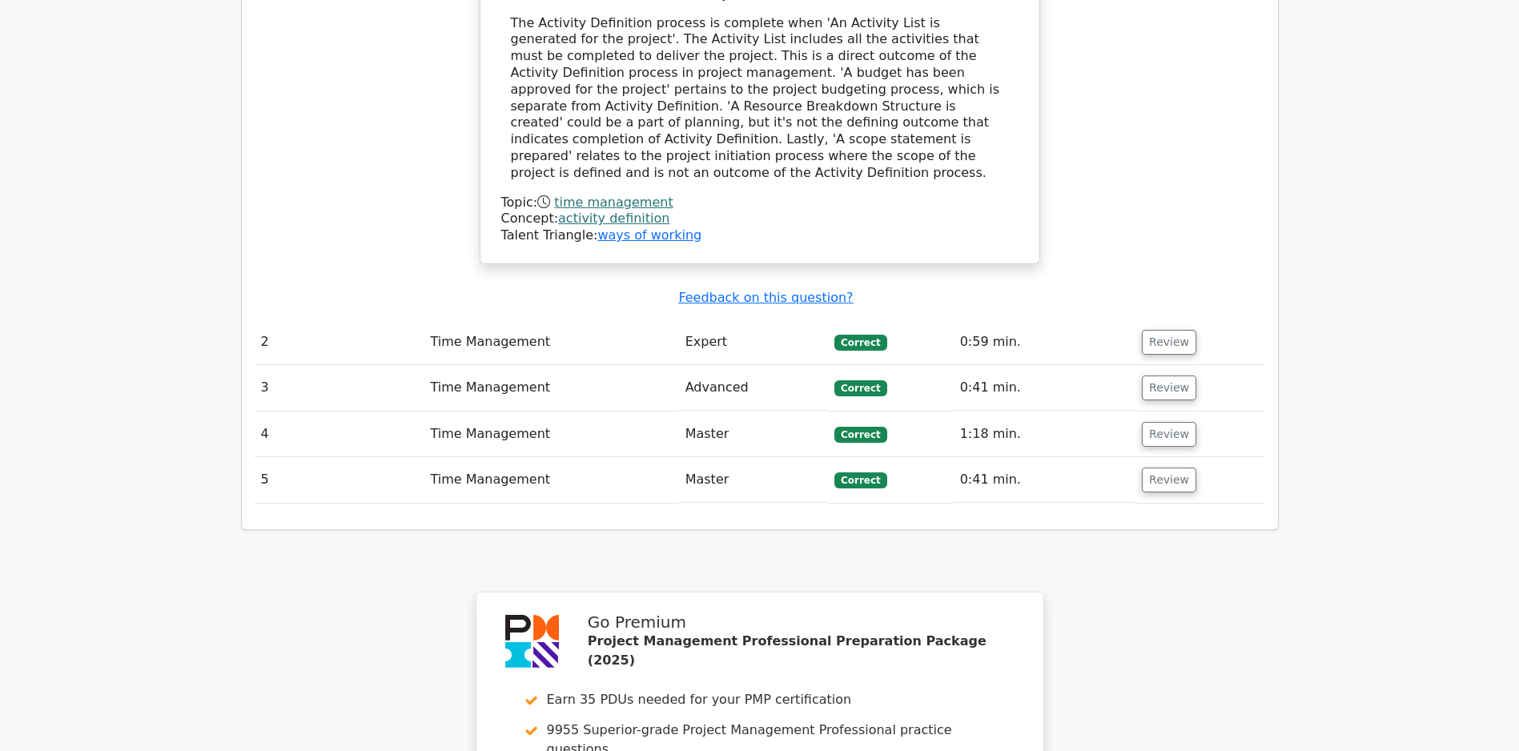
click at [1126, 336] on td "0:59 min." at bounding box center [1045, 342] width 182 height 46
click at [1174, 342] on button "Review" at bounding box center [1169, 342] width 54 height 25
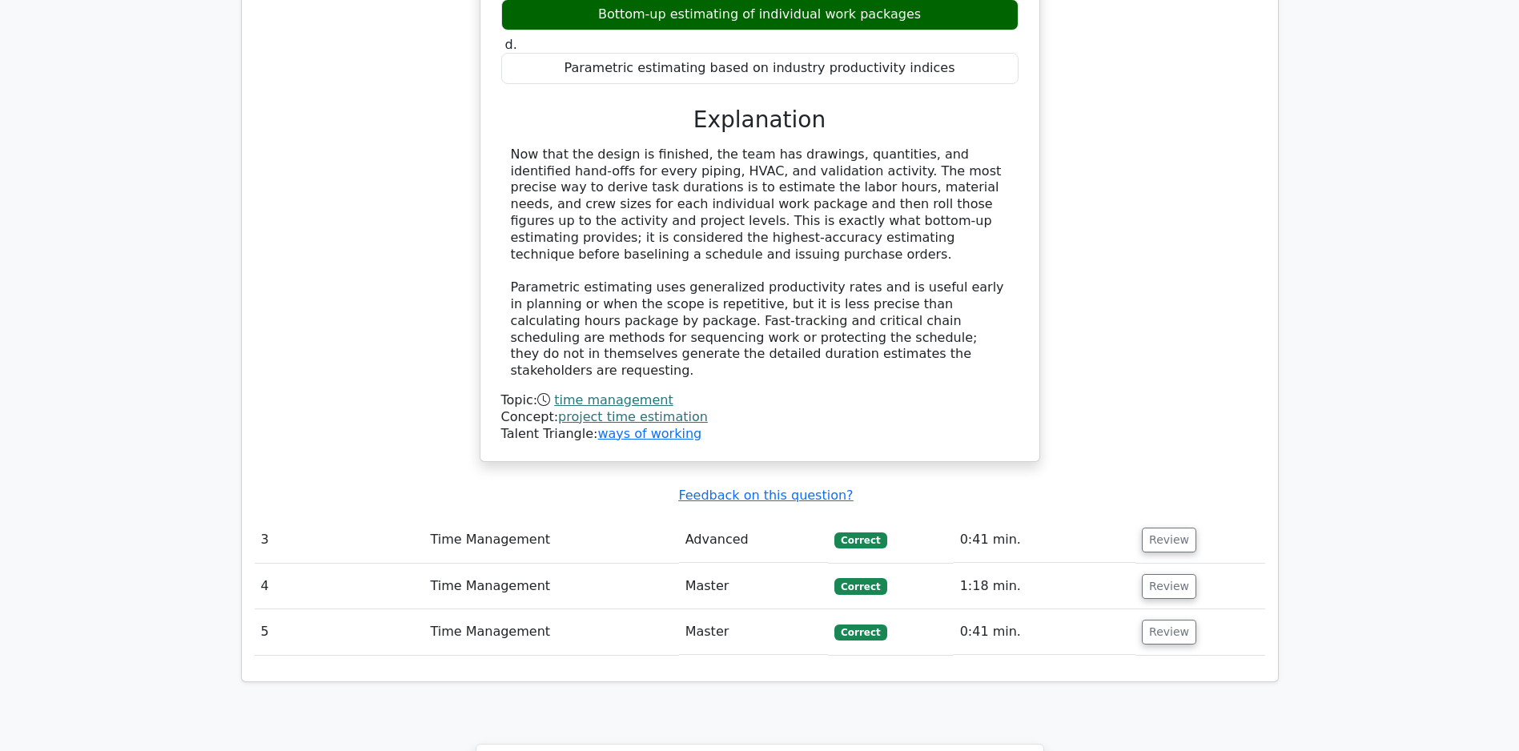
scroll to position [2477, 0]
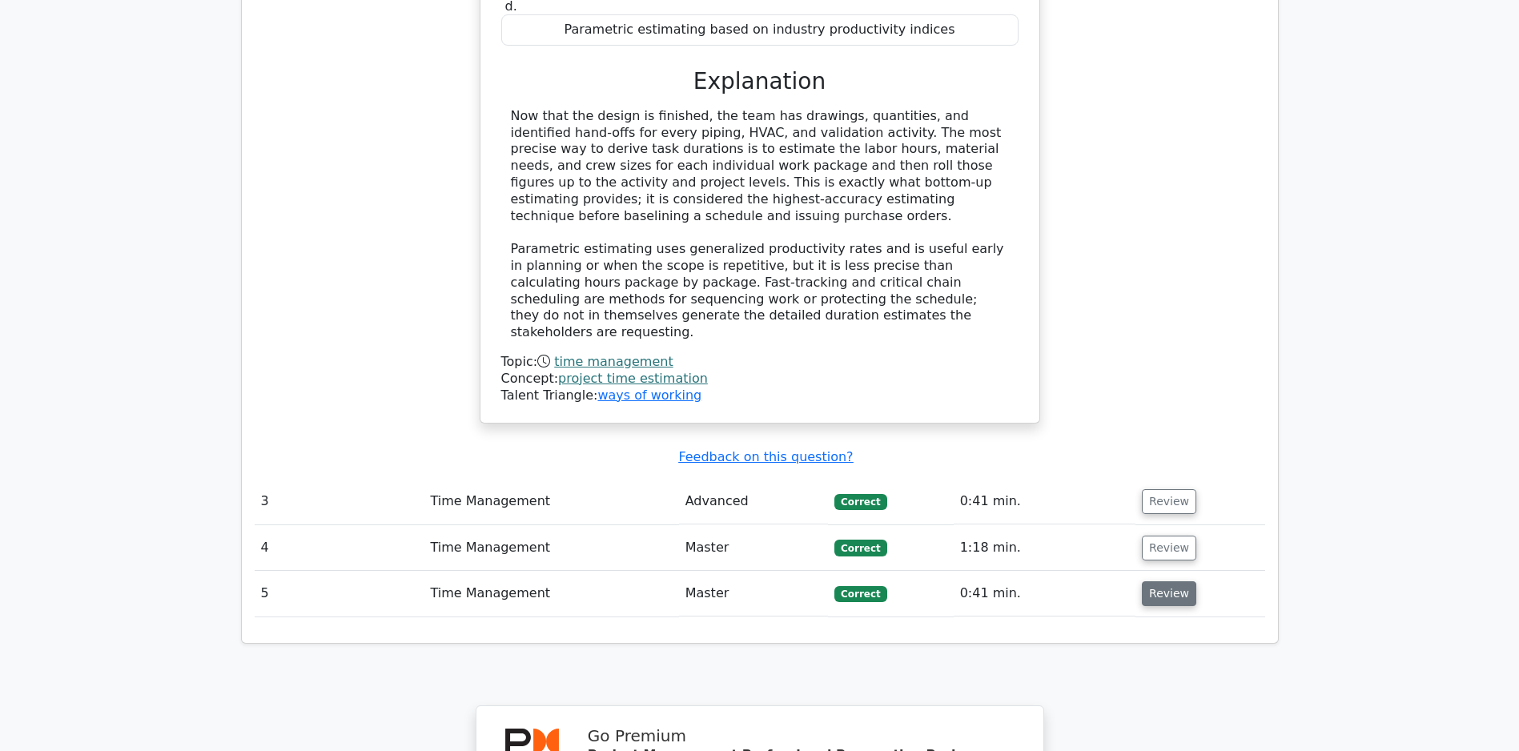
click at [1152, 603] on button "Review" at bounding box center [1169, 593] width 54 height 25
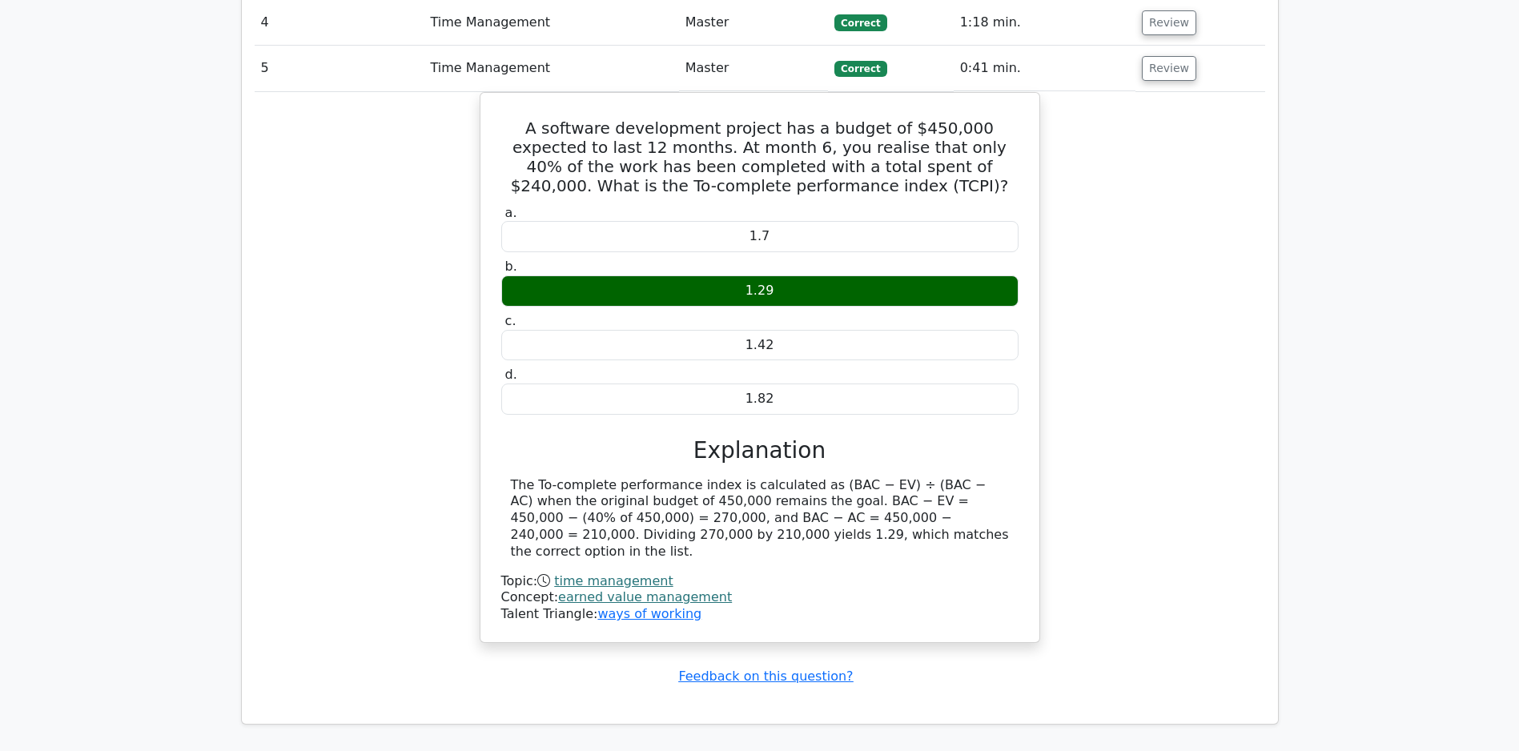
scroll to position [2817, 0]
